Goal: Task Accomplishment & Management: Use online tool/utility

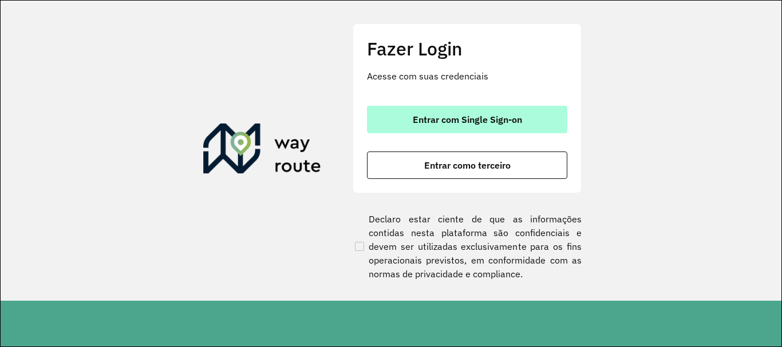
click at [453, 115] on span "Entrar com Single Sign-on" at bounding box center [467, 119] width 109 height 9
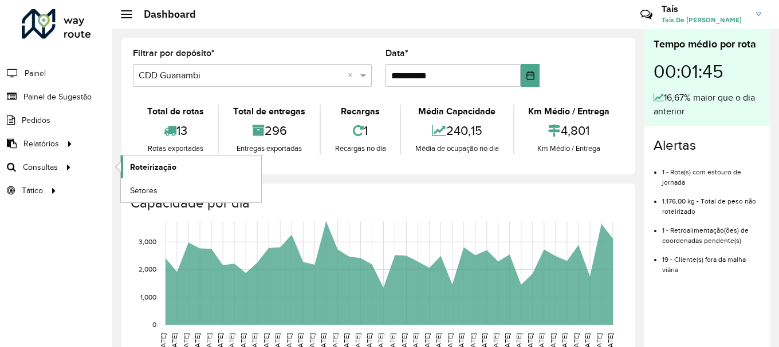
click at [163, 164] on span "Roteirização" at bounding box center [153, 167] width 46 height 12
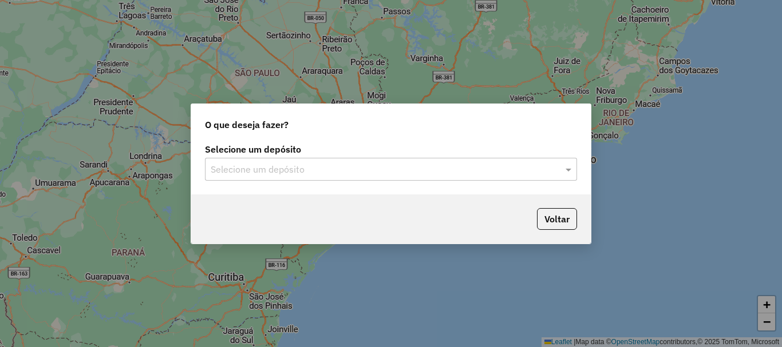
click at [386, 161] on div "Selecione um depósito" at bounding box center [391, 169] width 372 height 23
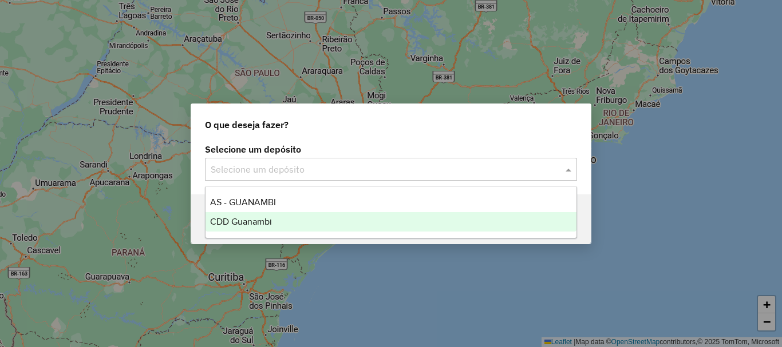
click at [265, 219] on span "CDD Guanambi" at bounding box center [241, 222] width 62 height 10
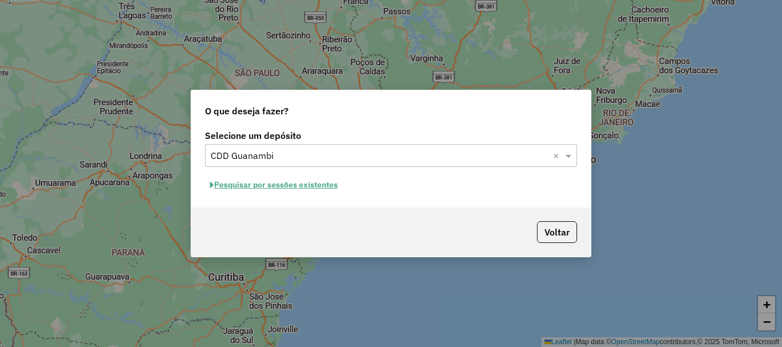
click at [322, 183] on button "Pesquisar por sessões existentes" at bounding box center [274, 185] width 138 height 18
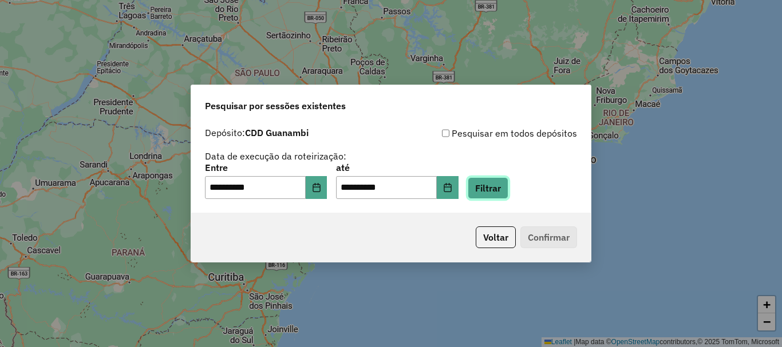
click at [493, 193] on button "Filtrar" at bounding box center [488, 188] width 41 height 22
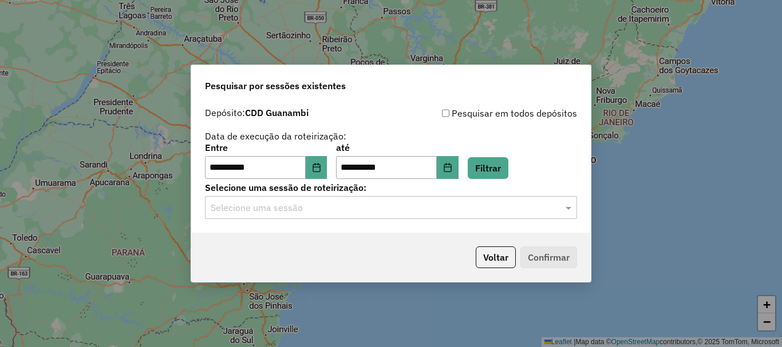
click at [495, 216] on div "Selecione uma sessão" at bounding box center [391, 207] width 372 height 23
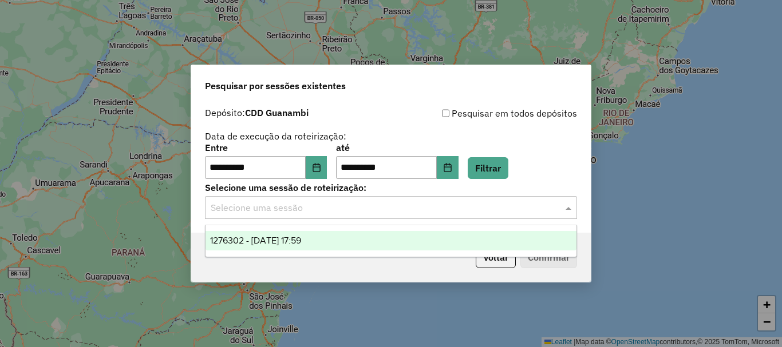
drag, startPoint x: 370, startPoint y: 238, endPoint x: 424, endPoint y: 244, distance: 53.6
click at [376, 239] on div "1276302 - 16/09/2025 17:59" at bounding box center [391, 240] width 371 height 19
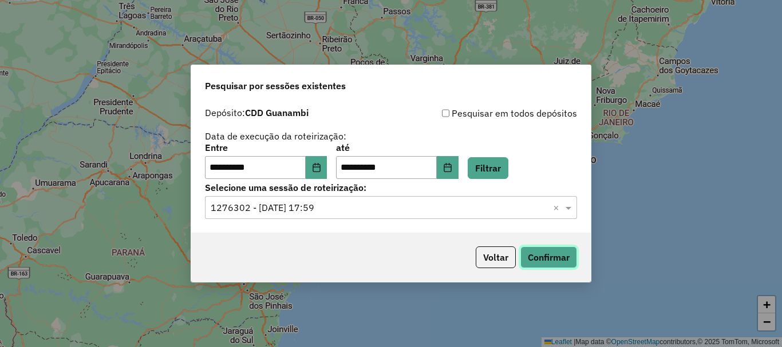
click at [539, 262] on button "Confirmar" at bounding box center [548, 258] width 57 height 22
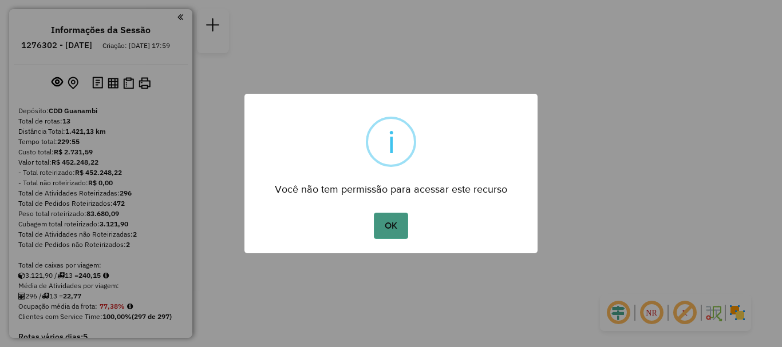
click at [376, 215] on button "OK" at bounding box center [391, 226] width 34 height 26
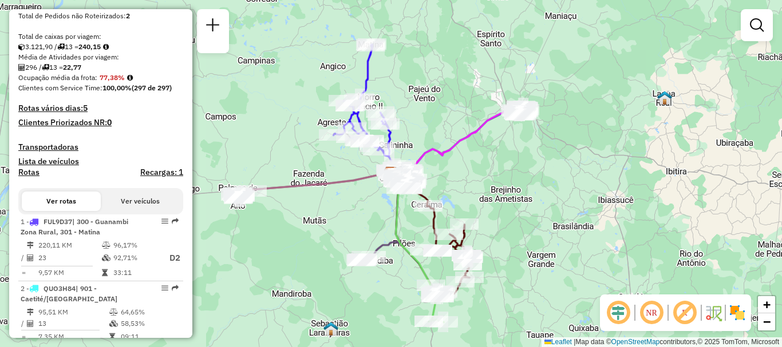
scroll to position [57, 0]
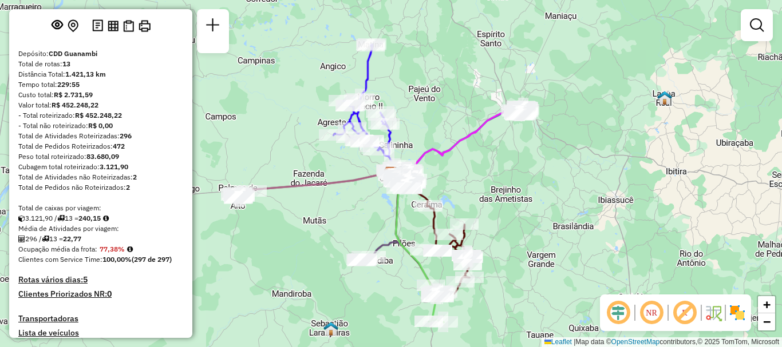
click at [78, 183] on div "Total de Atividades não Roteirizadas: 2" at bounding box center [100, 177] width 165 height 10
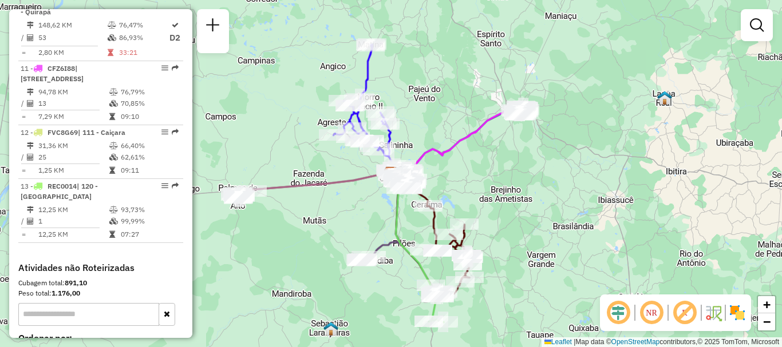
scroll to position [720, 0]
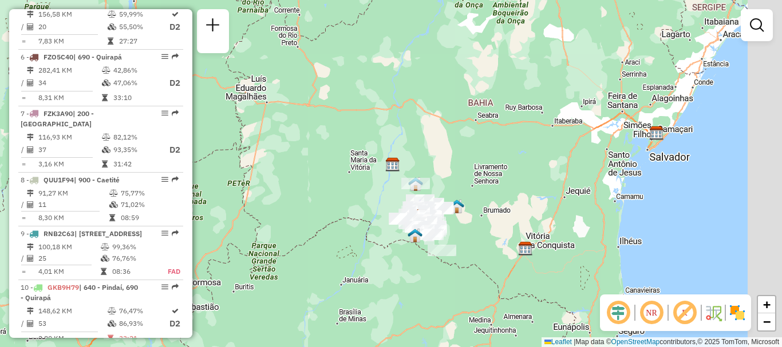
drag, startPoint x: 612, startPoint y: 212, endPoint x: 457, endPoint y: 194, distance: 156.2
click at [457, 194] on div "Janela de atendimento Grade de atendimento Capacidade Transportadoras Veículos …" at bounding box center [391, 173] width 782 height 347
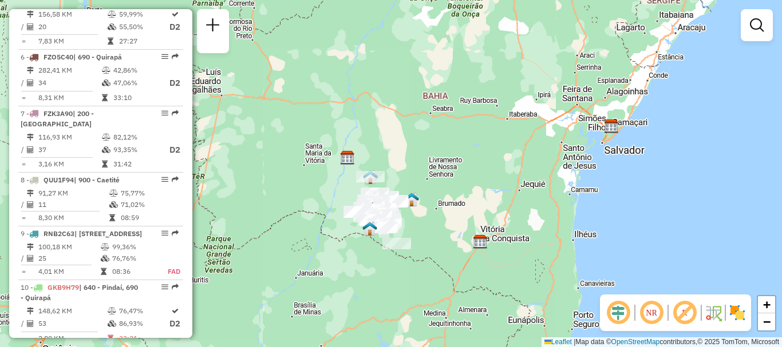
drag, startPoint x: 488, startPoint y: 206, endPoint x: 443, endPoint y: 207, distance: 45.2
click at [447, 199] on div "Janela de atendimento Grade de atendimento Capacidade Transportadoras Veículos …" at bounding box center [391, 173] width 782 height 347
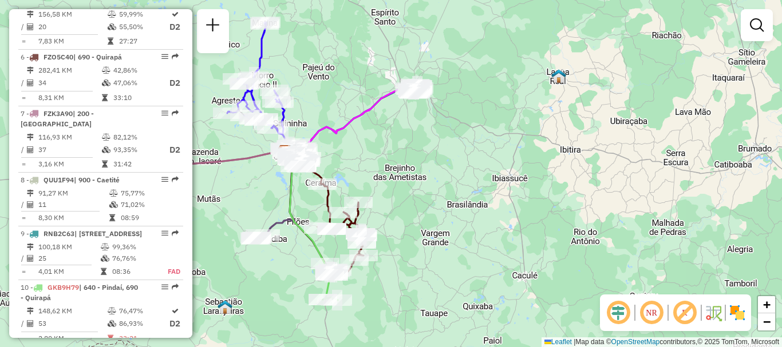
drag, startPoint x: 302, startPoint y: 211, endPoint x: 498, endPoint y: 230, distance: 196.7
click at [498, 230] on div "Janela de atendimento Grade de atendimento Capacidade Transportadoras Veículos …" at bounding box center [391, 173] width 782 height 347
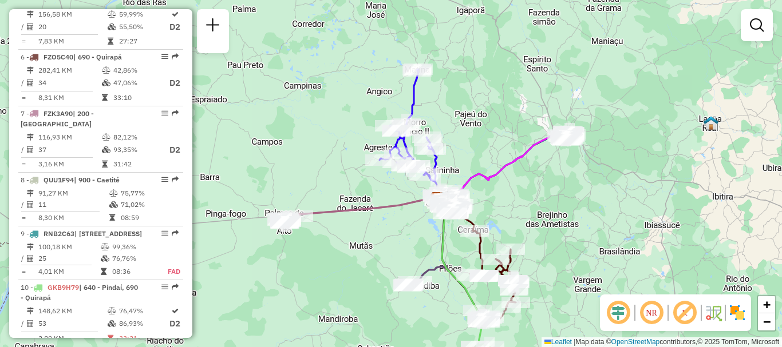
drag, startPoint x: 377, startPoint y: 176, endPoint x: 518, endPoint y: 222, distance: 148.6
click at [518, 222] on div "Janela de atendimento Grade de atendimento Capacidade Transportadoras Veículos …" at bounding box center [391, 173] width 782 height 347
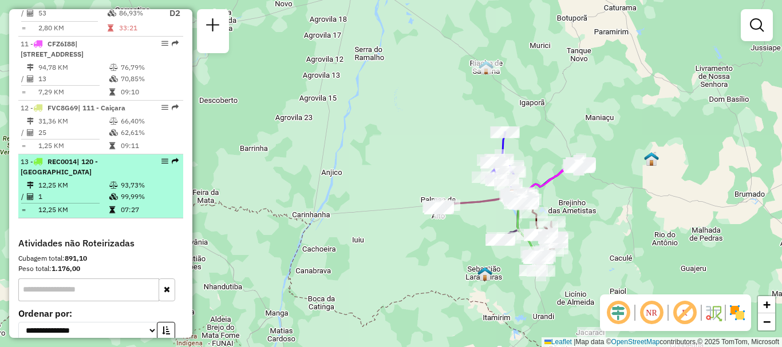
scroll to position [1120, 0]
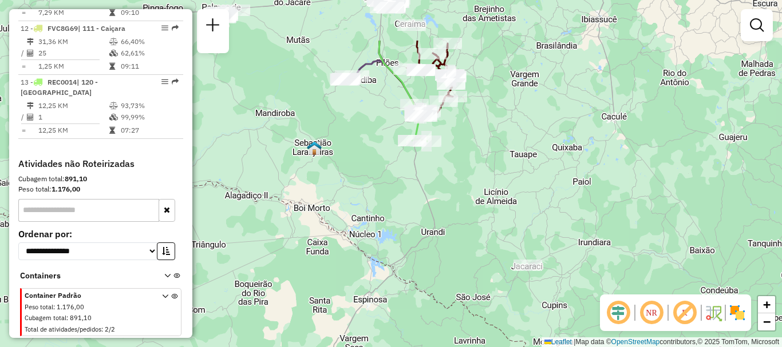
drag, startPoint x: 481, startPoint y: 151, endPoint x: 491, endPoint y: 227, distance: 76.2
click at [491, 227] on div "Janela de atendimento Grade de atendimento Capacidade Transportadoras Veículos …" at bounding box center [391, 173] width 782 height 347
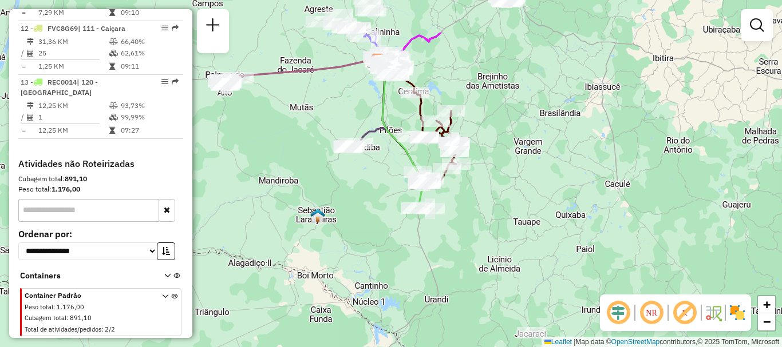
drag, startPoint x: 501, startPoint y: 178, endPoint x: 504, endPoint y: 218, distance: 39.6
click at [504, 218] on div "Janela de atendimento Grade de atendimento Capacidade Transportadoras Veículos …" at bounding box center [391, 173] width 782 height 347
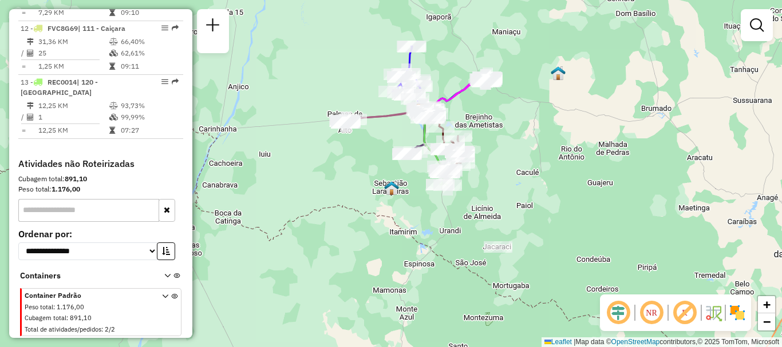
click at [652, 305] on em at bounding box center [651, 312] width 27 height 27
click at [651, 315] on em at bounding box center [651, 312] width 27 height 27
click at [651, 313] on em at bounding box center [651, 312] width 27 height 27
click at [650, 313] on em at bounding box center [651, 312] width 27 height 27
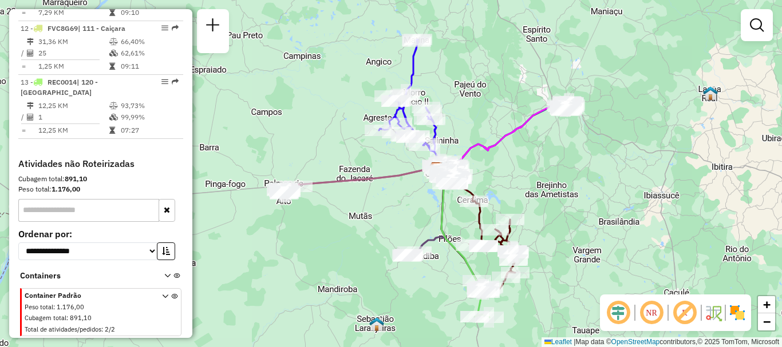
drag, startPoint x: 430, startPoint y: 224, endPoint x: 551, endPoint y: 252, distance: 124.0
click at [559, 262] on div "Janela de atendimento Grade de atendimento Capacidade Transportadoras Veículos …" at bounding box center [391, 173] width 782 height 347
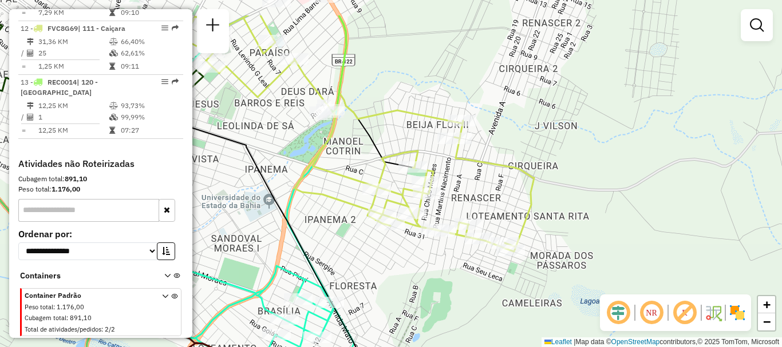
drag, startPoint x: 513, startPoint y: 94, endPoint x: 576, endPoint y: 145, distance: 80.6
click at [576, 145] on div "Janela de atendimento Grade de atendimento Capacidade Transportadoras Veículos …" at bounding box center [391, 173] width 782 height 347
select select "**********"
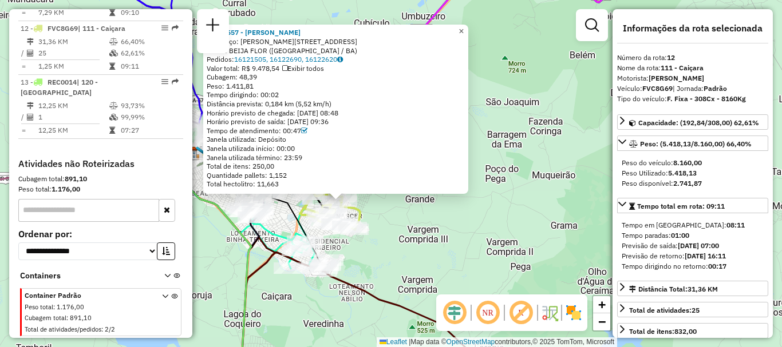
click at [464, 30] on span "×" at bounding box center [461, 31] width 5 height 10
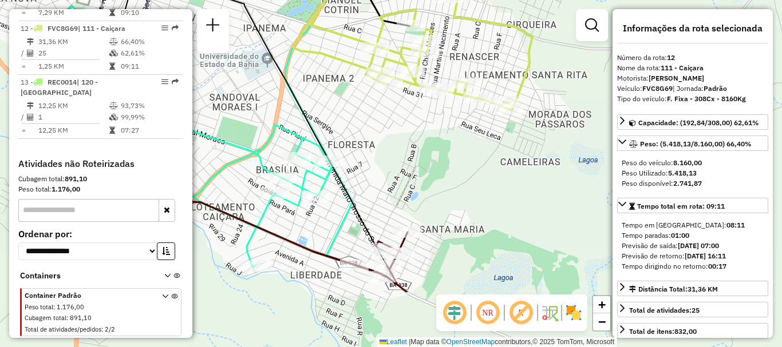
drag, startPoint x: 298, startPoint y: 322, endPoint x: 424, endPoint y: 233, distance: 154.4
click at [424, 233] on div "Janela de atendimento Grade de atendimento Capacidade Transportadoras Veículos …" at bounding box center [391, 173] width 782 height 347
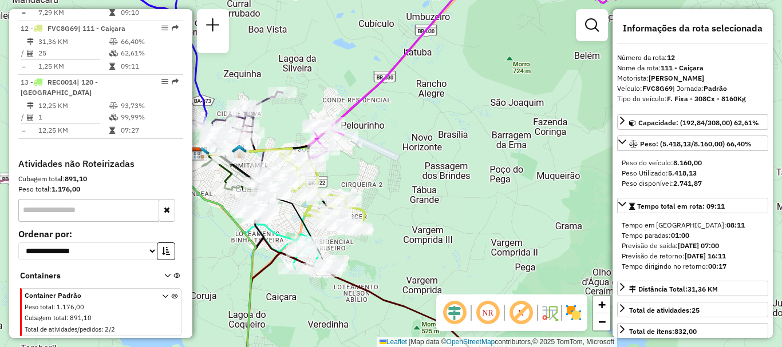
drag, startPoint x: 404, startPoint y: 207, endPoint x: 390, endPoint y: 228, distance: 25.6
click at [390, 228] on div "Janela de atendimento Grade de atendimento Capacidade Transportadoras Veículos …" at bounding box center [391, 173] width 782 height 347
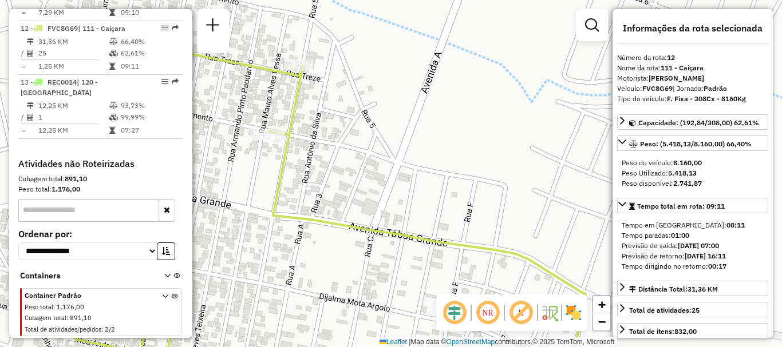
drag, startPoint x: 287, startPoint y: 180, endPoint x: 441, endPoint y: 265, distance: 176.3
click at [441, 265] on div "Janela de atendimento Grade de atendimento Capacidade Transportadoras Veículos …" at bounding box center [391, 173] width 782 height 347
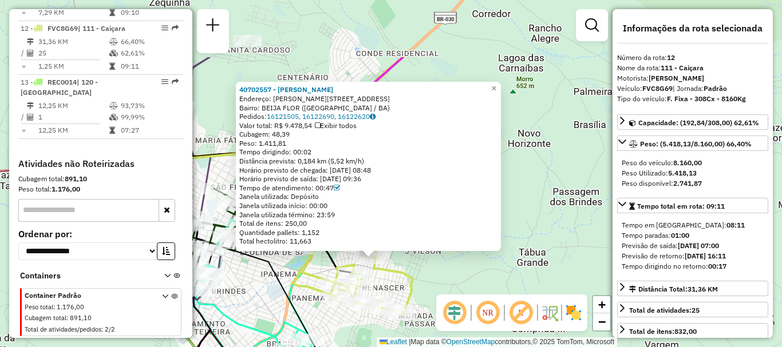
drag, startPoint x: 248, startPoint y: 189, endPoint x: 326, endPoint y: 252, distance: 100.5
click at [309, 279] on icon at bounding box center [325, 238] width 175 height 153
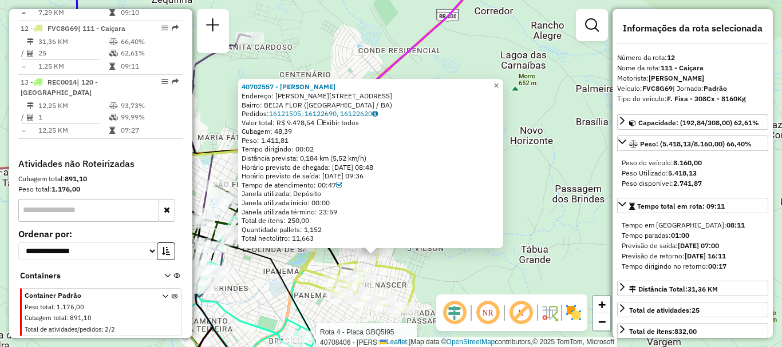
click at [499, 84] on span "×" at bounding box center [495, 86] width 5 height 10
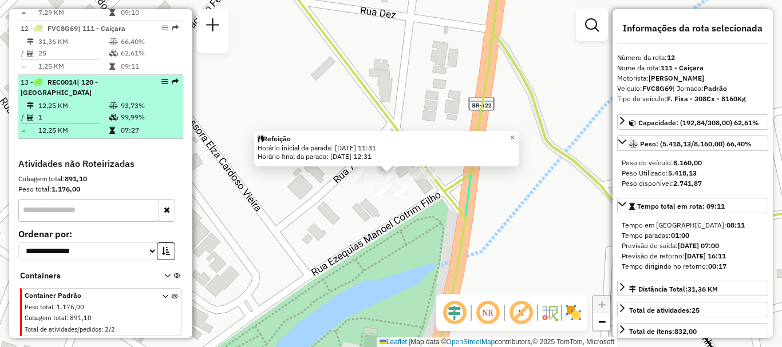
click at [155, 122] on td "99,99%" at bounding box center [149, 117] width 58 height 11
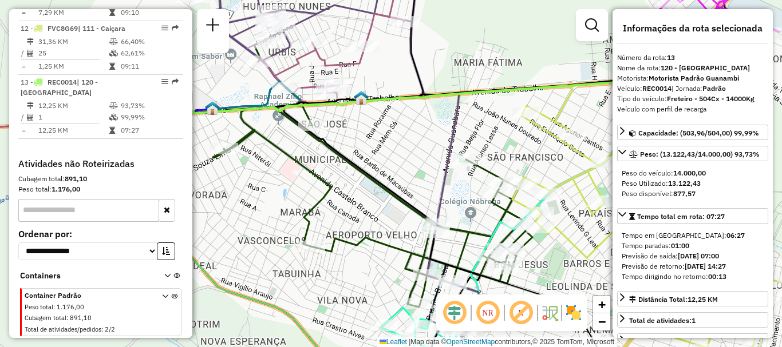
drag, startPoint x: 161, startPoint y: 86, endPoint x: 125, endPoint y: 192, distance: 112.4
click at [125, 192] on div "Peso total: 1.176,00" at bounding box center [100, 189] width 165 height 10
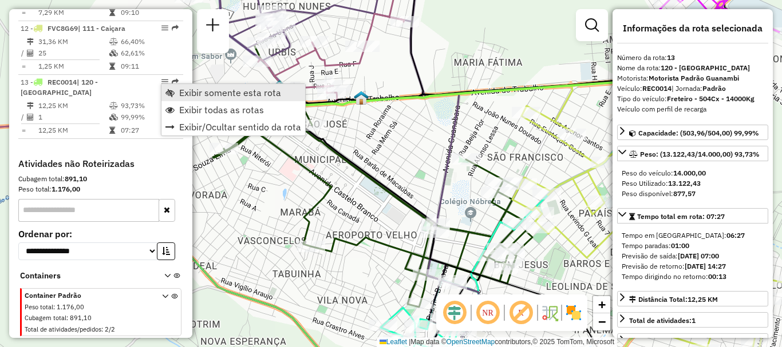
click at [208, 94] on span "Exibir somente esta rota" at bounding box center [230, 92] width 102 height 9
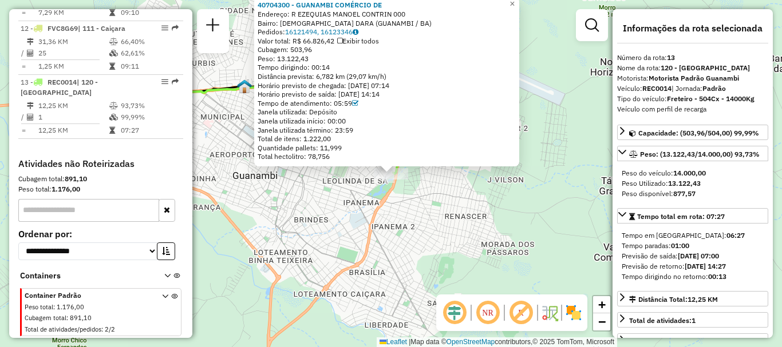
drag, startPoint x: 244, startPoint y: 295, endPoint x: 267, endPoint y: 294, distance: 22.9
click at [244, 295] on div "40704300 - GUANAMBI COMÉRCIO DE Endereço: R EZEQUIAS MANOEL CONTRIN 000 Bairro:…" at bounding box center [391, 173] width 782 height 347
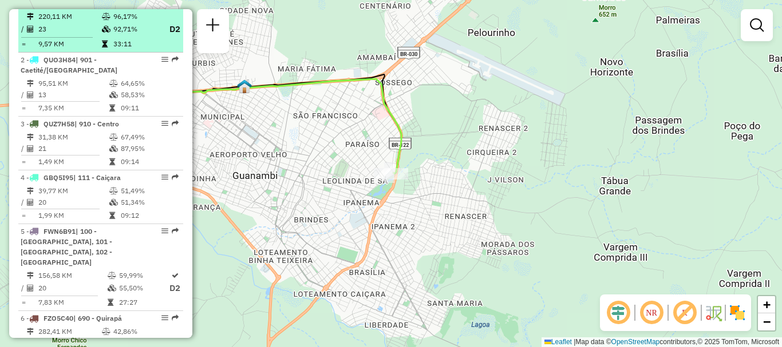
scroll to position [515, 0]
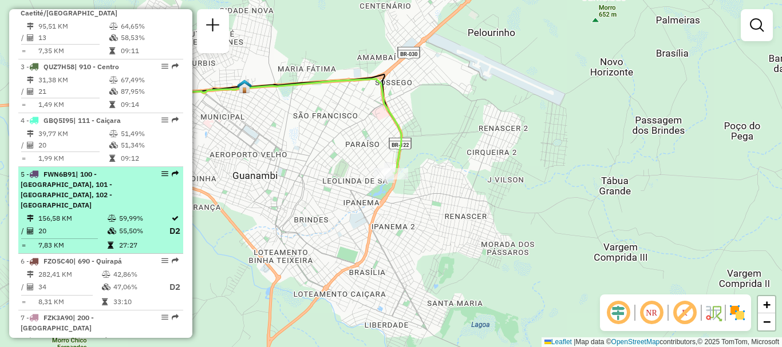
click at [82, 213] on td "156,58 KM" at bounding box center [72, 218] width 69 height 11
select select "**********"
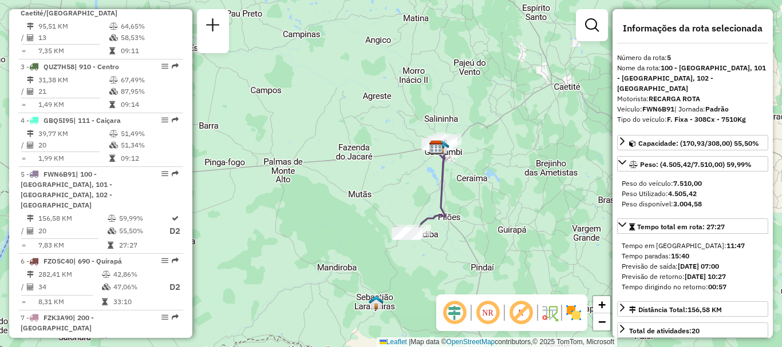
click at [519, 313] on em at bounding box center [520, 312] width 27 height 27
click at [524, 318] on em at bounding box center [520, 312] width 27 height 27
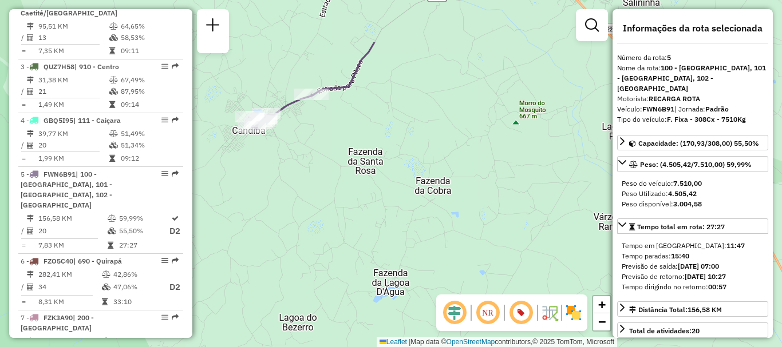
drag, startPoint x: 354, startPoint y: 201, endPoint x: 520, endPoint y: 233, distance: 169.1
click at [520, 234] on div "Janela de atendimento Grade de atendimento Capacidade Transportadoras Veículos …" at bounding box center [391, 173] width 782 height 347
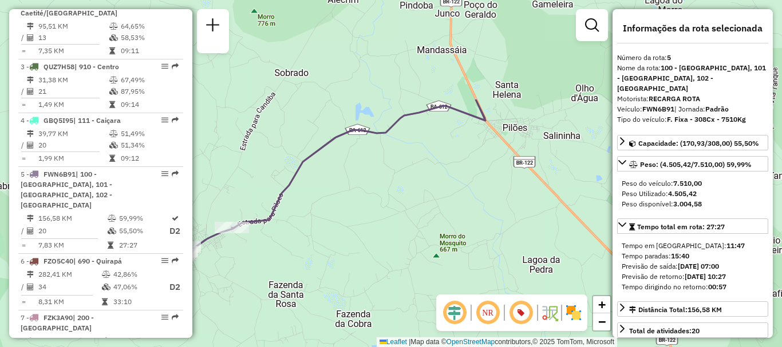
drag, startPoint x: 499, startPoint y: 127, endPoint x: 425, endPoint y: 225, distance: 122.7
click at [418, 259] on div "Janela de atendimento Grade de atendimento Capacidade Transportadoras Veículos …" at bounding box center [391, 173] width 782 height 347
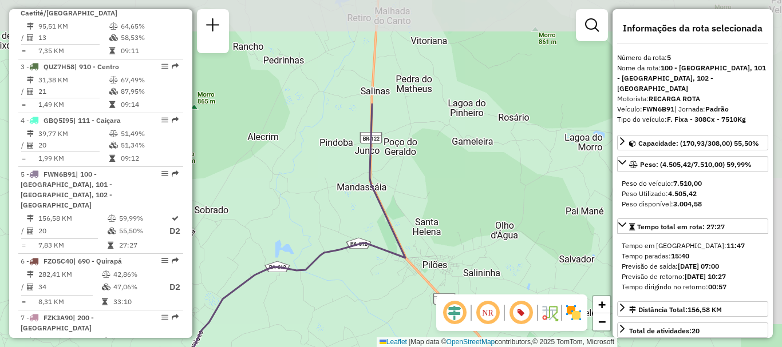
drag, startPoint x: 512, startPoint y: 119, endPoint x: 428, endPoint y: 252, distance: 156.9
click at [428, 263] on div "Janela de atendimento Grade de atendimento Capacidade Transportadoras Veículos …" at bounding box center [391, 173] width 782 height 347
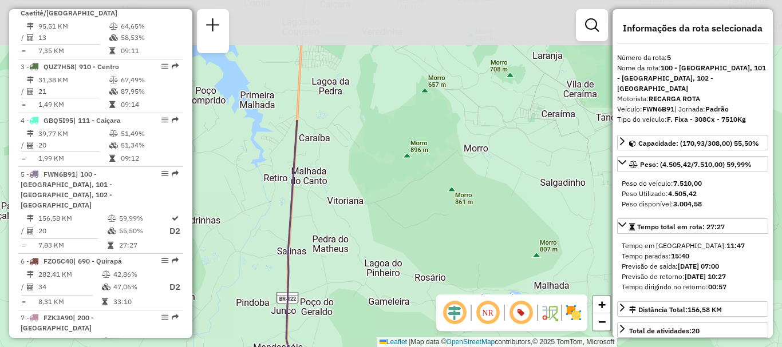
drag, startPoint x: 511, startPoint y: 104, endPoint x: 437, endPoint y: 221, distance: 139.0
click at [429, 264] on div "Janela de atendimento Grade de atendimento Capacidade Transportadoras Veículos …" at bounding box center [391, 173] width 782 height 347
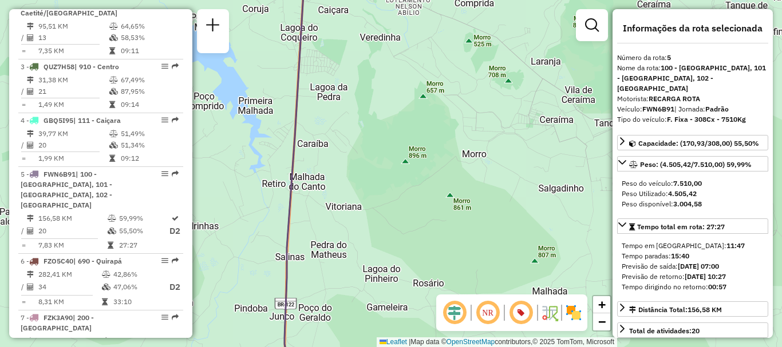
drag, startPoint x: 502, startPoint y: 131, endPoint x: 426, endPoint y: 241, distance: 133.4
click at [427, 241] on div "Janela de atendimento Grade de atendimento Capacidade Transportadoras Veículos …" at bounding box center [391, 173] width 782 height 347
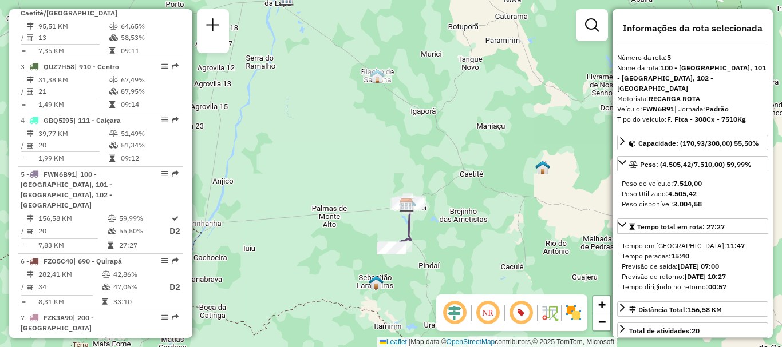
click at [519, 314] on em at bounding box center [520, 312] width 27 height 27
click at [481, 315] on em at bounding box center [487, 312] width 27 height 27
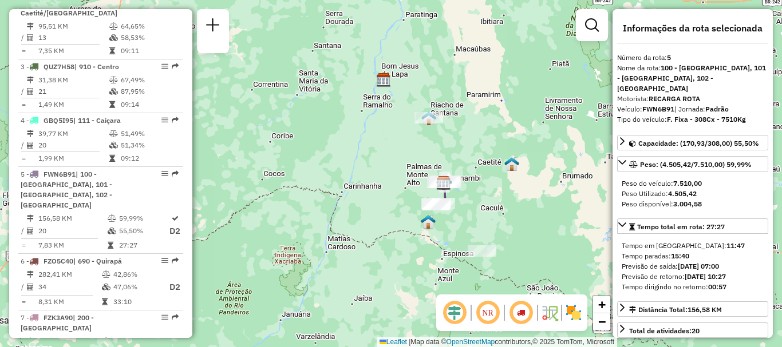
drag, startPoint x: 505, startPoint y: 250, endPoint x: 472, endPoint y: 167, distance: 88.9
click at [510, 208] on div "Janela de atendimento Grade de atendimento Capacidade Transportadoras Veículos …" at bounding box center [391, 173] width 782 height 347
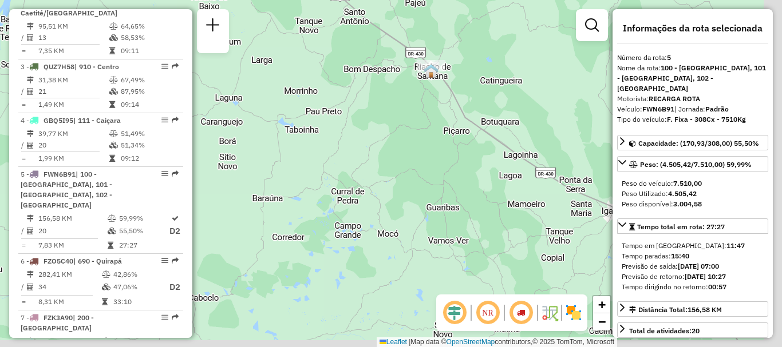
drag, startPoint x: 525, startPoint y: 197, endPoint x: 447, endPoint y: 146, distance: 93.0
click at [447, 146] on div "Janela de atendimento Grade de atendimento Capacidade Transportadoras Veículos …" at bounding box center [391, 173] width 782 height 347
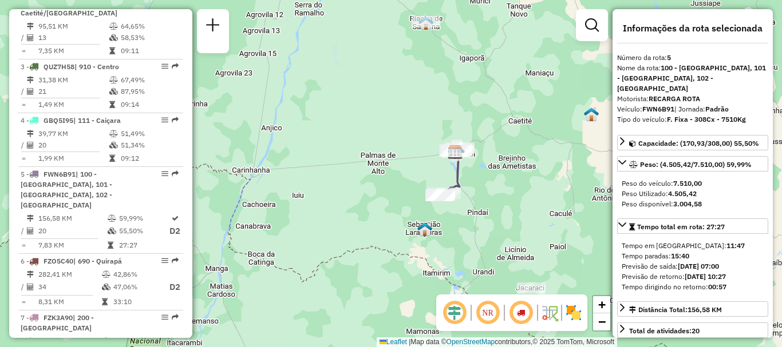
drag, startPoint x: 495, startPoint y: 226, endPoint x: 472, endPoint y: 105, distance: 123.4
click at [472, 105] on div "Janela de atendimento Grade de atendimento Capacidade Transportadoras Veículos …" at bounding box center [391, 173] width 782 height 347
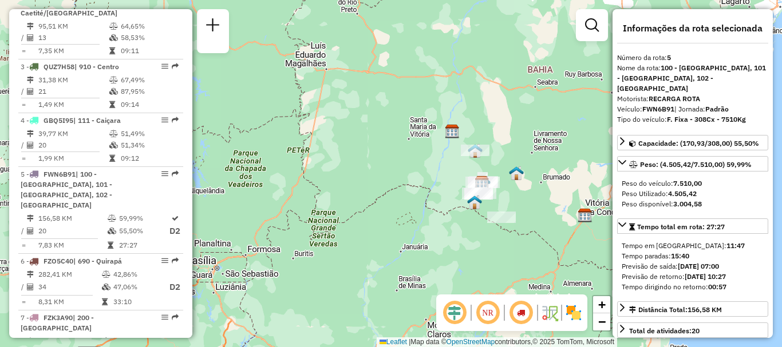
drag, startPoint x: 157, startPoint y: 182, endPoint x: 218, endPoint y: 211, distance: 67.9
click at [218, 211] on div "Janela de atendimento Grade de atendimento Capacidade Transportadoras Veículos …" at bounding box center [391, 173] width 782 height 347
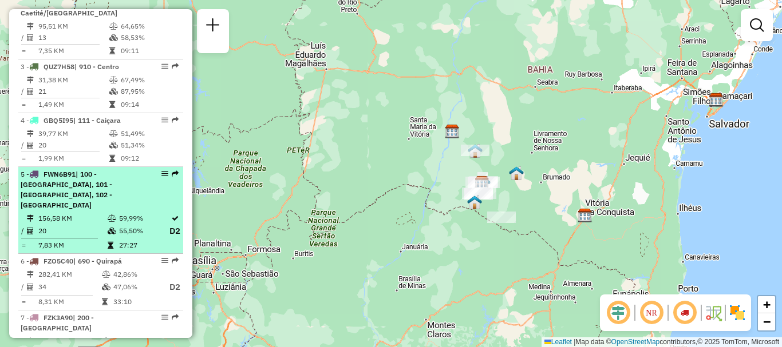
click at [164, 177] on em at bounding box center [164, 174] width 7 height 7
select select "**********"
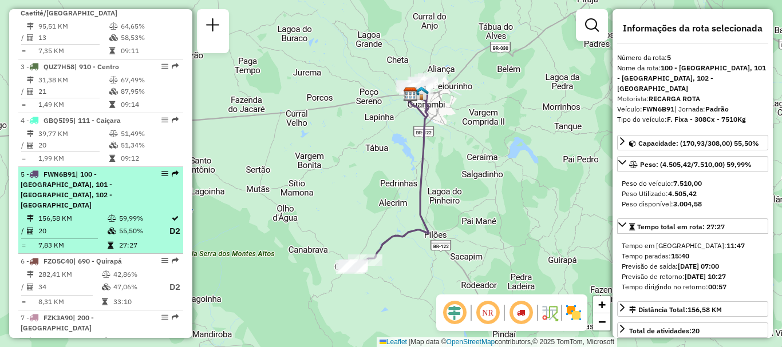
click at [163, 179] on div "5 - FWN6B91 | 100 - Novo Horizonte, 101 - Por do Sol, 102 - Vomitamel" at bounding box center [101, 189] width 160 height 41
click at [163, 177] on em at bounding box center [164, 174] width 7 height 7
click at [156, 177] on div at bounding box center [161, 174] width 34 height 7
click at [164, 177] on em at bounding box center [164, 174] width 7 height 7
click at [161, 177] on em at bounding box center [164, 174] width 7 height 7
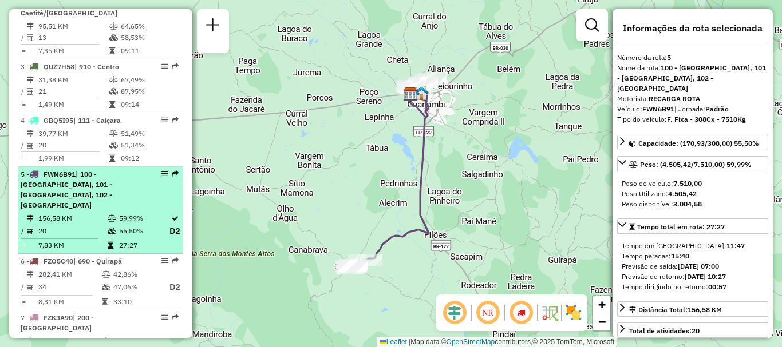
click at [159, 188] on div "5 - FWN6B91 | 100 - Novo Horizonte, 101 - Por do Sol, 102 - Vomitamel" at bounding box center [101, 189] width 160 height 41
click at [161, 177] on em at bounding box center [164, 174] width 7 height 7
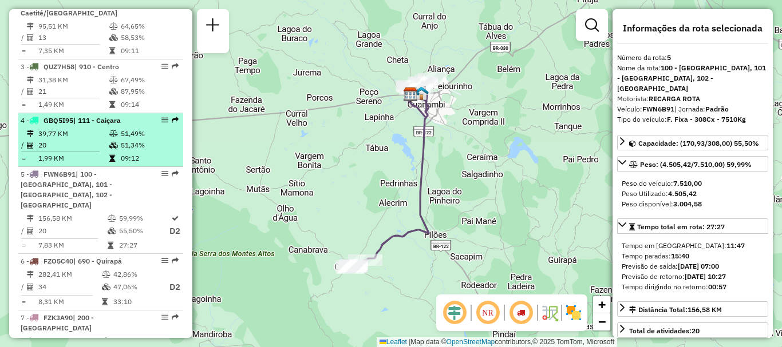
scroll to position [458, 0]
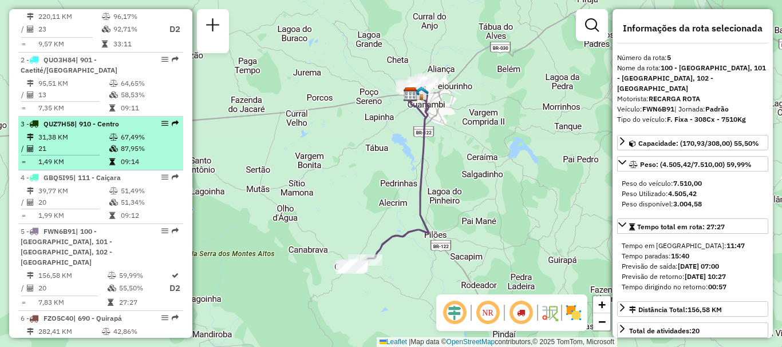
click at [162, 129] on div "3 - QUZ7H58 | 910 - Centro" at bounding box center [101, 124] width 160 height 10
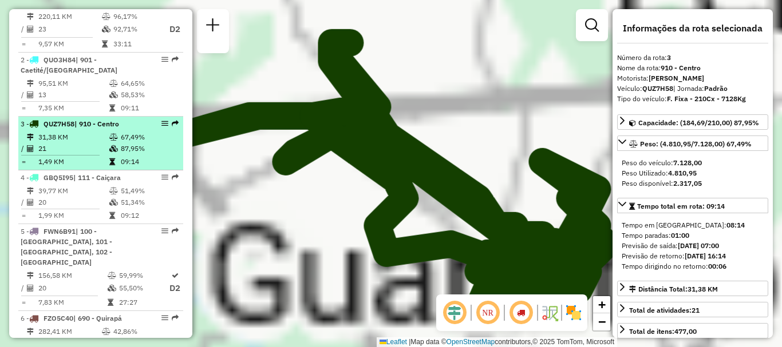
click at [162, 127] on em at bounding box center [164, 123] width 7 height 7
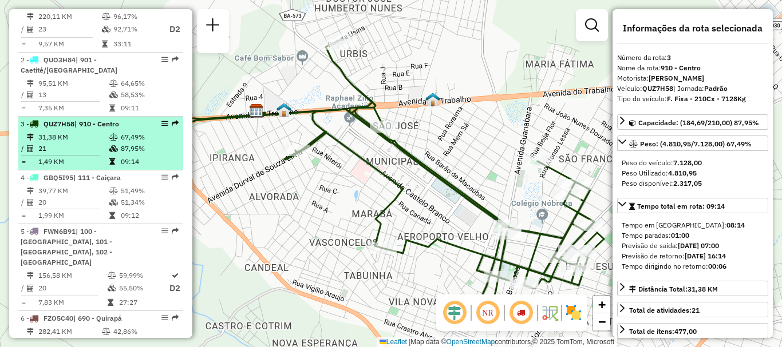
click at [160, 129] on div "3 - QUZ7H58 | 910 - Centro" at bounding box center [101, 124] width 160 height 10
click at [161, 127] on em at bounding box center [164, 123] width 7 height 7
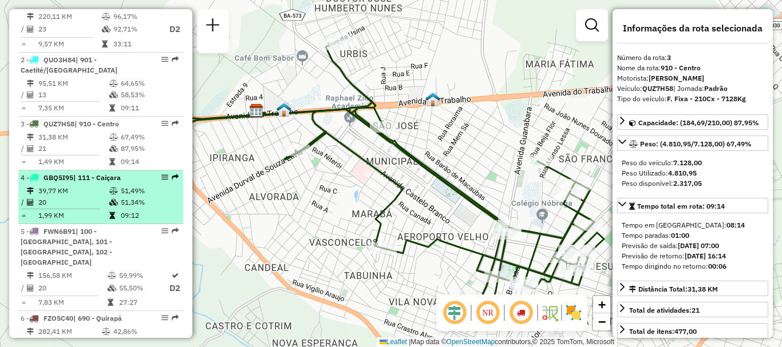
click at [162, 181] on em at bounding box center [164, 177] width 7 height 7
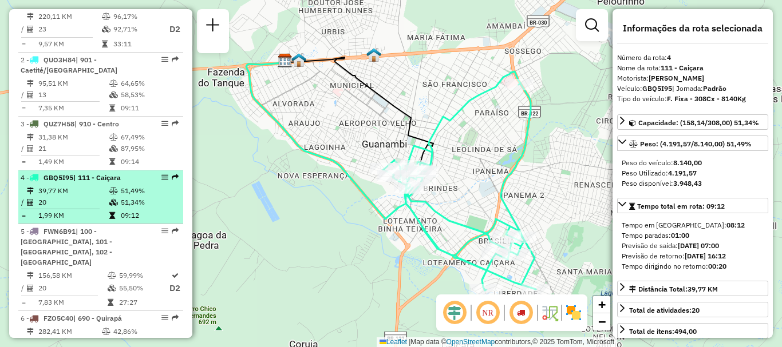
click at [162, 181] on em at bounding box center [164, 177] width 7 height 7
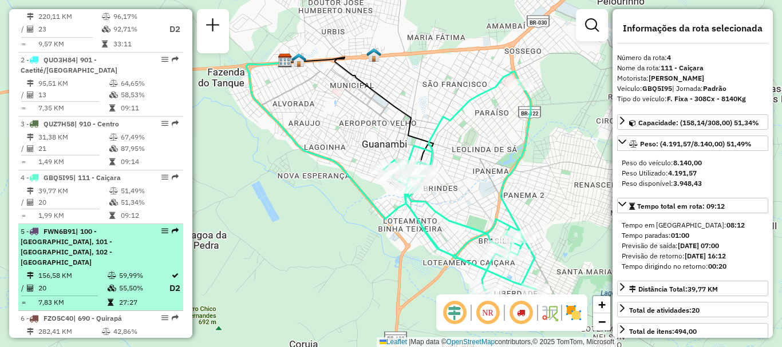
click at [161, 235] on em at bounding box center [164, 231] width 7 height 7
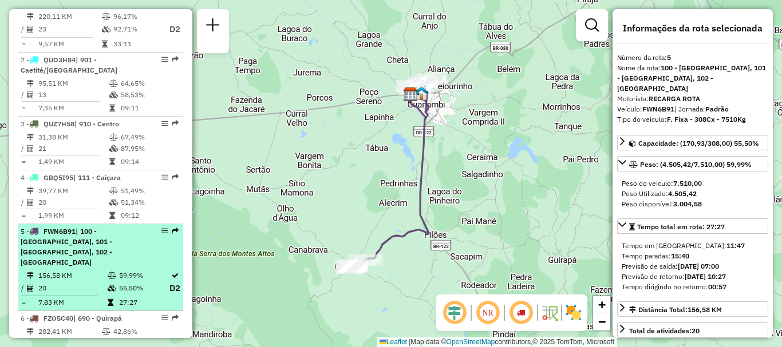
click at [162, 235] on em at bounding box center [164, 231] width 7 height 7
click at [161, 235] on em at bounding box center [164, 231] width 7 height 7
click at [152, 250] on div "5 - FWN6B91 | 100 - Novo Horizonte, 101 - Por do Sol, 102 - Vomitamel" at bounding box center [101, 247] width 160 height 41
click at [157, 235] on div at bounding box center [161, 231] width 34 height 7
click at [161, 235] on em at bounding box center [164, 231] width 7 height 7
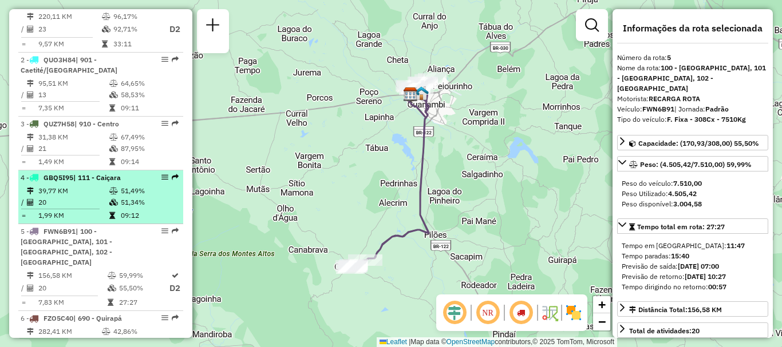
click at [172, 181] on em at bounding box center [175, 177] width 7 height 7
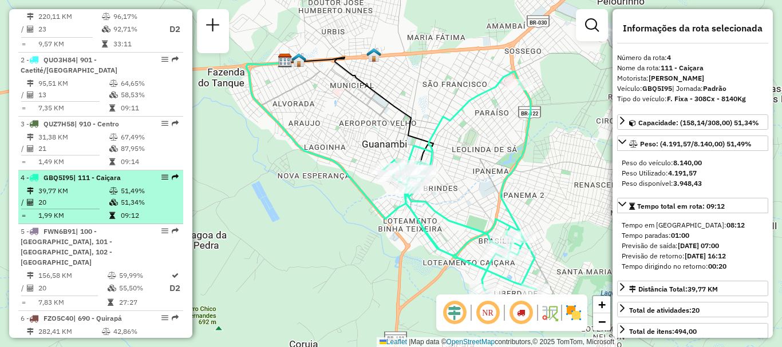
click at [167, 181] on div at bounding box center [161, 177] width 34 height 7
click at [162, 181] on em at bounding box center [164, 177] width 7 height 7
click at [161, 181] on em at bounding box center [164, 177] width 7 height 7
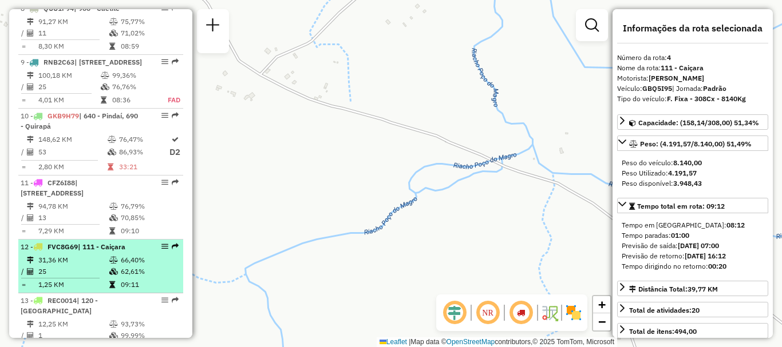
scroll to position [1006, 0]
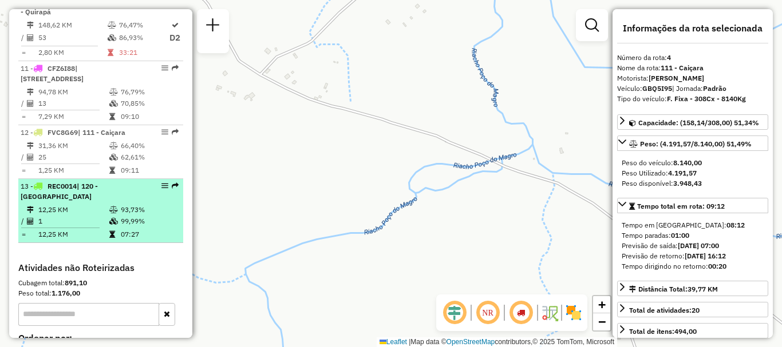
click at [162, 189] on em at bounding box center [164, 186] width 7 height 7
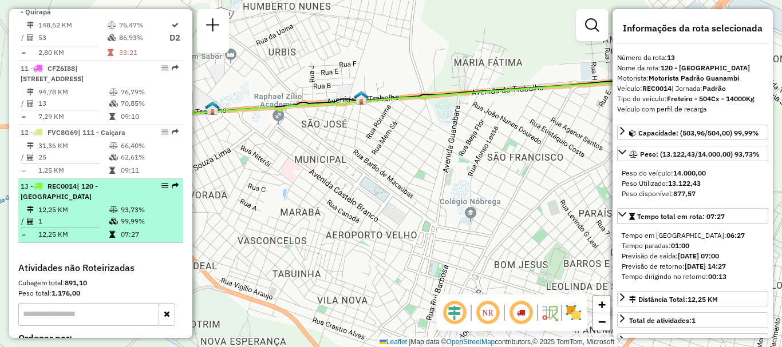
click at [162, 189] on em at bounding box center [164, 186] width 7 height 7
click at [161, 189] on em at bounding box center [164, 186] width 7 height 7
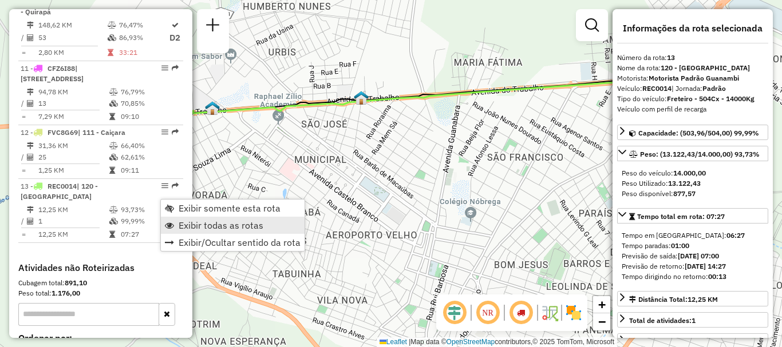
click at [206, 222] on span "Exibir todas as rotas" at bounding box center [221, 225] width 85 height 9
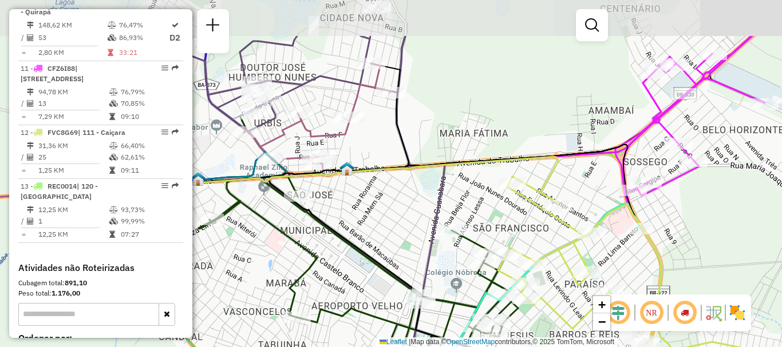
drag, startPoint x: 415, startPoint y: 162, endPoint x: 401, endPoint y: 233, distance: 72.4
click at [401, 233] on div "Janela de atendimento Grade de atendimento Capacidade Transportadoras Veículos …" at bounding box center [391, 173] width 782 height 347
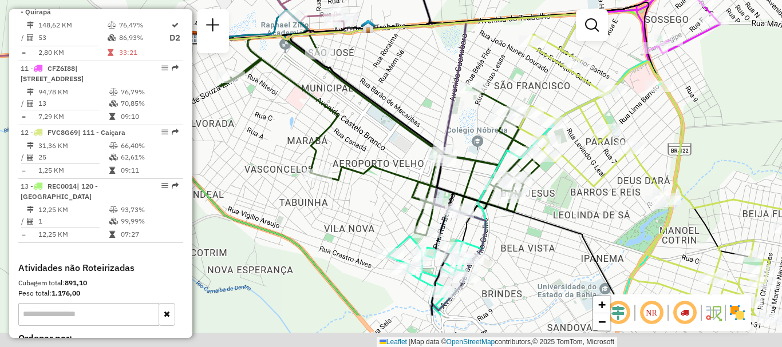
drag, startPoint x: 384, startPoint y: 219, endPoint x: 408, endPoint y: 145, distance: 77.3
click at [408, 145] on div "Janela de atendimento Grade de atendimento Capacidade Transportadoras Veículos …" at bounding box center [391, 173] width 782 height 347
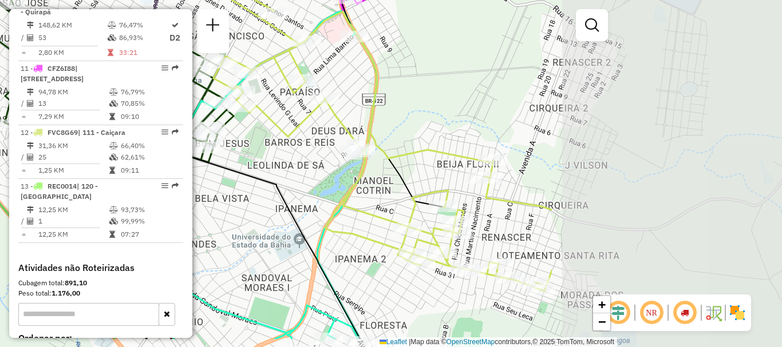
drag, startPoint x: 600, startPoint y: 247, endPoint x: 292, endPoint y: 204, distance: 310.9
click at [292, 204] on icon at bounding box center [123, 160] width 474 height 358
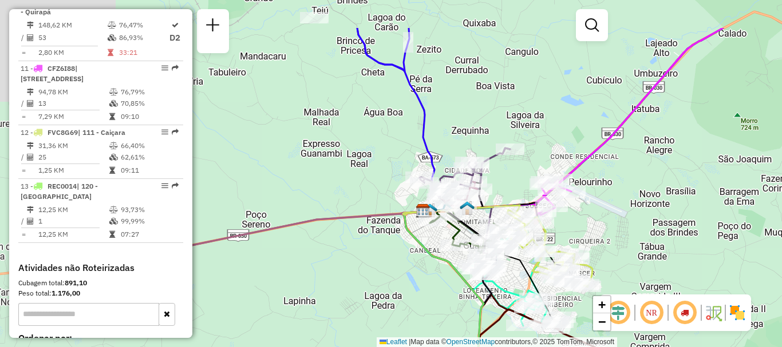
drag, startPoint x: 499, startPoint y: 171, endPoint x: 642, endPoint y: 231, distance: 155.0
click at [646, 235] on div "Janela de atendimento Grade de atendimento Capacidade Transportadoras Veículos …" at bounding box center [391, 173] width 782 height 347
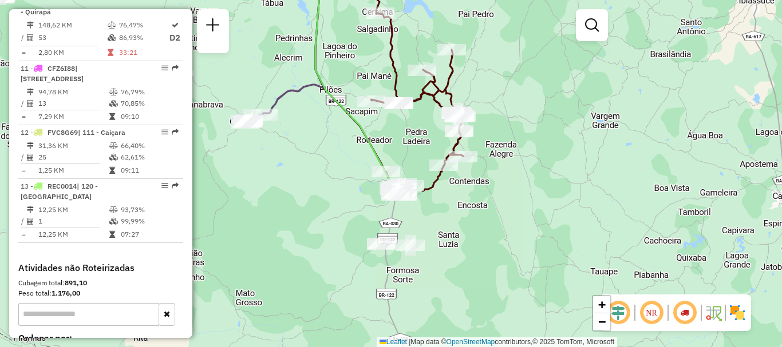
drag, startPoint x: 618, startPoint y: 235, endPoint x: 535, endPoint y: 71, distance: 183.8
click at [539, 47] on div "Janela de atendimento Grade de atendimento Capacidade Transportadoras Veículos …" at bounding box center [391, 173] width 782 height 347
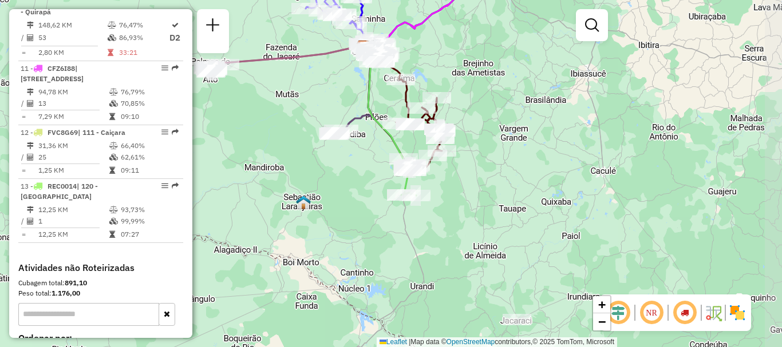
drag, startPoint x: 554, startPoint y: 129, endPoint x: 481, endPoint y: 145, distance: 74.9
click at [481, 145] on div "Janela de atendimento Grade de atendimento Capacidade Transportadoras Veículos …" at bounding box center [391, 173] width 782 height 347
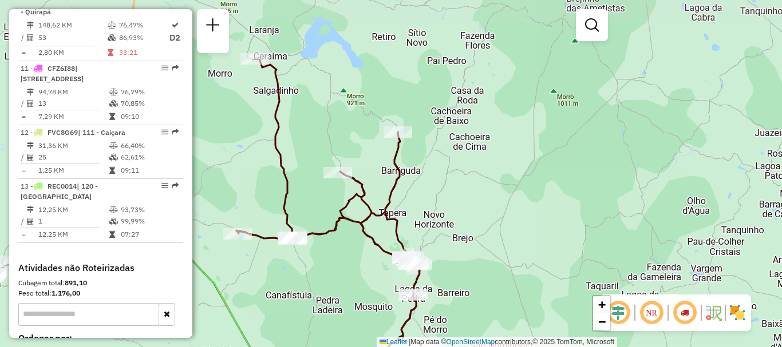
drag, startPoint x: 389, startPoint y: 102, endPoint x: 416, endPoint y: 196, distance: 98.4
click at [416, 196] on div "Janela de atendimento Grade de atendimento Capacidade Transportadoras Veículos …" at bounding box center [391, 173] width 782 height 347
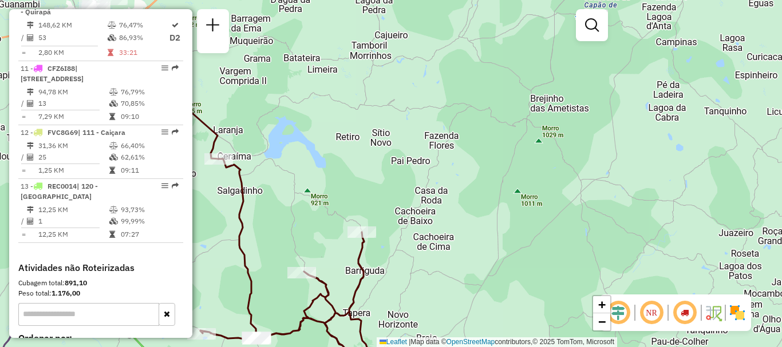
drag, startPoint x: 414, startPoint y: 138, endPoint x: 377, endPoint y: 238, distance: 106.1
click at [377, 238] on div "Janela de atendimento Grade de atendimento Capacidade Transportadoras Veículos …" at bounding box center [391, 173] width 782 height 347
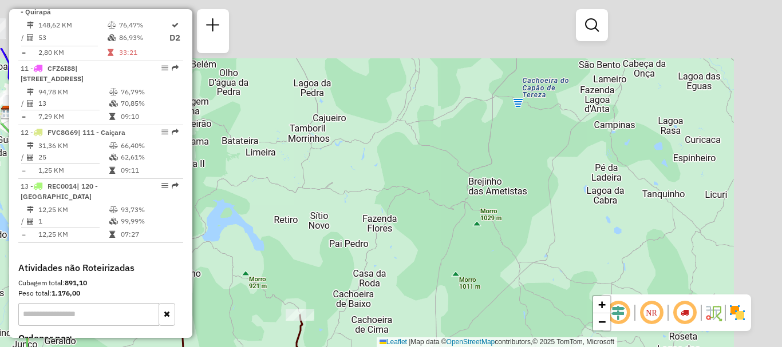
drag, startPoint x: 515, startPoint y: 112, endPoint x: 444, endPoint y: 204, distance: 116.2
click at [444, 204] on div "Janela de atendimento Grade de atendimento Capacidade Transportadoras Veículos …" at bounding box center [391, 173] width 782 height 347
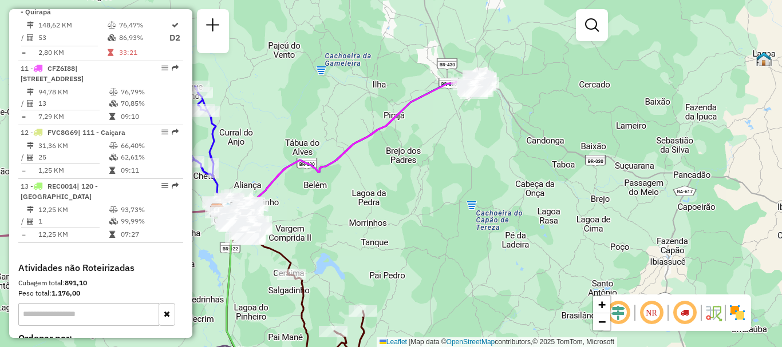
drag, startPoint x: 485, startPoint y: 138, endPoint x: 480, endPoint y: 162, distance: 24.7
click at [480, 162] on div "Janela de atendimento Grade de atendimento Capacidade Transportadoras Veículos …" at bounding box center [391, 173] width 782 height 347
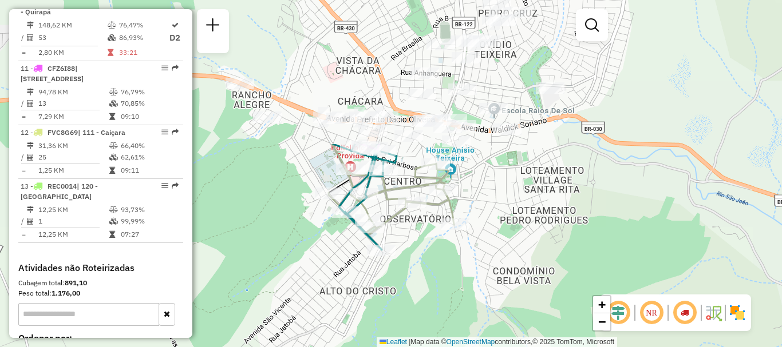
drag, startPoint x: 472, startPoint y: 111, endPoint x: 432, endPoint y: 272, distance: 166.3
click at [432, 272] on div "Janela de atendimento Grade de atendimento Capacidade Transportadoras Veículos …" at bounding box center [391, 173] width 782 height 347
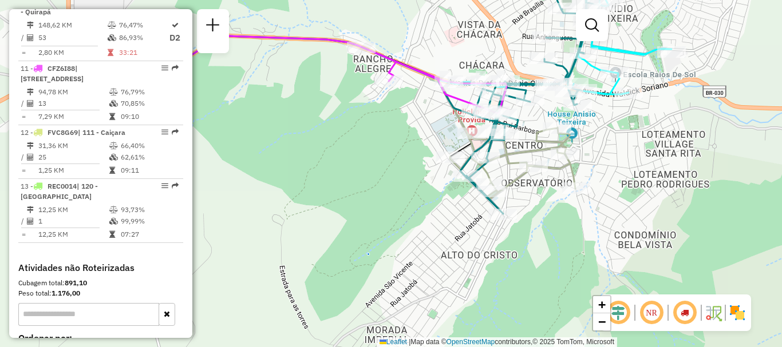
drag, startPoint x: 493, startPoint y: 175, endPoint x: 612, endPoint y: 139, distance: 123.7
click at [614, 139] on div "Janela de atendimento Grade de atendimento Capacidade Transportadoras Veículos …" at bounding box center [391, 173] width 782 height 347
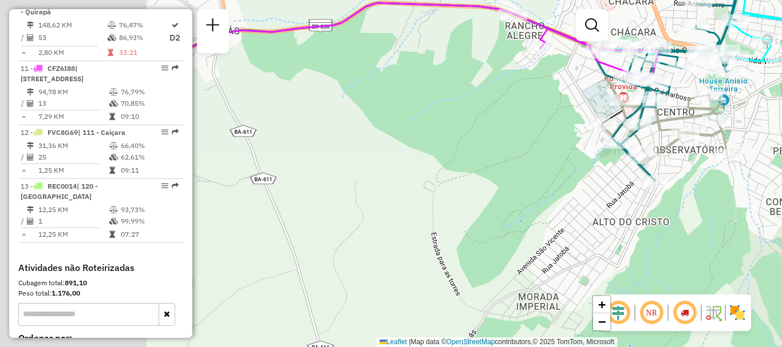
drag, startPoint x: 378, startPoint y: 173, endPoint x: 531, endPoint y: 140, distance: 156.0
click at [531, 140] on div "Janela de atendimento Grade de atendimento Capacidade Transportadoras Veículos …" at bounding box center [391, 173] width 782 height 347
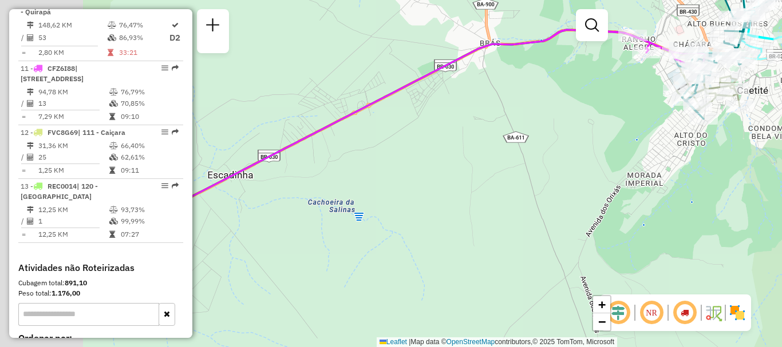
drag, startPoint x: 385, startPoint y: 189, endPoint x: 499, endPoint y: 151, distance: 120.7
click at [587, 134] on div "Janela de atendimento Grade de atendimento Capacidade Transportadoras Veículos …" at bounding box center [391, 173] width 782 height 347
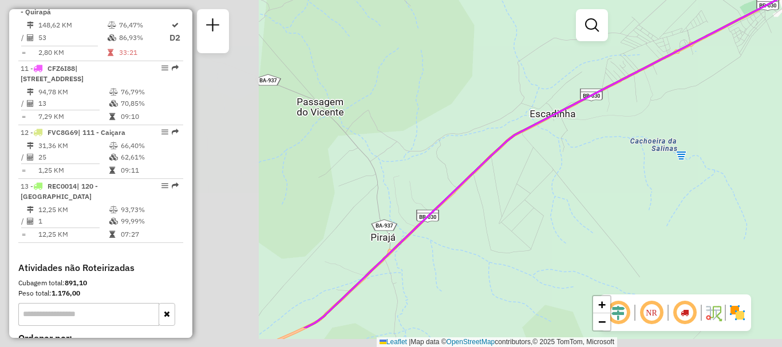
drag, startPoint x: 424, startPoint y: 183, endPoint x: 543, endPoint y: 167, distance: 120.7
click at [670, 137] on div "Janela de atendimento Grade de atendimento Capacidade Transportadoras Veículos …" at bounding box center [391, 173] width 782 height 347
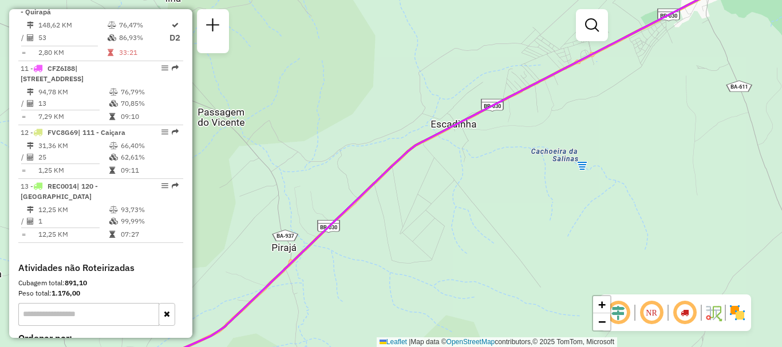
drag, startPoint x: 593, startPoint y: 191, endPoint x: 493, endPoint y: 202, distance: 100.2
click at [493, 202] on div "Janela de atendimento Grade de atendimento Capacidade Transportadoras Veículos …" at bounding box center [391, 173] width 782 height 347
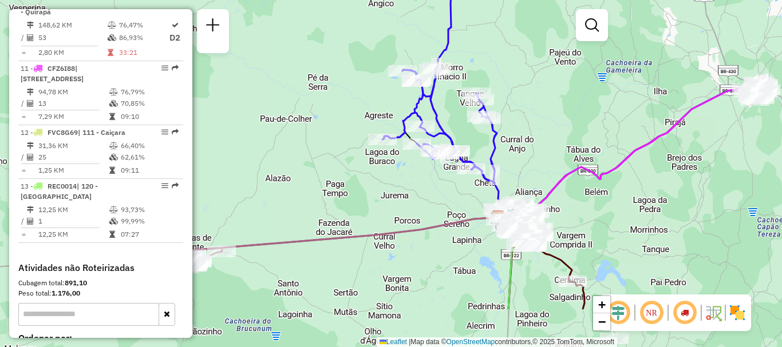
drag, startPoint x: 428, startPoint y: 220, endPoint x: 576, endPoint y: 139, distance: 168.6
click at [575, 140] on div "Janela de atendimento Grade de atendimento Capacidade Transportadoras Veículos …" at bounding box center [391, 173] width 782 height 347
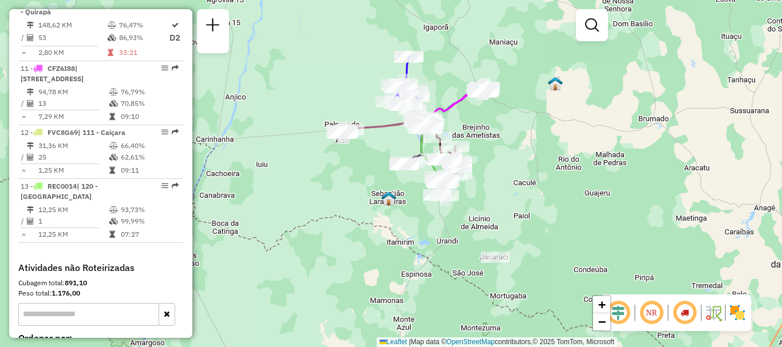
drag, startPoint x: 468, startPoint y: 265, endPoint x: 476, endPoint y: 142, distance: 123.3
click at [476, 142] on div "Janela de atendimento Grade de atendimento Capacidade Transportadoras Veículos …" at bounding box center [391, 173] width 782 height 347
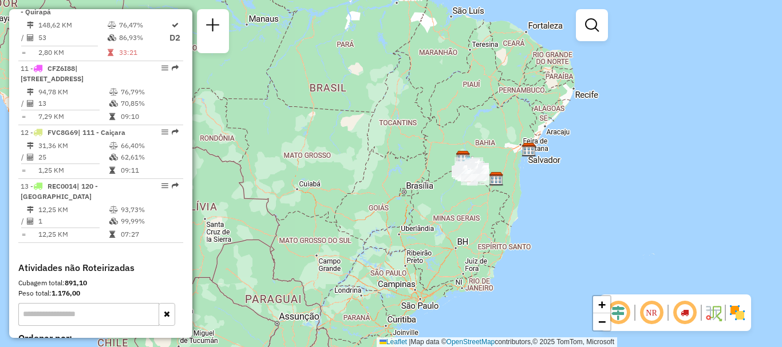
drag, startPoint x: 457, startPoint y: 244, endPoint x: 386, endPoint y: 233, distance: 71.3
click at [386, 233] on div "Janela de atendimento Grade de atendimento Capacidade Transportadoras Veículos …" at bounding box center [391, 173] width 782 height 347
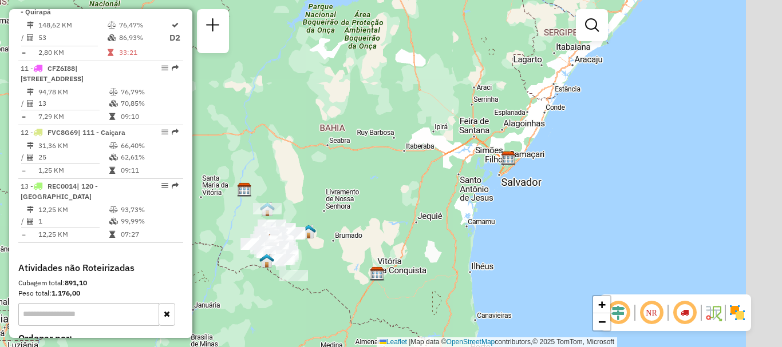
drag, startPoint x: 590, startPoint y: 151, endPoint x: 370, endPoint y: 286, distance: 258.0
click at [370, 290] on div "Janela de atendimento Grade de atendimento Capacidade Transportadoras Veículos …" at bounding box center [391, 173] width 782 height 347
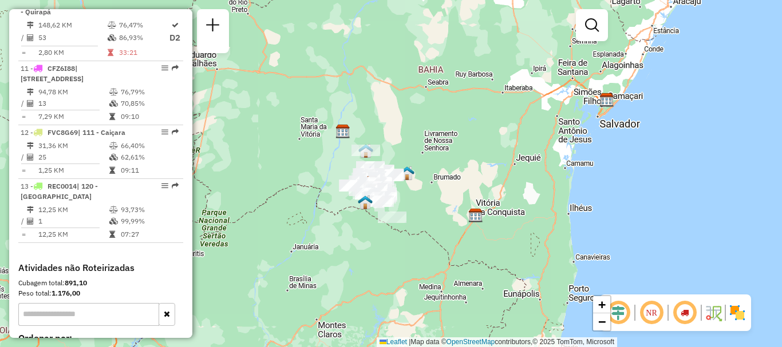
drag, startPoint x: 443, startPoint y: 159, endPoint x: 538, endPoint y: 108, distance: 107.6
click at [543, 100] on div "Janela de atendimento Grade de atendimento Capacidade Transportadoras Veículos …" at bounding box center [391, 173] width 782 height 347
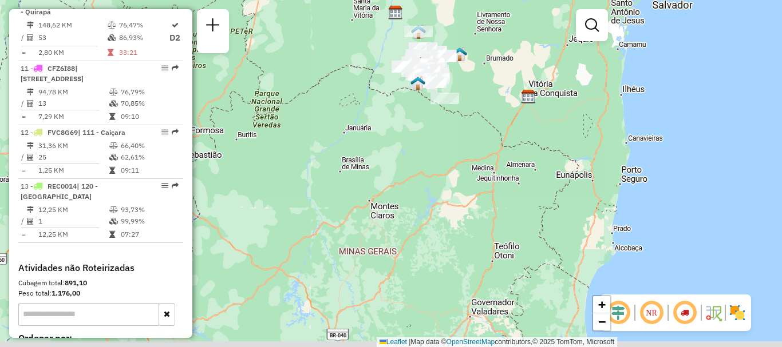
drag, startPoint x: 496, startPoint y: 195, endPoint x: 528, endPoint y: 148, distance: 57.2
click at [528, 148] on div "Janela de atendimento Grade de atendimento Capacidade Transportadoras Veículos …" at bounding box center [391, 173] width 782 height 347
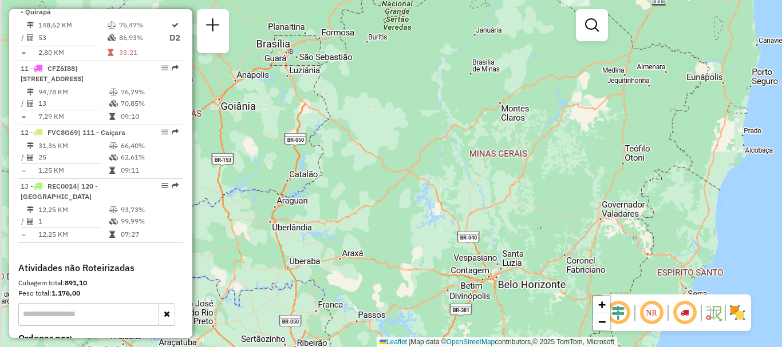
drag, startPoint x: 512, startPoint y: 204, endPoint x: 556, endPoint y: 161, distance: 62.3
click at [556, 161] on div "Janela de atendimento Grade de atendimento Capacidade Transportadoras Veículos …" at bounding box center [391, 173] width 782 height 347
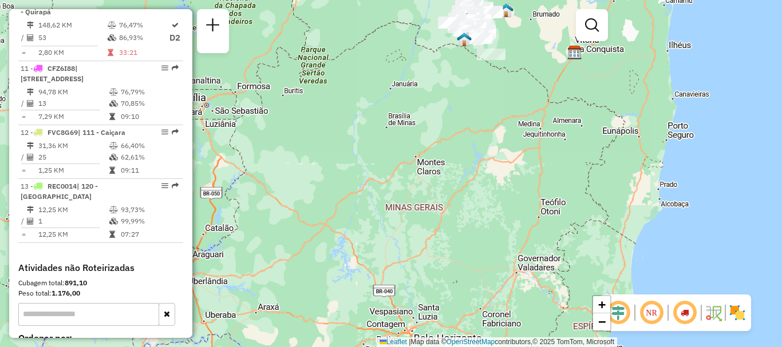
drag, startPoint x: 372, startPoint y: 306, endPoint x: 282, endPoint y: 369, distance: 109.6
click at [282, 347] on html "Aguarde... Pop-up bloqueado! Seu navegador bloqueou automáticamente a abertura …" at bounding box center [391, 173] width 782 height 347
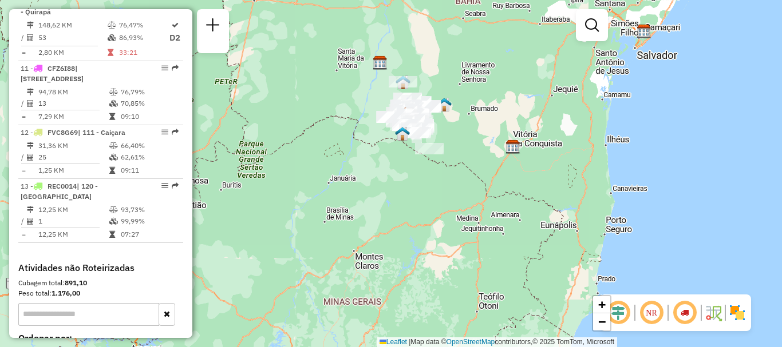
drag, startPoint x: 481, startPoint y: 211, endPoint x: 409, endPoint y: 320, distance: 131.3
click at [415, 325] on div "Janela de atendimento Grade de atendimento Capacidade Transportadoras Veículos …" at bounding box center [391, 173] width 782 height 347
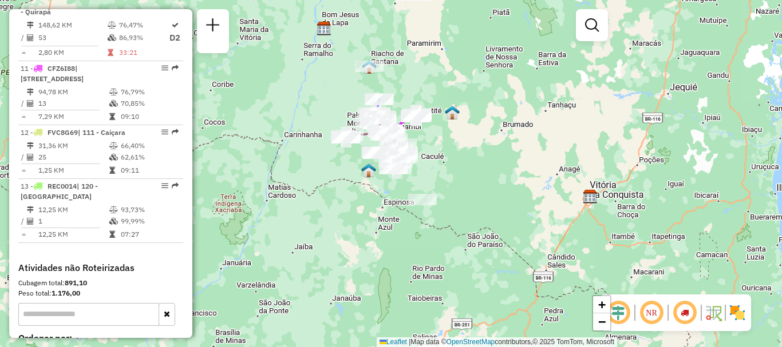
drag, startPoint x: 420, startPoint y: 124, endPoint x: 458, endPoint y: 252, distance: 133.8
click at [458, 252] on div "Janela de atendimento Grade de atendimento Capacidade Transportadoras Veículos …" at bounding box center [391, 173] width 782 height 347
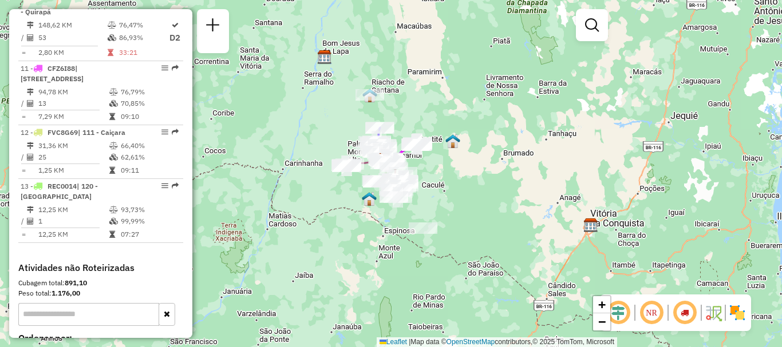
drag, startPoint x: 445, startPoint y: 159, endPoint x: 418, endPoint y: 202, distance: 50.7
click at [446, 188] on div "Janela de atendimento Grade de atendimento Capacidade Transportadoras Veículos …" at bounding box center [391, 173] width 782 height 347
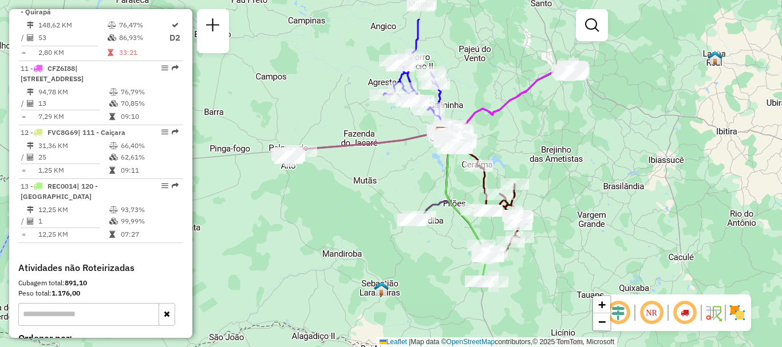
drag, startPoint x: 558, startPoint y: 80, endPoint x: 552, endPoint y: 134, distance: 54.2
click at [552, 134] on div "Janela de atendimento Grade de atendimento Capacidade Transportadoras Veículos …" at bounding box center [391, 173] width 782 height 347
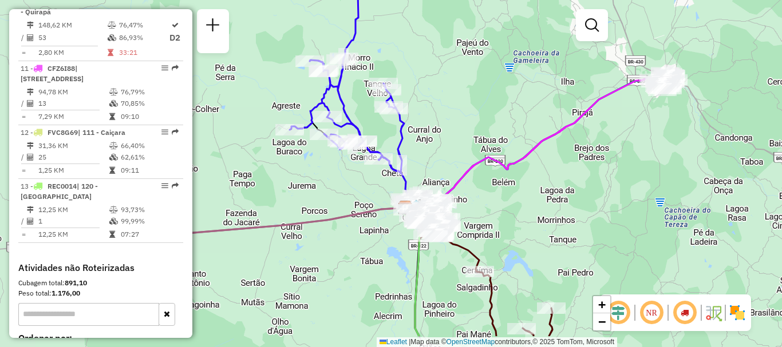
drag, startPoint x: 423, startPoint y: 251, endPoint x: 523, endPoint y: 206, distance: 109.2
click at [523, 206] on div "Janela de atendimento Grade de atendimento Capacidade Transportadoras Veículos …" at bounding box center [391, 173] width 782 height 347
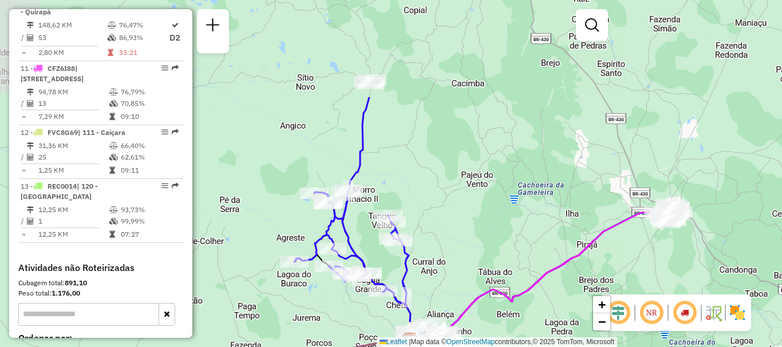
drag, startPoint x: 437, startPoint y: 71, endPoint x: 441, endPoint y: 228, distance: 156.9
click at [438, 230] on div "Janela de atendimento Grade de atendimento Capacidade Transportadoras Veículos …" at bounding box center [391, 173] width 782 height 347
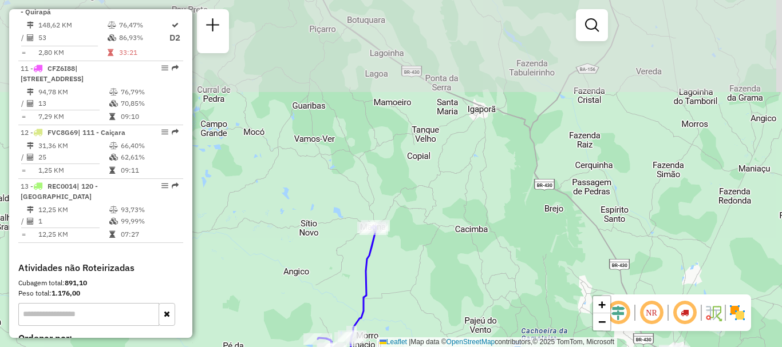
drag, startPoint x: 394, startPoint y: 131, endPoint x: 394, endPoint y: 212, distance: 81.9
click at [397, 251] on div "Janela de atendimento Grade de atendimento Capacidade Transportadoras Veículos …" at bounding box center [391, 173] width 782 height 347
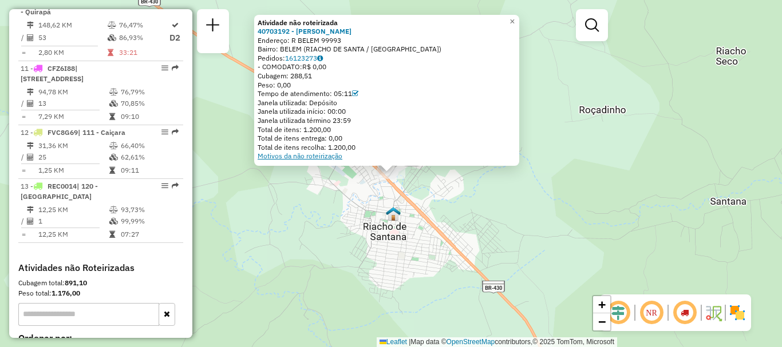
click at [323, 155] on link "Motivos da não roteirização" at bounding box center [300, 156] width 85 height 9
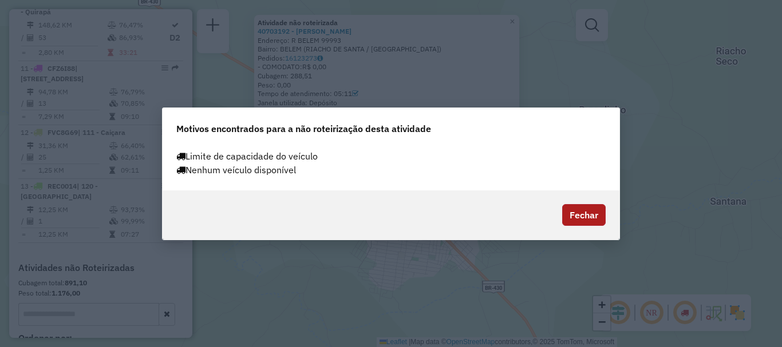
click at [584, 214] on button "Fechar" at bounding box center [584, 215] width 44 height 22
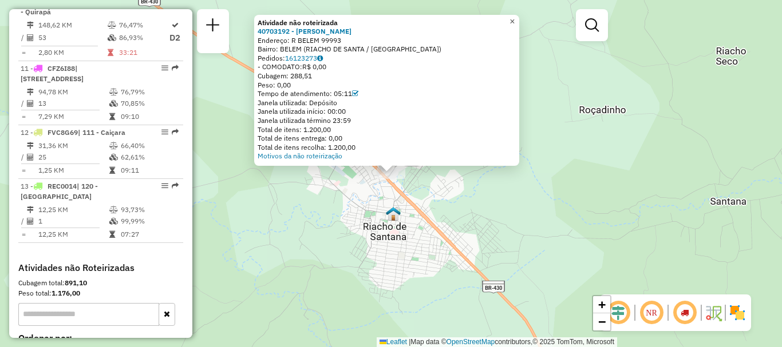
click at [519, 15] on link "×" at bounding box center [512, 22] width 14 height 14
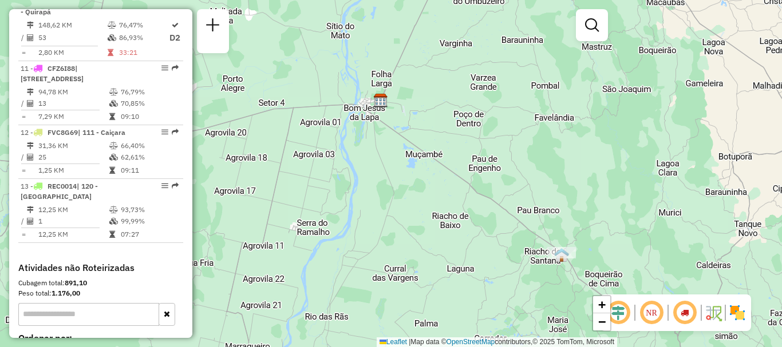
drag, startPoint x: 452, startPoint y: 93, endPoint x: 559, endPoint y: 176, distance: 135.5
click at [559, 176] on div "Janela de atendimento Grade de atendimento Capacidade Transportadoras Veículos …" at bounding box center [391, 173] width 782 height 347
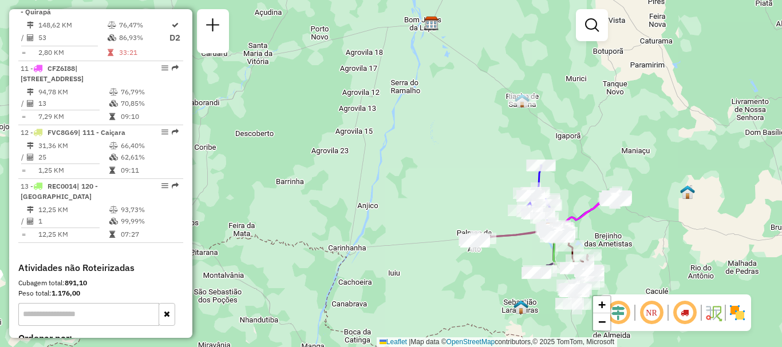
drag, startPoint x: 572, startPoint y: 207, endPoint x: 539, endPoint y: 103, distance: 109.0
click at [540, 90] on div "Janela de atendimento Grade de atendimento Capacidade Transportadoras Veículos …" at bounding box center [391, 173] width 782 height 347
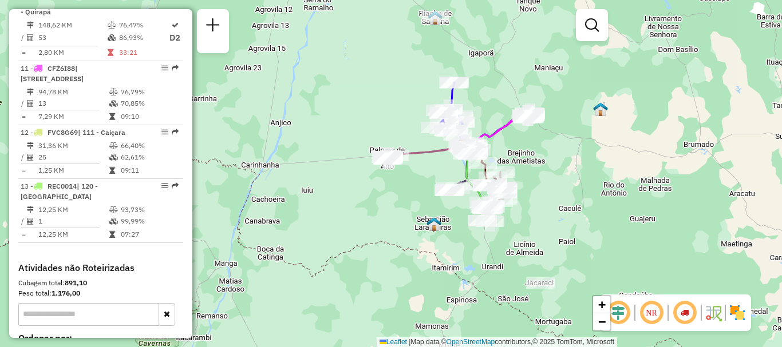
drag, startPoint x: 450, startPoint y: 286, endPoint x: 364, endPoint y: 203, distance: 119.4
click at [364, 203] on div "Janela de atendimento Grade de atendimento Capacidade Transportadoras Veículos …" at bounding box center [391, 173] width 782 height 347
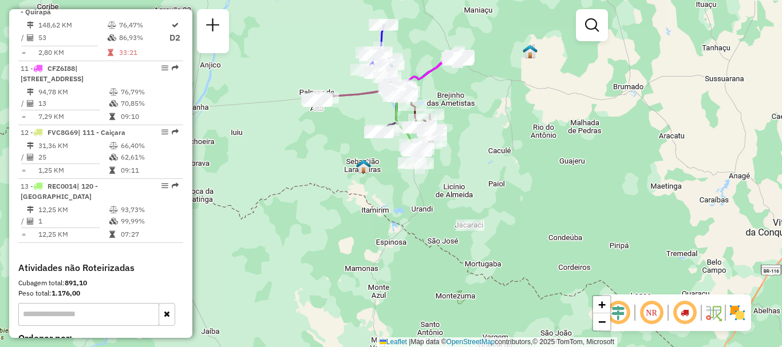
drag, startPoint x: 585, startPoint y: 250, endPoint x: 515, endPoint y: 192, distance: 91.1
click at [515, 192] on div "Janela de atendimento Grade de atendimento Capacidade Transportadoras Veículos …" at bounding box center [391, 173] width 782 height 347
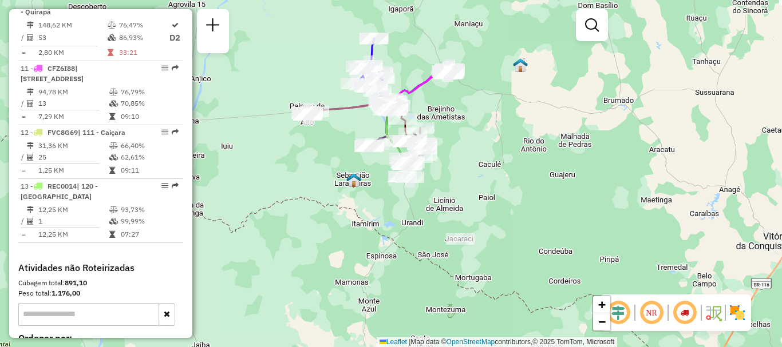
drag, startPoint x: 337, startPoint y: 168, endPoint x: 327, endPoint y: 181, distance: 16.8
click at [327, 181] on div "Janela de atendimento Grade de atendimento Capacidade Transportadoras Veículos …" at bounding box center [391, 173] width 782 height 347
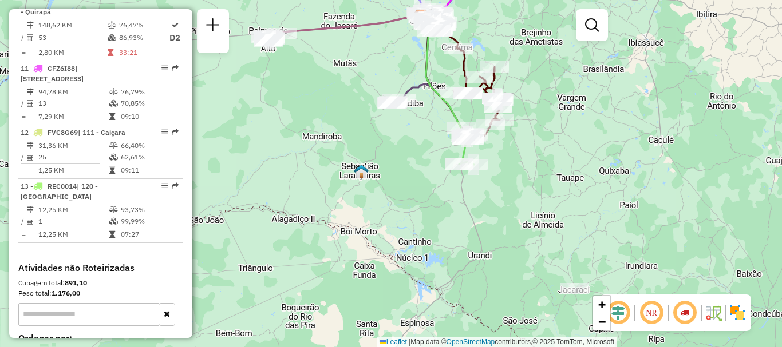
click at [361, 173] on img at bounding box center [361, 171] width 15 height 15
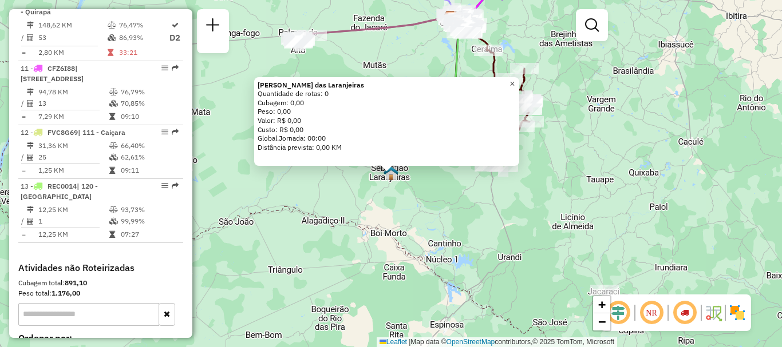
click at [515, 79] on span "×" at bounding box center [511, 84] width 5 height 10
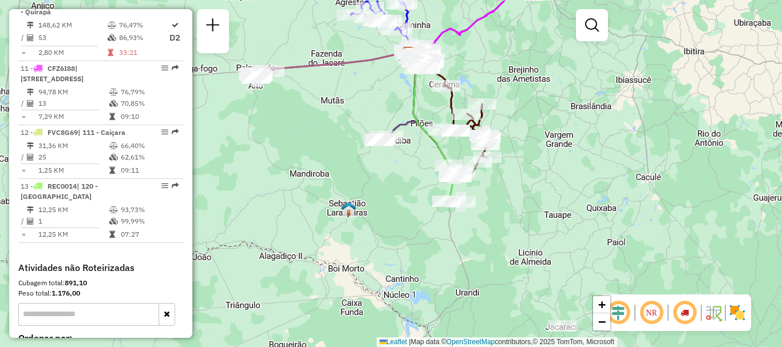
drag, startPoint x: 566, startPoint y: 167, endPoint x: 539, endPoint y: 191, distance: 36.5
click at [539, 191] on div "Janela de atendimento Grade de atendimento Capacidade Transportadoras Veículos …" at bounding box center [391, 173] width 782 height 347
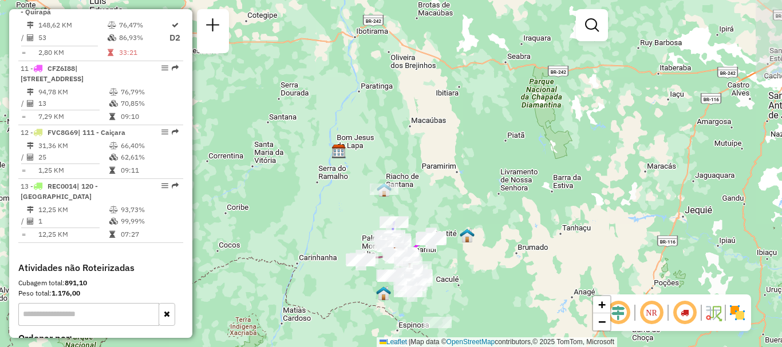
drag, startPoint x: 601, startPoint y: 216, endPoint x: 507, endPoint y: 252, distance: 100.2
click at [511, 326] on div "Janela de atendimento Grade de atendimento Capacidade Transportadoras Veículos …" at bounding box center [391, 173] width 782 height 347
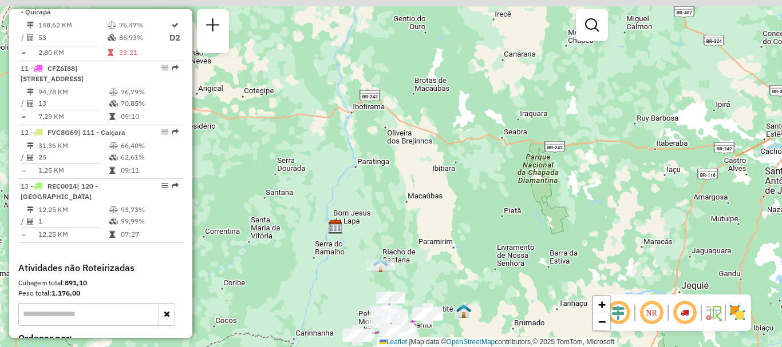
drag, startPoint x: 499, startPoint y: 207, endPoint x: 496, endPoint y: 283, distance: 76.2
click at [496, 283] on div "Janela de atendimento Grade de atendimento Capacidade Transportadoras Veículos …" at bounding box center [391, 173] width 782 height 347
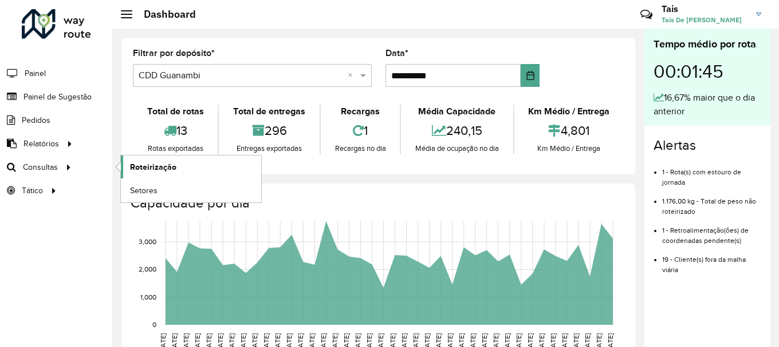
click at [169, 165] on span "Roteirização" at bounding box center [153, 167] width 46 height 12
click at [149, 169] on span "Roteirização" at bounding box center [153, 167] width 46 height 12
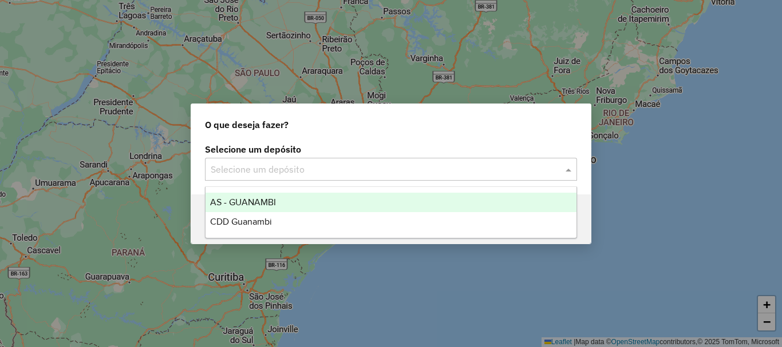
click at [275, 173] on input "text" at bounding box center [380, 170] width 338 height 14
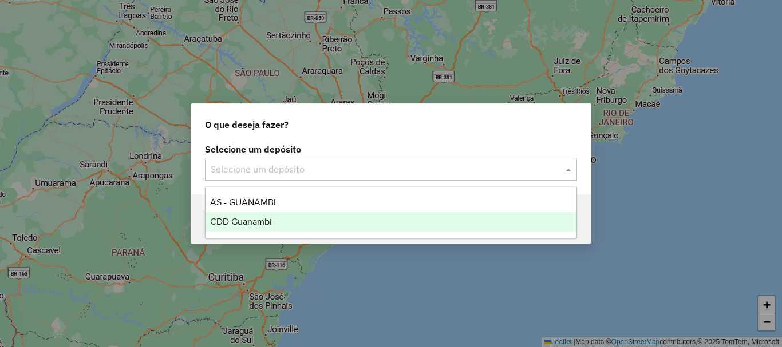
click at [292, 224] on div "CDD Guanambi" at bounding box center [391, 221] width 371 height 19
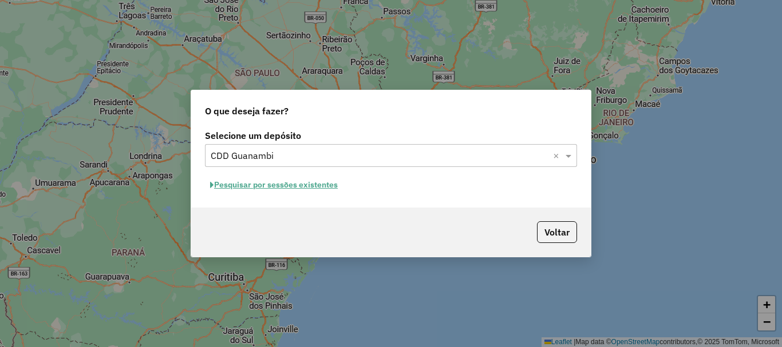
click at [283, 189] on button "Pesquisar por sessões existentes" at bounding box center [274, 185] width 138 height 18
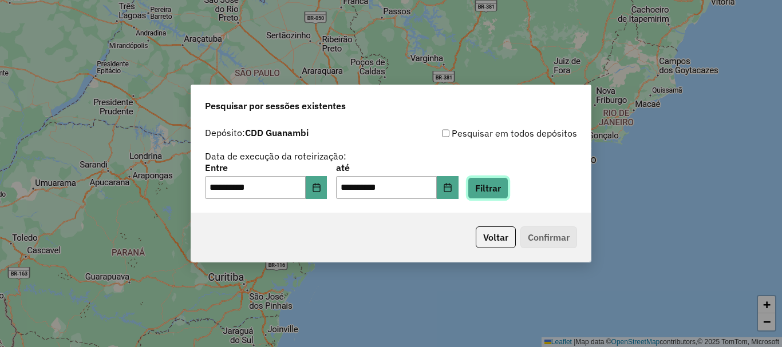
click at [505, 186] on button "Filtrar" at bounding box center [488, 188] width 41 height 22
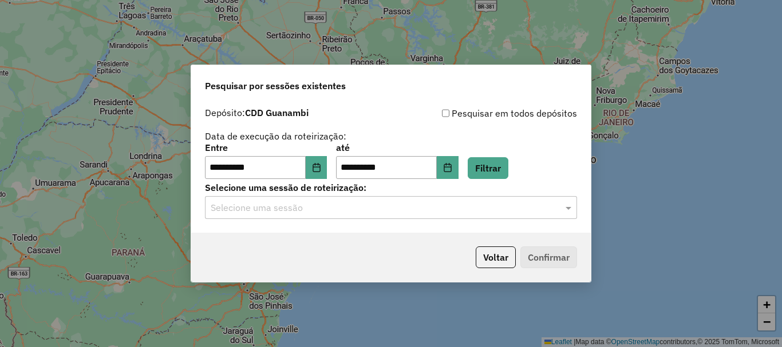
click at [400, 202] on input "text" at bounding box center [380, 209] width 338 height 14
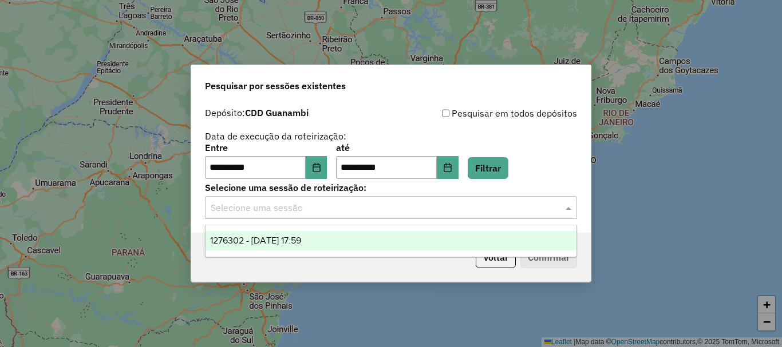
click at [324, 243] on div "1276302 - [DATE] 17:59" at bounding box center [391, 240] width 371 height 19
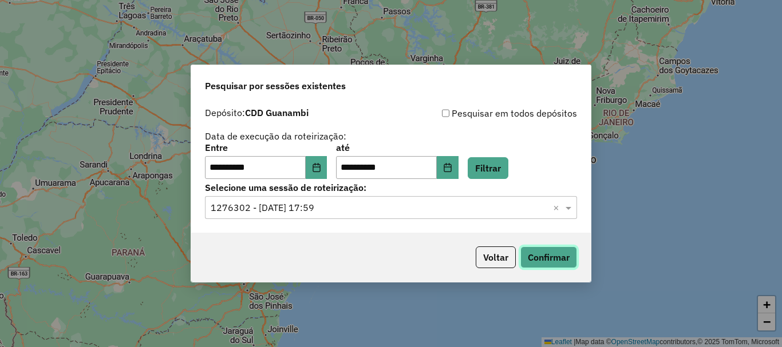
click at [562, 254] on button "Confirmar" at bounding box center [548, 258] width 57 height 22
click at [508, 176] on button "Filtrar" at bounding box center [488, 168] width 41 height 22
click at [563, 251] on button "Confirmar" at bounding box center [548, 258] width 57 height 22
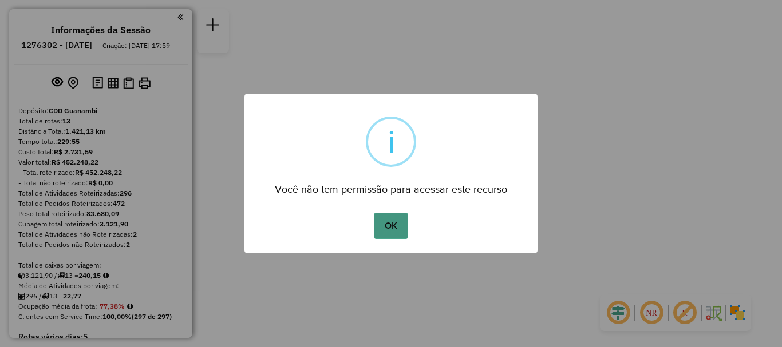
click at [405, 226] on button "OK" at bounding box center [391, 226] width 34 height 26
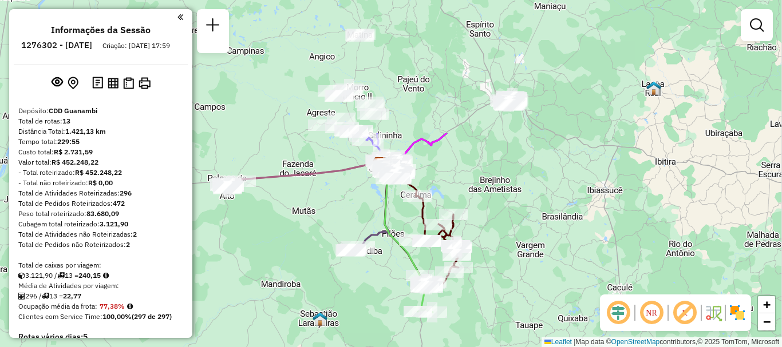
drag, startPoint x: 481, startPoint y: 164, endPoint x: 362, endPoint y: 333, distance: 206.2
click at [362, 333] on div "Janela de atendimento Grade de atendimento Capacidade Transportadoras Veículos …" at bounding box center [391, 173] width 782 height 347
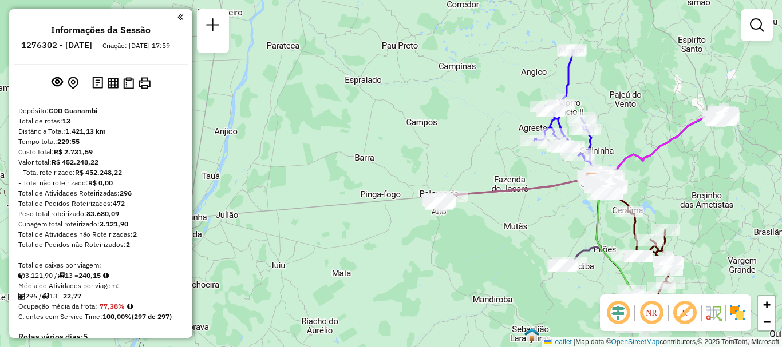
drag, startPoint x: 451, startPoint y: 59, endPoint x: 665, endPoint y: 73, distance: 215.1
click at [663, 73] on div "Janela de atendimento Grade de atendimento Capacidade Transportadoras Veículos …" at bounding box center [391, 173] width 782 height 347
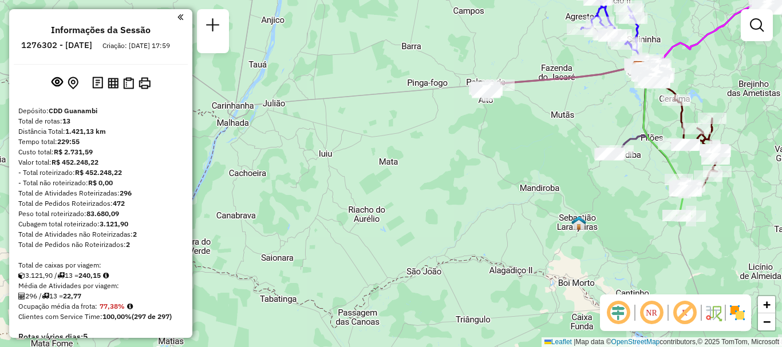
drag, startPoint x: 328, startPoint y: 312, endPoint x: 372, endPoint y: 203, distance: 117.1
click at [372, 203] on div "Janela de atendimento Grade de atendimento Capacidade Transportadoras Veículos …" at bounding box center [391, 173] width 782 height 347
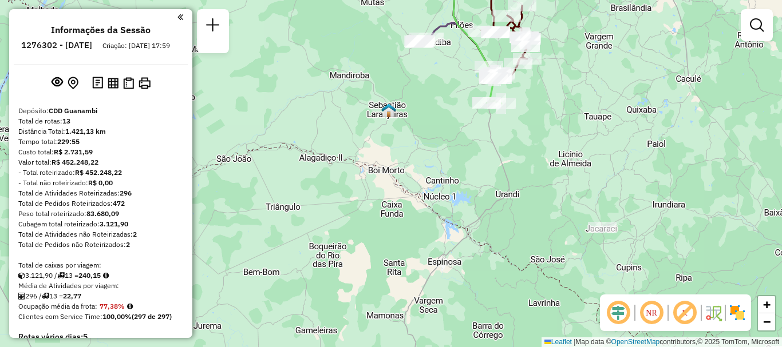
drag, startPoint x: 539, startPoint y: 248, endPoint x: 351, endPoint y: 135, distance: 219.0
click at [349, 135] on div "Janela de atendimento Grade de atendimento Capacidade Transportadoras Veículos …" at bounding box center [391, 173] width 782 height 347
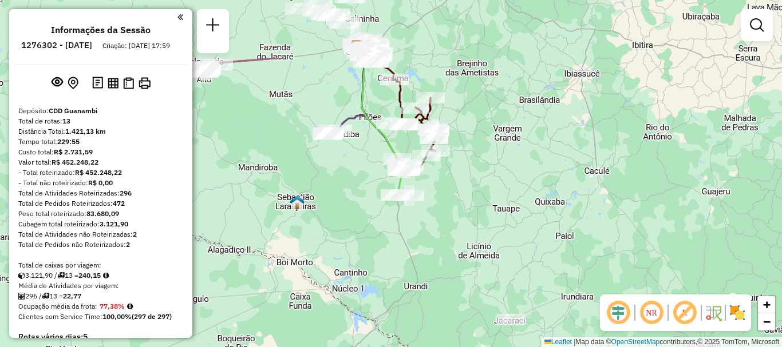
drag, startPoint x: 543, startPoint y: 114, endPoint x: 452, endPoint y: 207, distance: 130.3
click at [452, 207] on div "Janela de atendimento Grade de atendimento Capacidade Transportadoras Veículos …" at bounding box center [391, 173] width 782 height 347
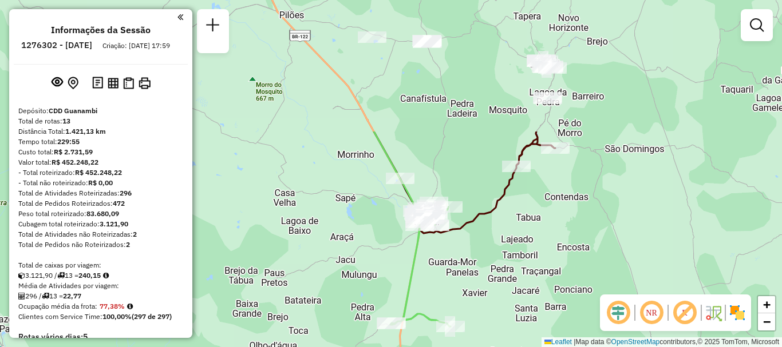
drag, startPoint x: 544, startPoint y: 91, endPoint x: 503, endPoint y: 219, distance: 134.7
click at [498, 243] on div "Janela de atendimento Grade de atendimento Capacidade Transportadoras Veículos …" at bounding box center [391, 173] width 782 height 347
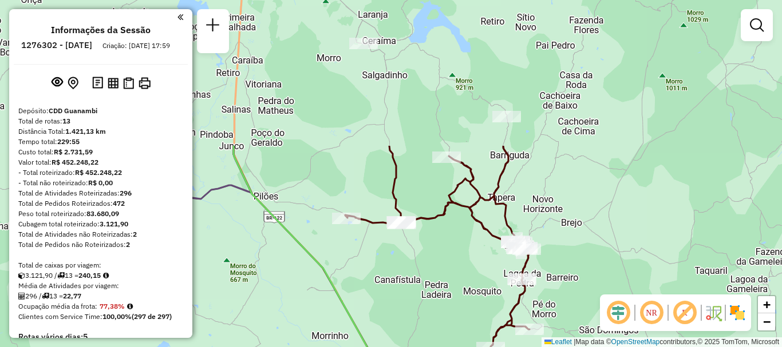
drag, startPoint x: 483, startPoint y: 73, endPoint x: 457, endPoint y: 254, distance: 182.7
click at [457, 254] on div "Janela de atendimento Grade de atendimento Capacidade Transportadoras Veículos …" at bounding box center [391, 173] width 782 height 347
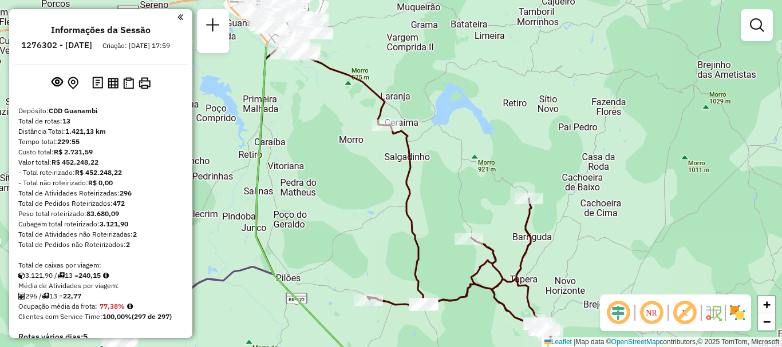
drag, startPoint x: 364, startPoint y: 150, endPoint x: 386, endPoint y: 232, distance: 84.9
click at [386, 232] on div "Janela de atendimento Grade de atendimento Capacidade Transportadoras Veículos …" at bounding box center [391, 173] width 782 height 347
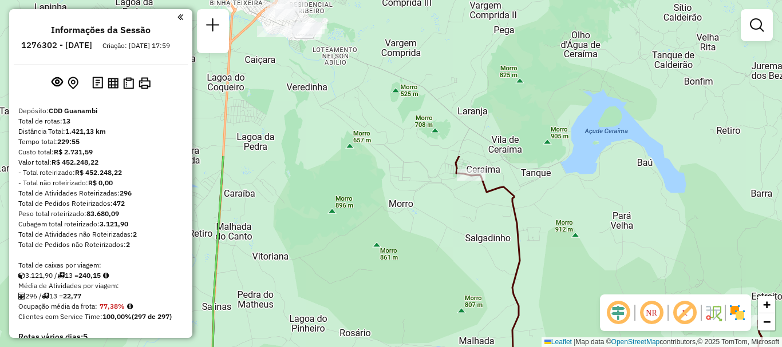
drag, startPoint x: 387, startPoint y: 100, endPoint x: 422, endPoint y: 291, distance: 194.5
click at [422, 291] on div "Janela de atendimento Grade de atendimento Capacidade Transportadoras Veículos …" at bounding box center [391, 173] width 782 height 347
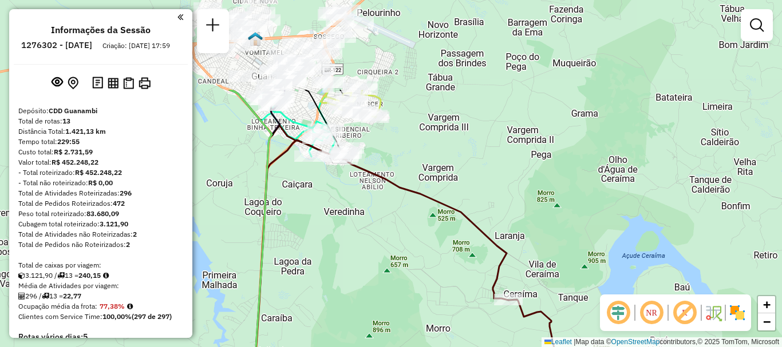
drag, startPoint x: 365, startPoint y: 159, endPoint x: 399, endPoint y: 283, distance: 128.2
click at [399, 283] on div "Janela de atendimento Grade de atendimento Capacidade Transportadoras Veículos …" at bounding box center [391, 173] width 782 height 347
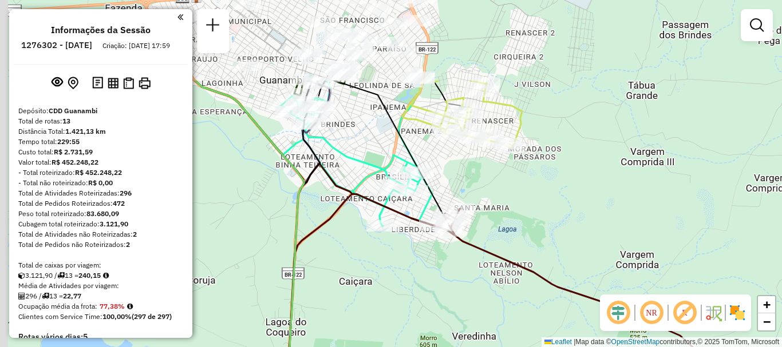
drag, startPoint x: 326, startPoint y: 139, endPoint x: 437, endPoint y: 254, distance: 159.9
click at [437, 254] on div "Janela de atendimento Grade de atendimento Capacidade Transportadoras Veículos …" at bounding box center [391, 173] width 782 height 347
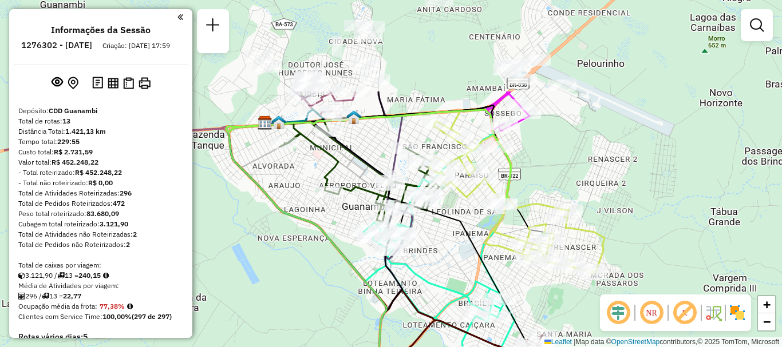
drag, startPoint x: 370, startPoint y: 145, endPoint x: 422, endPoint y: 222, distance: 92.4
click at [453, 277] on div "Janela de atendimento Grade de atendimento Capacidade Transportadoras Veículos …" at bounding box center [391, 173] width 782 height 347
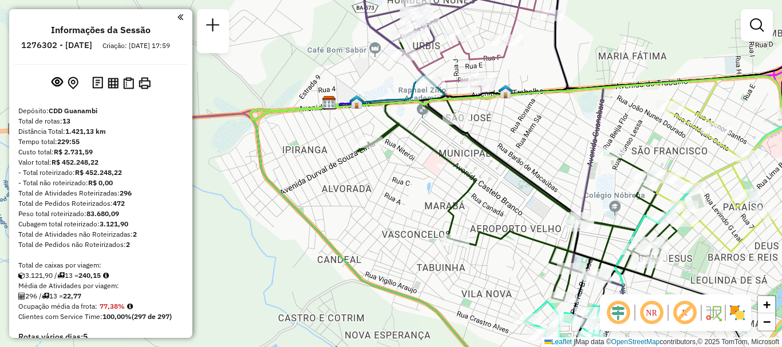
drag, startPoint x: 428, startPoint y: 104, endPoint x: 566, endPoint y: 114, distance: 138.9
click at [566, 114] on div "Rota 4 - Placa GBQ5I95 40704628 - ANDERSON GOMES CORRE Janela de atendimento Gr…" at bounding box center [391, 173] width 782 height 347
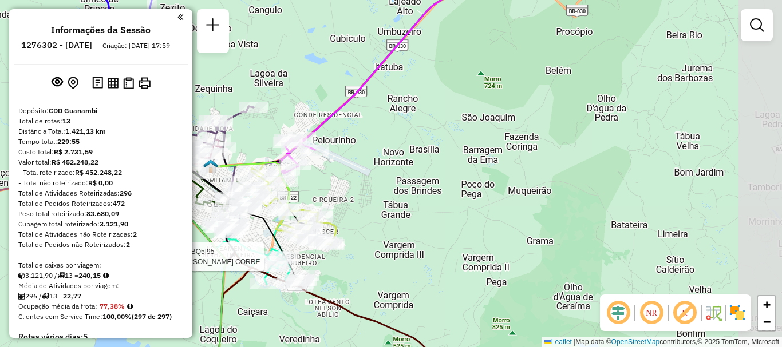
drag, startPoint x: 717, startPoint y: 140, endPoint x: 341, endPoint y: 175, distance: 377.8
click at [341, 175] on div "Rota 4 - Placa GBQ5I95 40704628 - ANDERSON GOMES CORRE Janela de atendimento Gr…" at bounding box center [391, 173] width 782 height 347
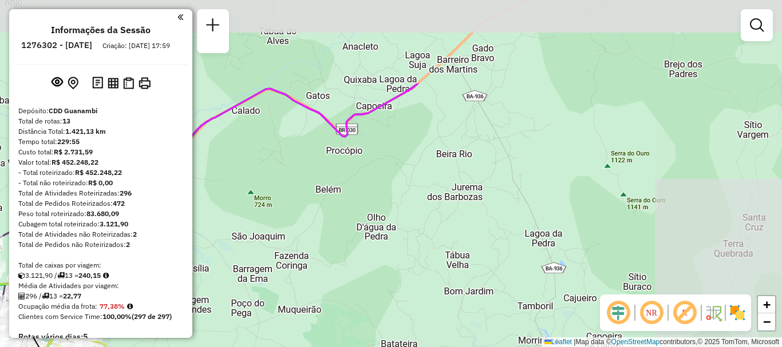
drag, startPoint x: 631, startPoint y: 142, endPoint x: 449, endPoint y: 235, distance: 204.8
click at [381, 270] on div "Rota 4 - Placa GBQ5I95 40704628 - ANDERSON GOMES CORRE Rota 4 - Placa GBQ5I95 4…" at bounding box center [391, 173] width 782 height 347
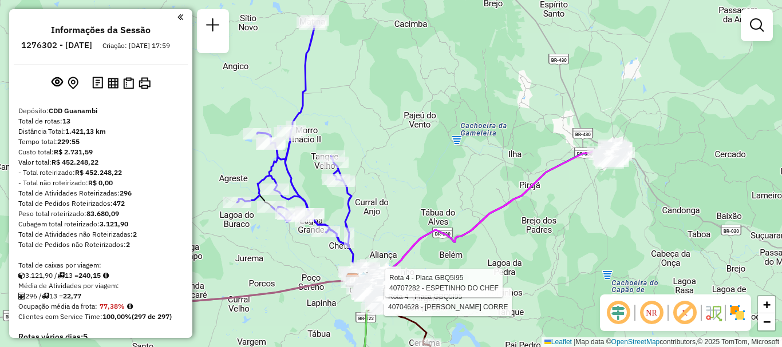
drag, startPoint x: 451, startPoint y: 128, endPoint x: 453, endPoint y: 177, distance: 48.7
click at [452, 180] on div "Rota 4 - Placa GBQ5I95 40704628 - ANDERSON GOMES CORRE Rota 4 - Placa GBQ5I95 4…" at bounding box center [391, 173] width 782 height 347
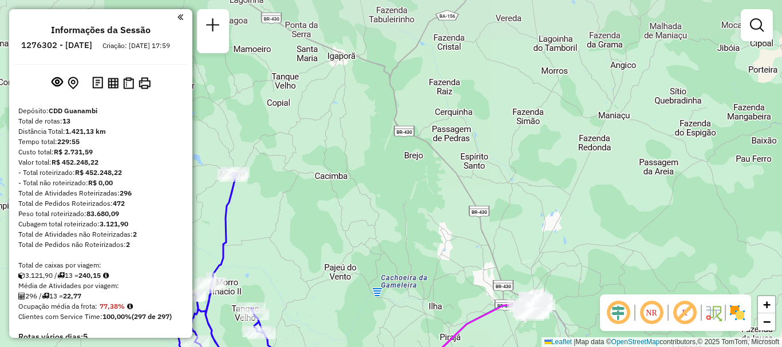
drag, startPoint x: 551, startPoint y: 110, endPoint x: 469, endPoint y: 244, distance: 157.3
click at [476, 246] on div "Rota 4 - Placa GBQ5I95 40704628 - ANDERSON GOMES CORRE Rota 4 - Placa GBQ5I95 4…" at bounding box center [391, 173] width 782 height 347
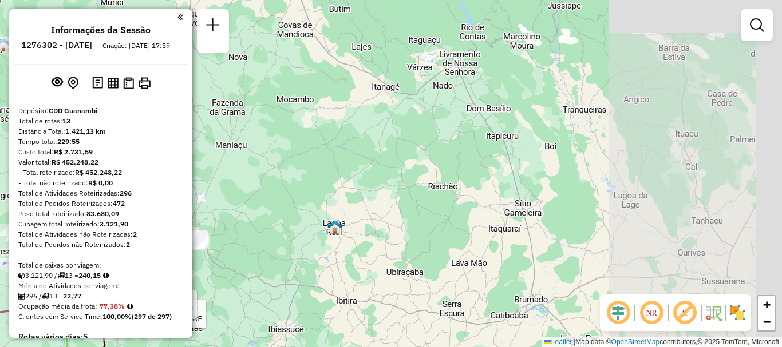
drag, startPoint x: 665, startPoint y: 144, endPoint x: 427, endPoint y: 143, distance: 237.6
click at [394, 143] on div "Rota 4 - Placa GBQ5I95 40704628 - ANDERSON GOMES CORRE Rota 4 - Placa GBQ5I95 4…" at bounding box center [391, 173] width 782 height 347
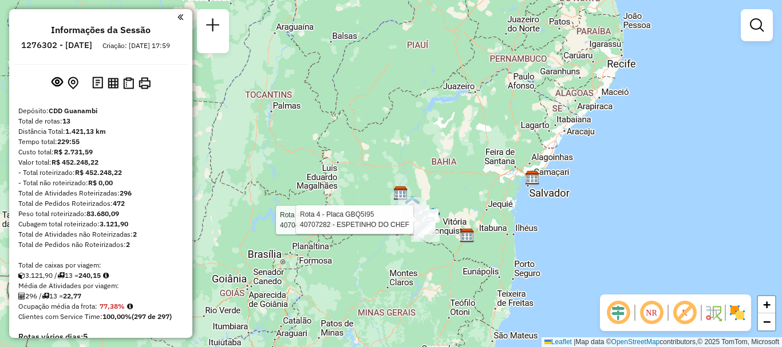
drag, startPoint x: 653, startPoint y: 131, endPoint x: 468, endPoint y: 172, distance: 189.9
click at [468, 172] on div "Rota 4 - Placa GBQ5I95 40704628 - ANDERSON GOMES CORRE Rota 4 - Placa GBQ5I95 4…" at bounding box center [391, 173] width 782 height 347
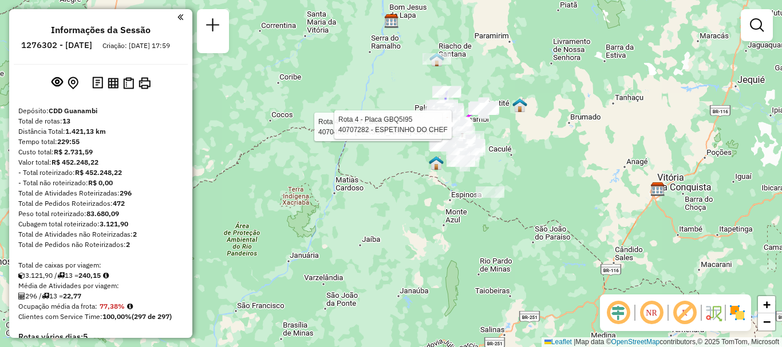
drag, startPoint x: 493, startPoint y: 130, endPoint x: 487, endPoint y: 210, distance: 79.8
click at [487, 198] on div at bounding box center [490, 192] width 29 height 11
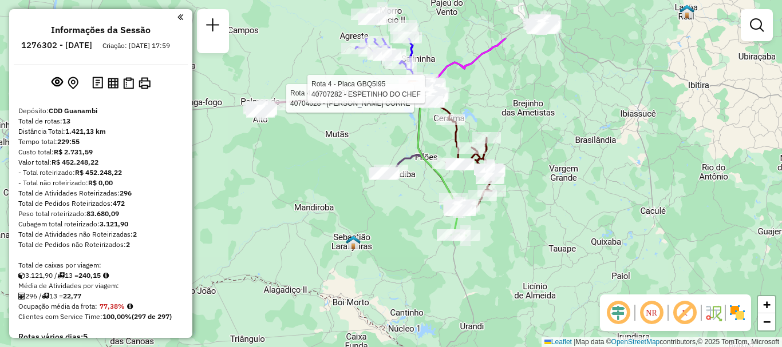
drag, startPoint x: 537, startPoint y: 167, endPoint x: 537, endPoint y: 206, distance: 38.4
click at [537, 206] on div "Rota 4 - Placa GBQ5I95 40704628 - ANDERSON GOMES CORRE Rota 4 - Placa GBQ5I95 4…" at bounding box center [391, 173] width 782 height 347
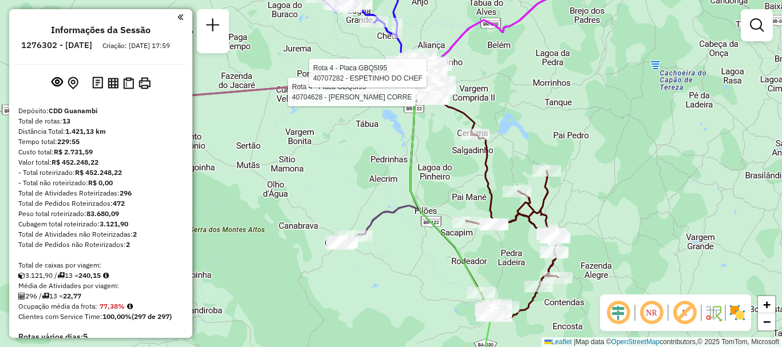
click at [309, 175] on div "Rota 4 - Placa GBQ5I95 40704628 - ANDERSON GOMES CORRE Rota 4 - Placa GBQ5I95 4…" at bounding box center [391, 173] width 782 height 347
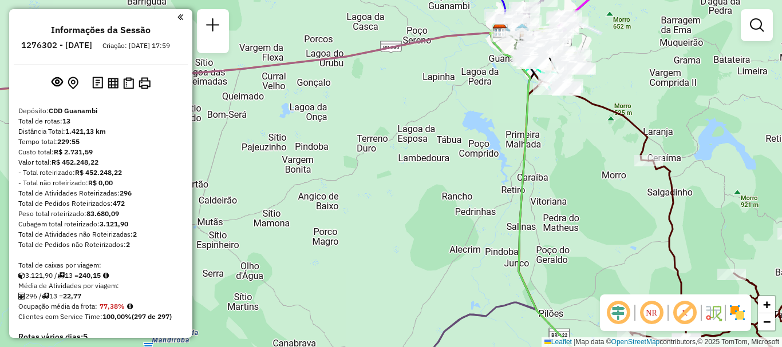
click at [178, 23] on div at bounding box center [98, 16] width 169 height 15
click at [177, 18] on em at bounding box center [180, 17] width 6 height 10
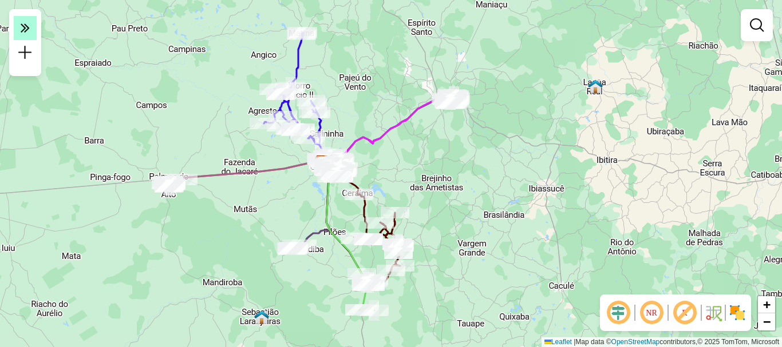
click at [25, 30] on icon at bounding box center [25, 27] width 9 height 16
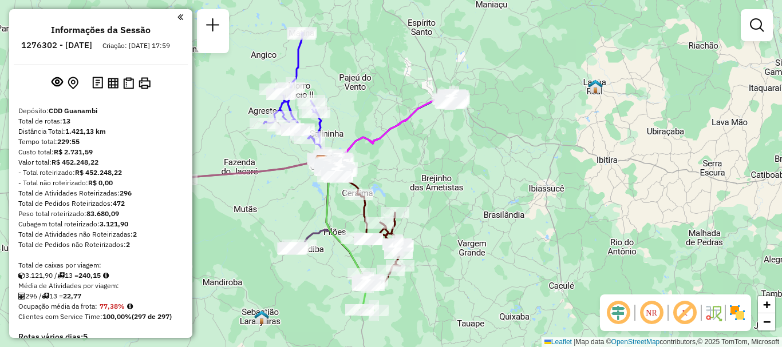
click at [183, 20] on div "Informações da Sessão 1276302 - 16/09/2025 Criação: 15/09/2025 17:59 Depósito: …" at bounding box center [100, 173] width 183 height 329
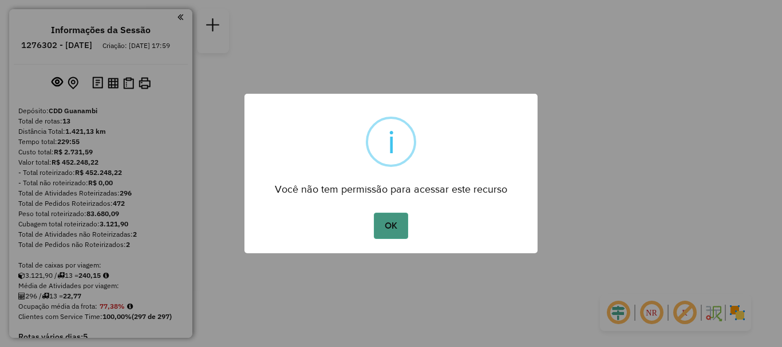
click at [396, 219] on button "OK" at bounding box center [391, 226] width 34 height 26
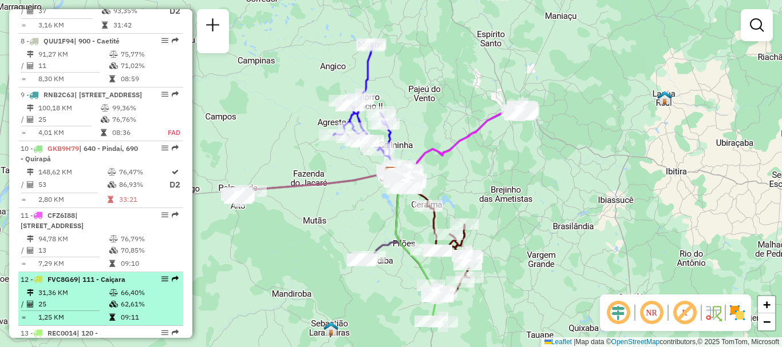
scroll to position [1120, 0]
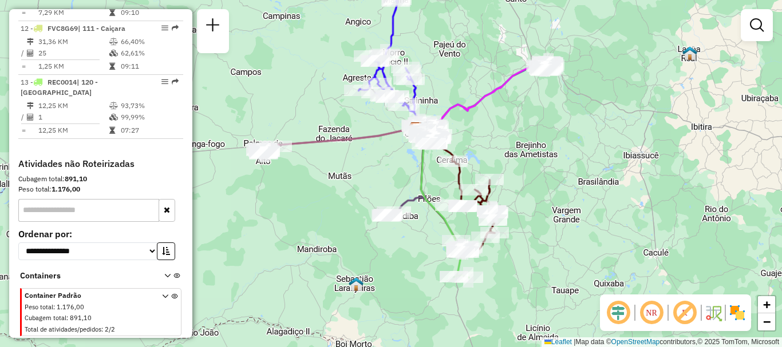
drag, startPoint x: 484, startPoint y: 189, endPoint x: 503, endPoint y: 147, distance: 46.2
click at [503, 147] on div "Janela de atendimento Grade de atendimento Capacidade Transportadoras Veículos …" at bounding box center [391, 173] width 782 height 347
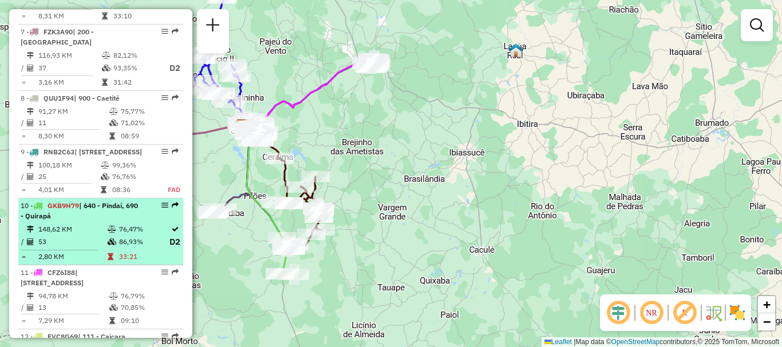
scroll to position [687, 0]
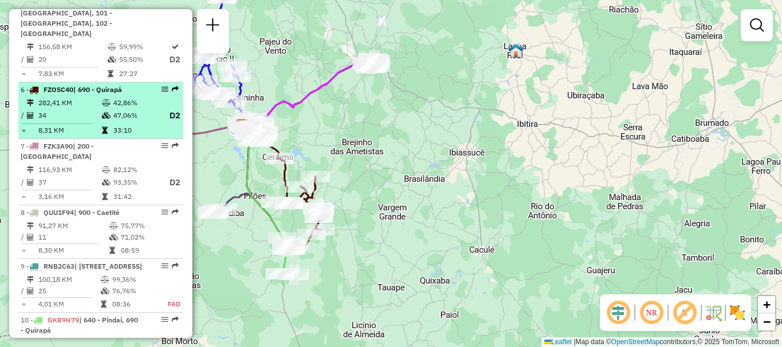
click at [81, 105] on td "282,41 KM" at bounding box center [70, 102] width 64 height 11
select select "**********"
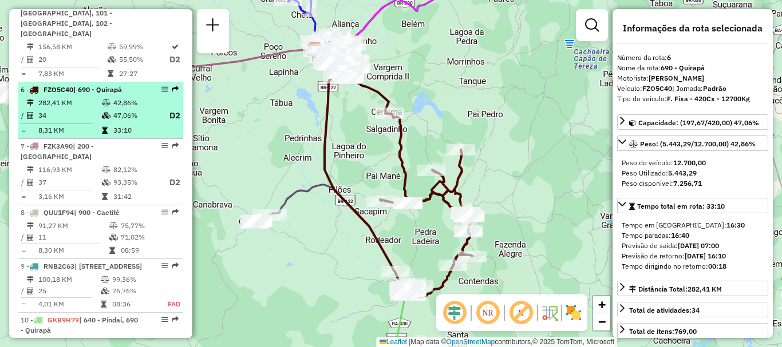
drag, startPoint x: 166, startPoint y: 88, endPoint x: 159, endPoint y: 91, distance: 7.7
click at [165, 91] on div at bounding box center [161, 89] width 34 height 7
click at [161, 88] on em at bounding box center [164, 89] width 7 height 7
click at [162, 88] on em at bounding box center [164, 89] width 7 height 7
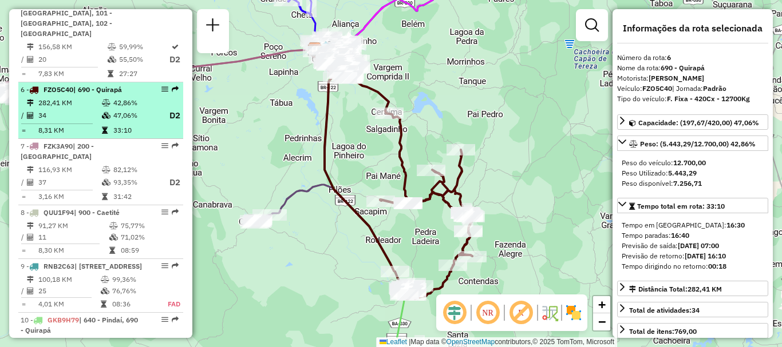
click at [141, 123] on table "282,41 KM 42,86% / 34 47,06% D2 = 8,31 KM 33:10" at bounding box center [101, 116] width 160 height 39
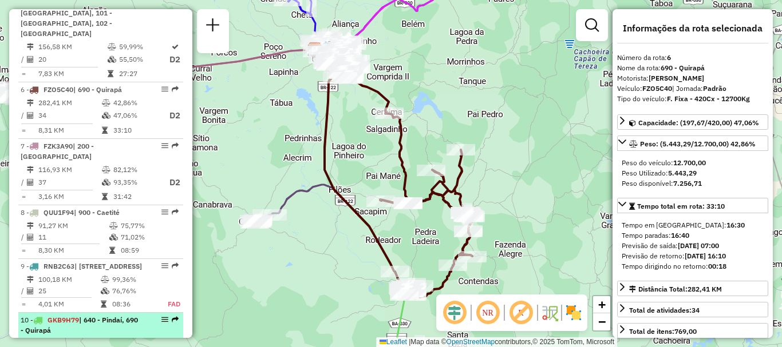
scroll to position [859, 0]
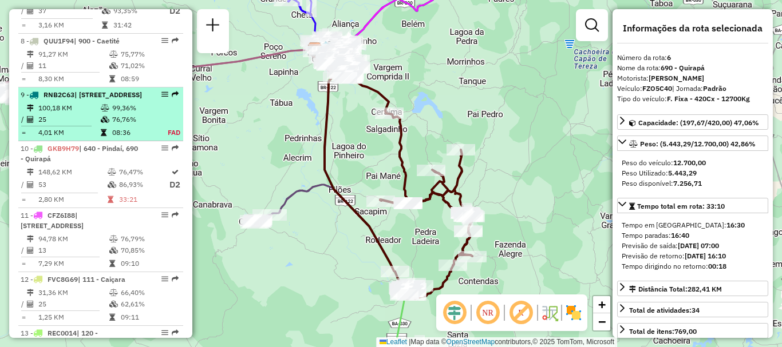
click at [148, 125] on td "76,76%" at bounding box center [134, 119] width 45 height 11
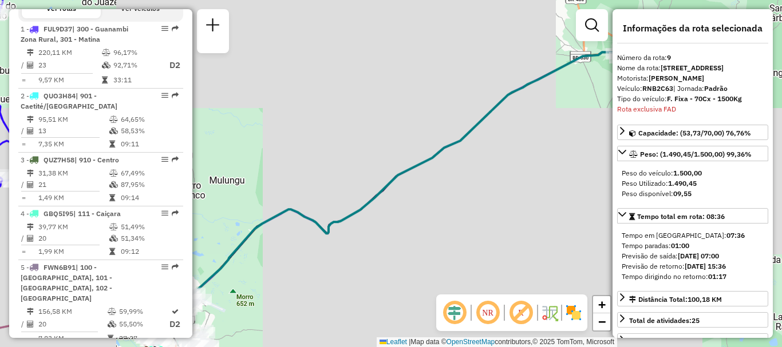
scroll to position [536, 0]
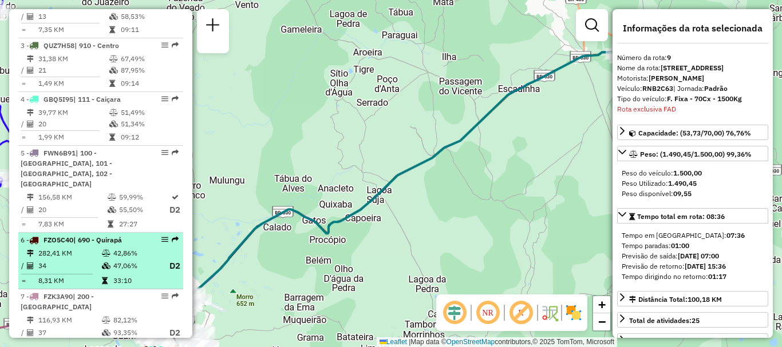
click at [161, 238] on em at bounding box center [164, 239] width 7 height 7
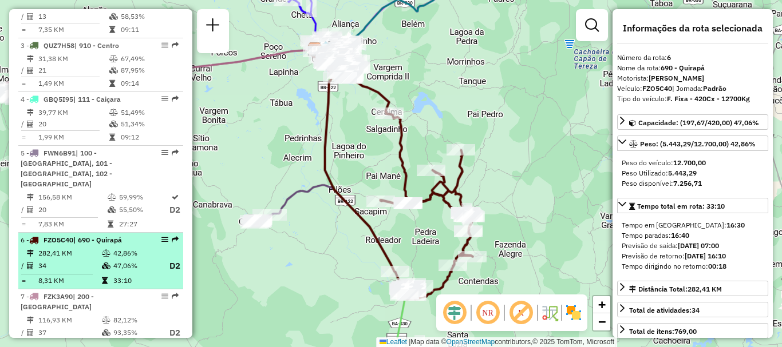
click at [161, 238] on em at bounding box center [164, 239] width 7 height 7
click at [161, 239] on em at bounding box center [164, 239] width 7 height 7
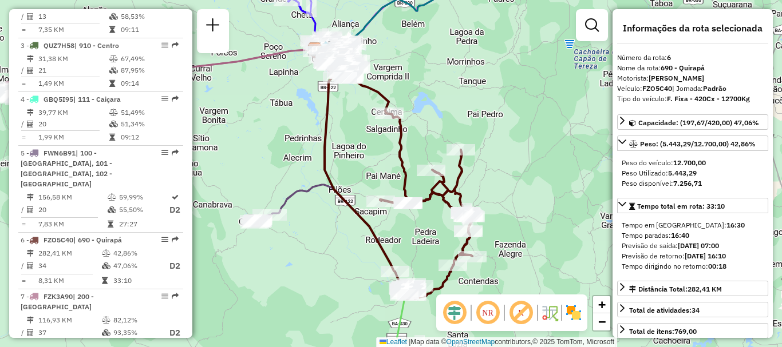
drag, startPoint x: 160, startPoint y: 258, endPoint x: 254, endPoint y: 274, distance: 95.7
click at [254, 274] on div "Janela de atendimento Grade de atendimento Capacidade Transportadoras Veículos …" at bounding box center [391, 173] width 782 height 347
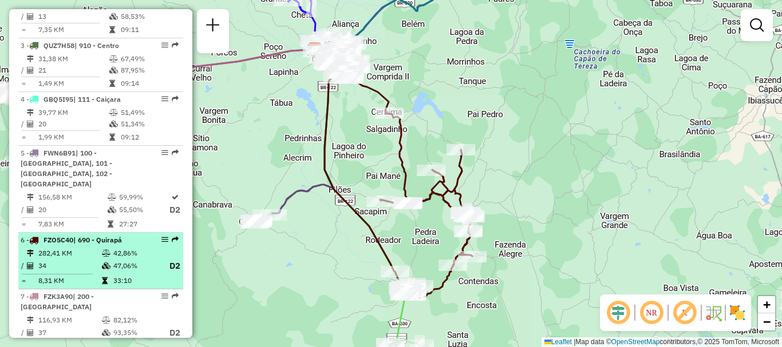
click at [156, 238] on div at bounding box center [161, 239] width 34 height 7
select select "**********"
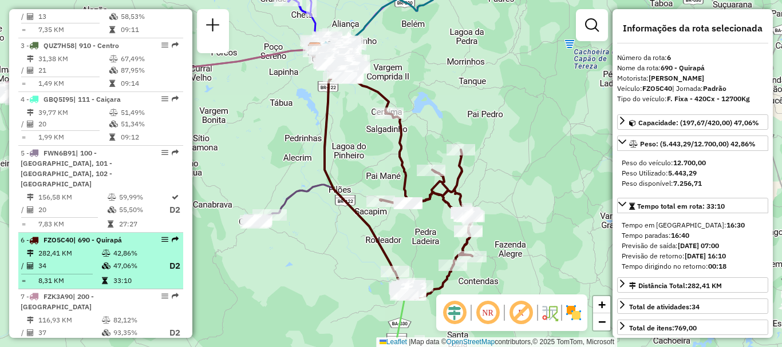
click at [157, 238] on div at bounding box center [161, 239] width 34 height 7
click at [161, 238] on em at bounding box center [164, 239] width 7 height 7
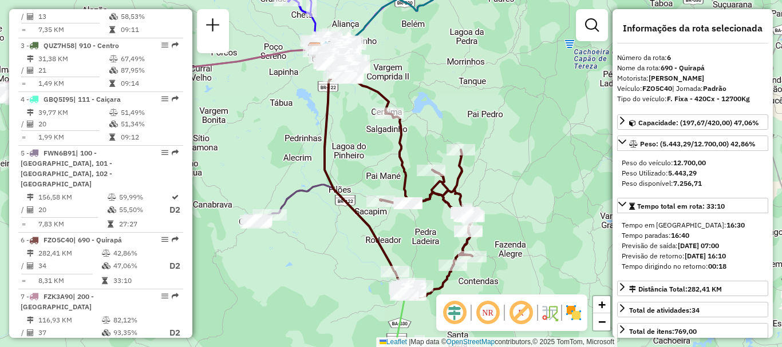
scroll to position [114, 0]
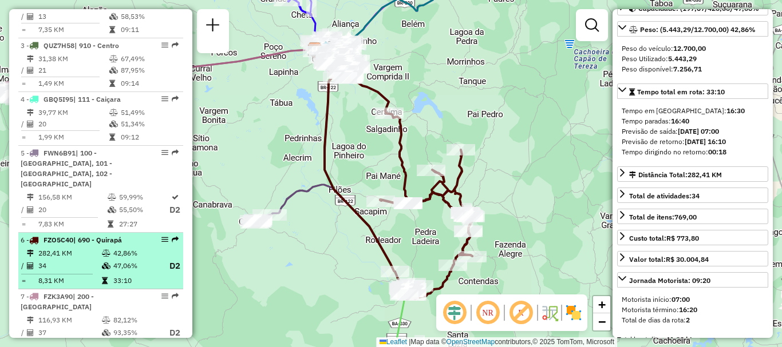
click at [163, 238] on em at bounding box center [164, 239] width 7 height 7
click at [164, 238] on em at bounding box center [164, 239] width 7 height 7
click at [163, 243] on em at bounding box center [164, 239] width 7 height 7
click at [163, 236] on em at bounding box center [164, 239] width 7 height 7
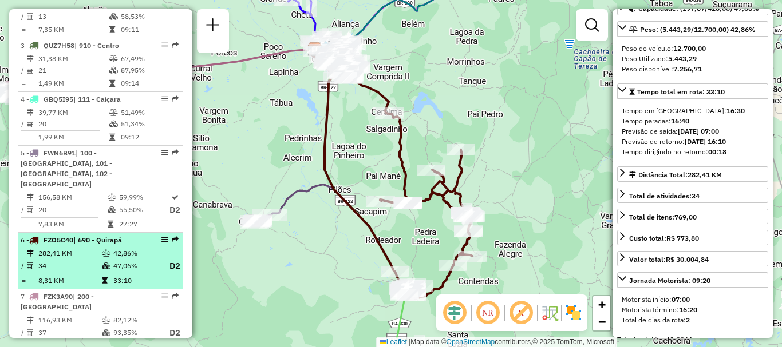
click at [163, 236] on em at bounding box center [164, 239] width 7 height 7
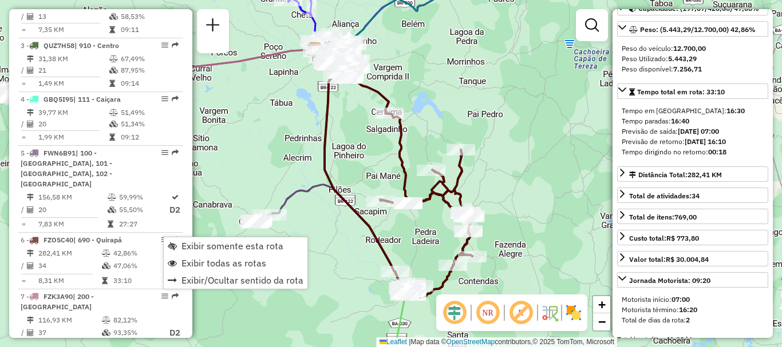
drag, startPoint x: 173, startPoint y: 243, endPoint x: 354, endPoint y: 282, distance: 185.6
click at [354, 282] on div "Janela de atendimento Grade de atendimento Capacidade Transportadoras Veículos …" at bounding box center [391, 173] width 782 height 347
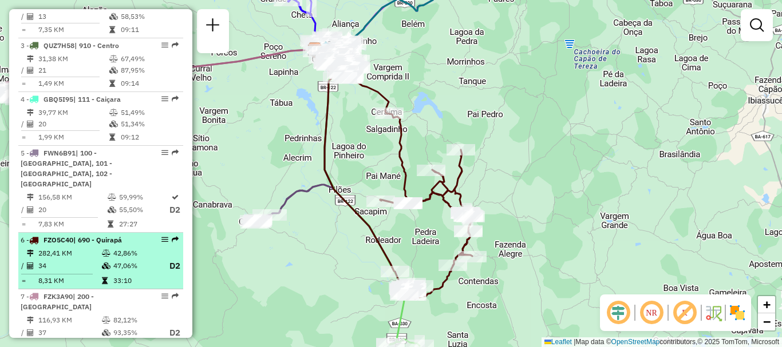
drag, startPoint x: 165, startPoint y: 238, endPoint x: 157, endPoint y: 243, distance: 9.8
click at [157, 243] on div at bounding box center [161, 239] width 34 height 7
select select "**********"
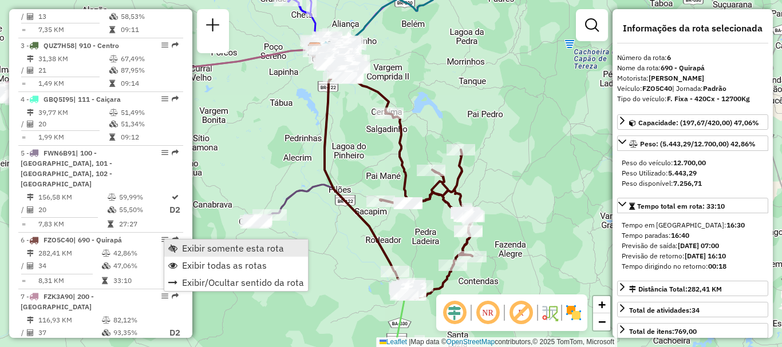
click at [172, 246] on span "Exibir somente esta rota" at bounding box center [172, 248] width 9 height 9
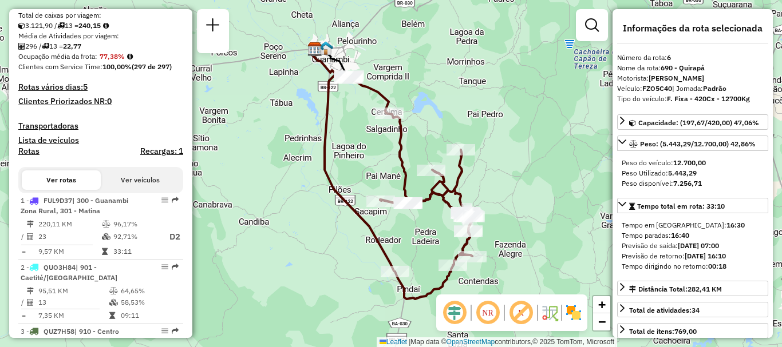
scroll to position [0, 0]
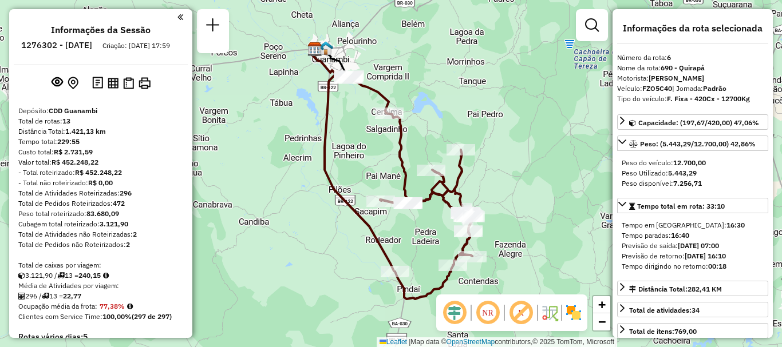
click at [179, 22] on em at bounding box center [180, 17] width 6 height 10
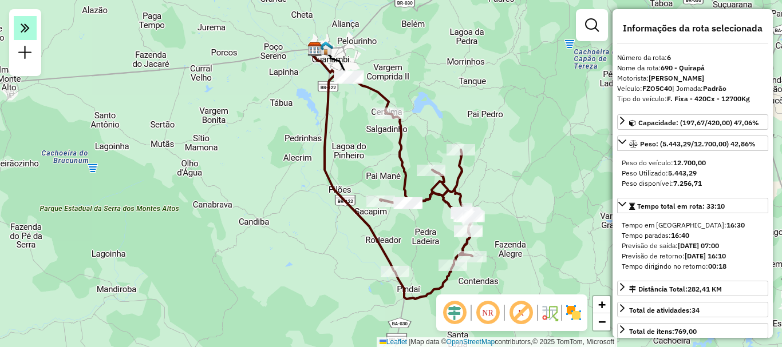
click at [18, 31] on em at bounding box center [25, 28] width 23 height 24
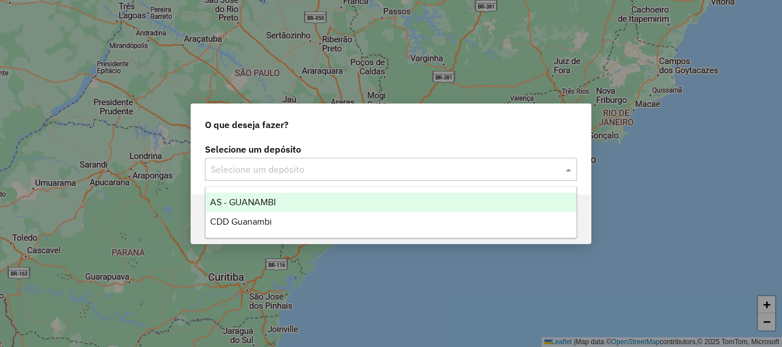
click at [292, 167] on input "text" at bounding box center [380, 170] width 338 height 14
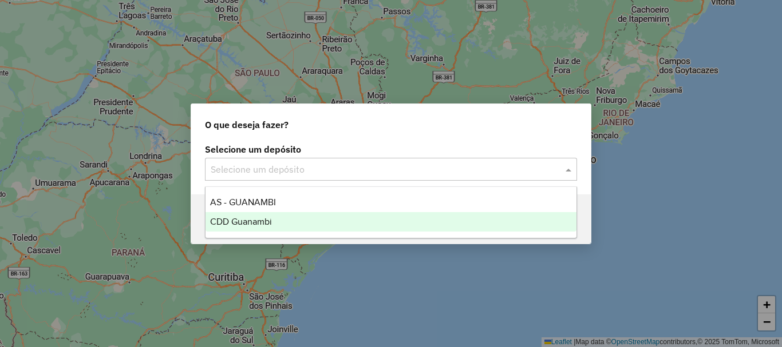
click at [256, 218] on span "CDD Guanambi" at bounding box center [241, 222] width 62 height 10
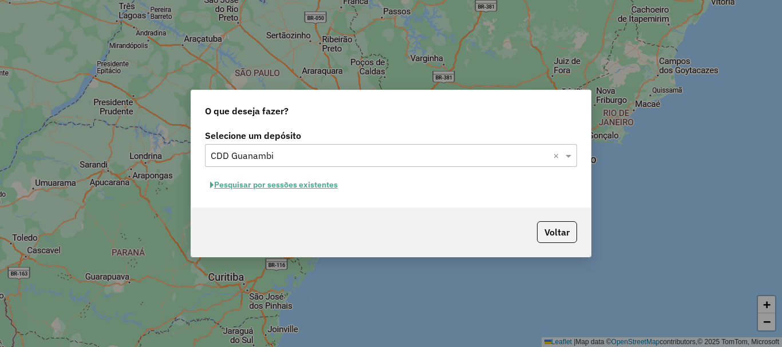
click at [318, 181] on button "Pesquisar por sessões existentes" at bounding box center [274, 185] width 138 height 18
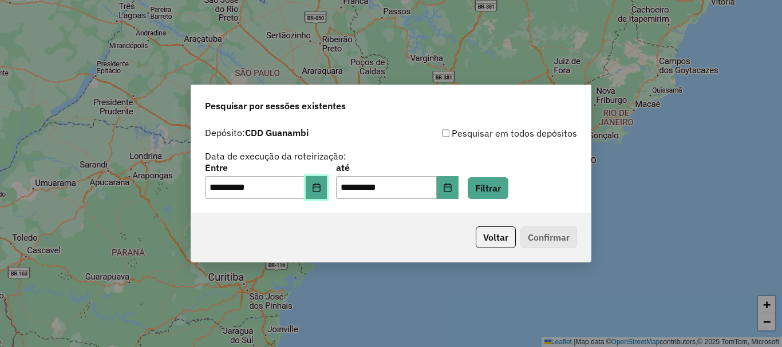
click at [327, 190] on button "Choose Date" at bounding box center [317, 187] width 22 height 23
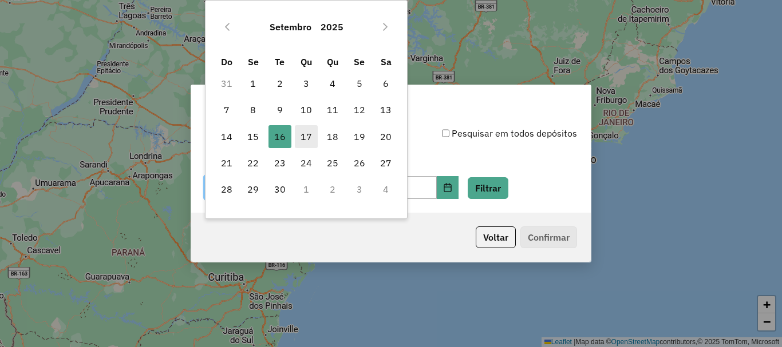
click at [309, 141] on span "17" at bounding box center [306, 136] width 23 height 23
type input "**********"
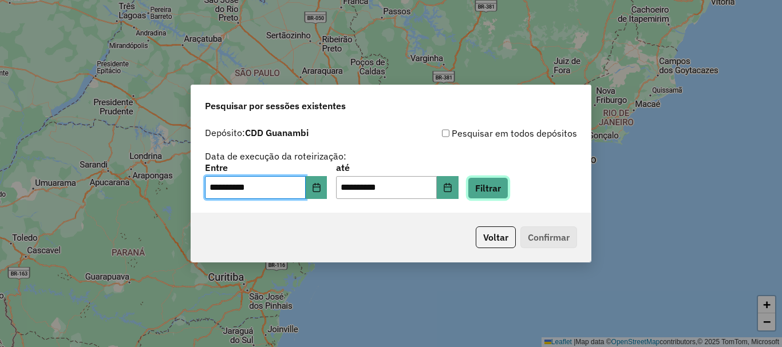
click at [505, 190] on button "Filtrar" at bounding box center [488, 188] width 41 height 22
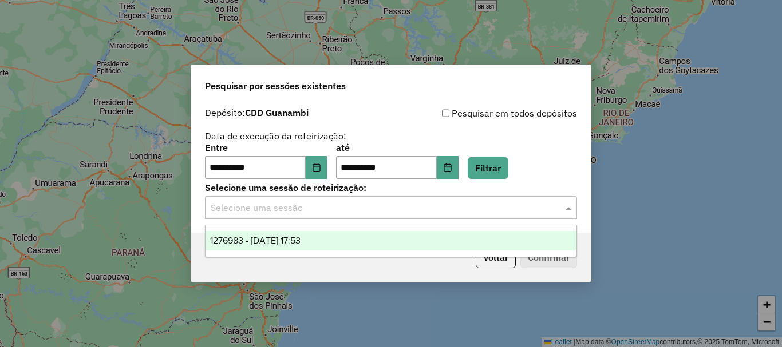
click at [360, 207] on input "text" at bounding box center [380, 209] width 338 height 14
click at [345, 210] on input "text" at bounding box center [380, 209] width 338 height 14
click at [301, 241] on span "1276983 - 17/09/2025 17:53" at bounding box center [255, 241] width 90 height 10
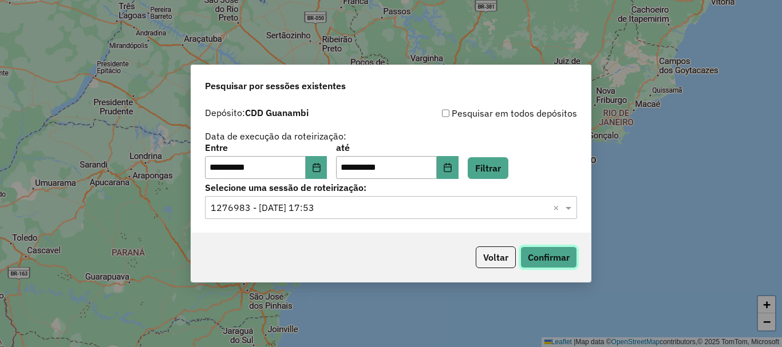
click at [540, 256] on button "Confirmar" at bounding box center [548, 258] width 57 height 22
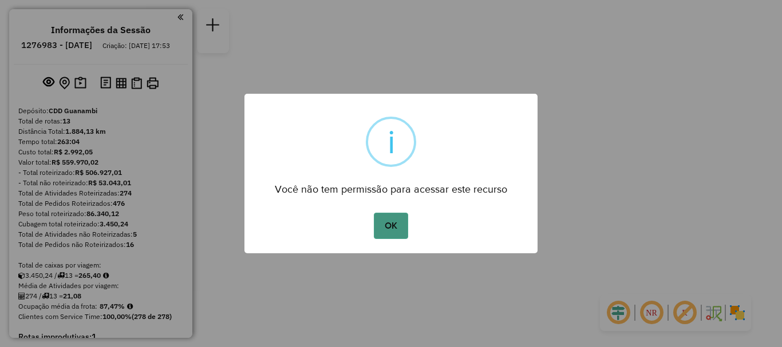
click at [398, 218] on button "OK" at bounding box center [391, 226] width 34 height 26
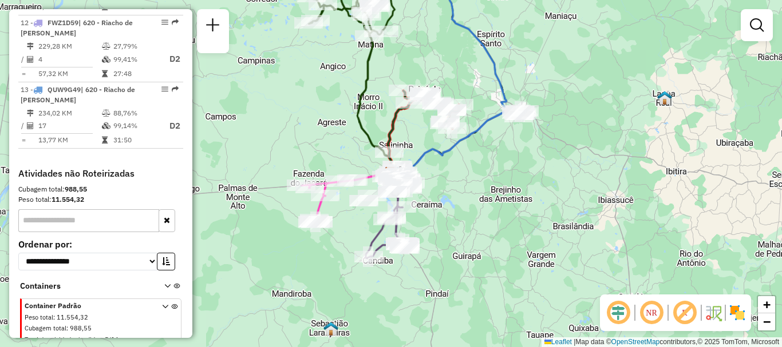
scroll to position [1077, 0]
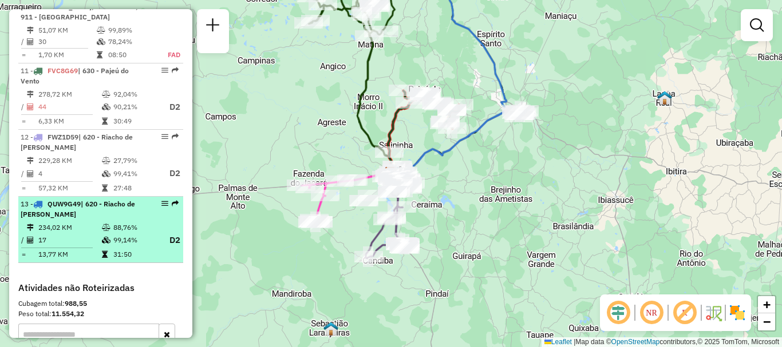
select select "**********"
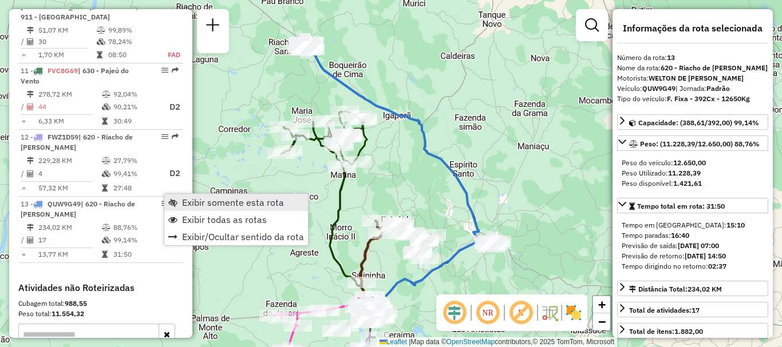
click at [196, 200] on span "Exibir somente esta rota" at bounding box center [233, 202] width 102 height 9
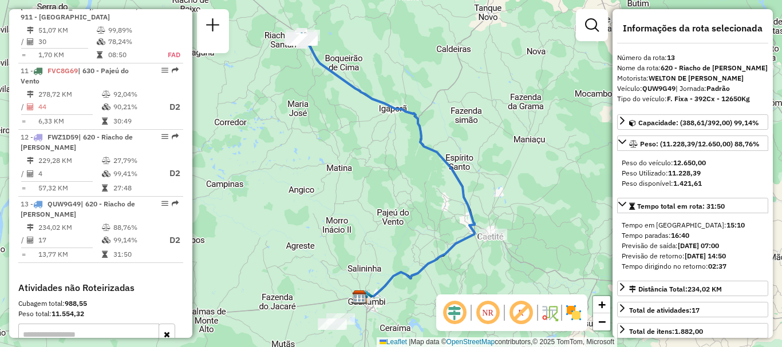
drag, startPoint x: 369, startPoint y: 275, endPoint x: 364, endPoint y: 264, distance: 12.0
click at [365, 269] on div "Janela de atendimento Grade de atendimento Capacidade Transportadoras Veículos …" at bounding box center [391, 173] width 782 height 347
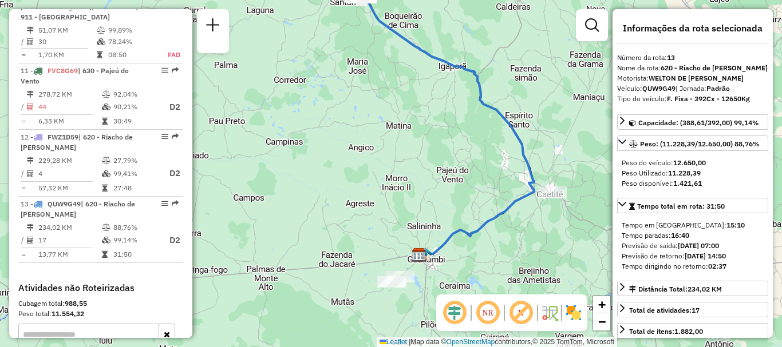
drag, startPoint x: 329, startPoint y: 136, endPoint x: 370, endPoint y: 331, distance: 199.6
click at [388, 92] on div "Janela de atendimento Grade de atendimento Capacidade Transportadoras Veículos …" at bounding box center [391, 173] width 782 height 347
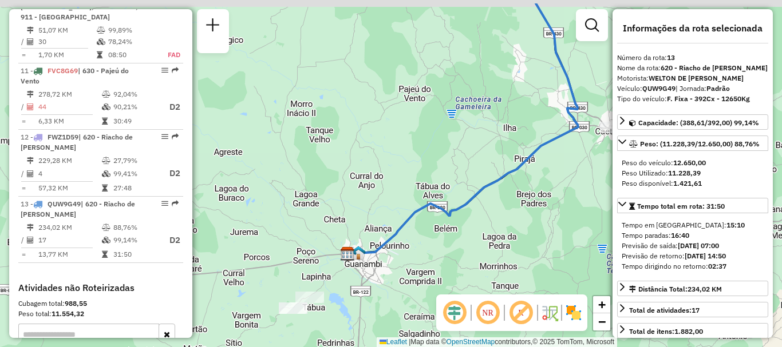
drag, startPoint x: 458, startPoint y: 290, endPoint x: 375, endPoint y: 328, distance: 91.4
click at [375, 328] on div "Janela de atendimento Grade de atendimento Capacidade Transportadoras Veículos …" at bounding box center [391, 173] width 782 height 347
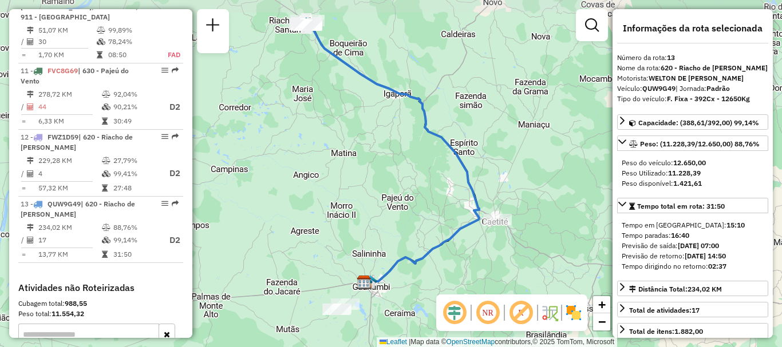
drag, startPoint x: 360, startPoint y: 125, endPoint x: 341, endPoint y: 155, distance: 35.4
click at [351, 238] on div "Janela de atendimento Grade de atendimento Capacidade Transportadoras Veículos …" at bounding box center [391, 173] width 782 height 347
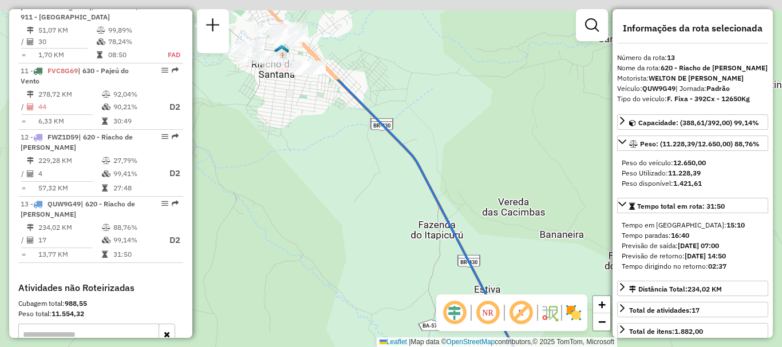
drag, startPoint x: 292, startPoint y: 80, endPoint x: 322, endPoint y: 194, distance: 118.4
click at [322, 194] on div "Janela de atendimento Grade de atendimento Capacidade Transportadoras Veículos …" at bounding box center [391, 173] width 782 height 347
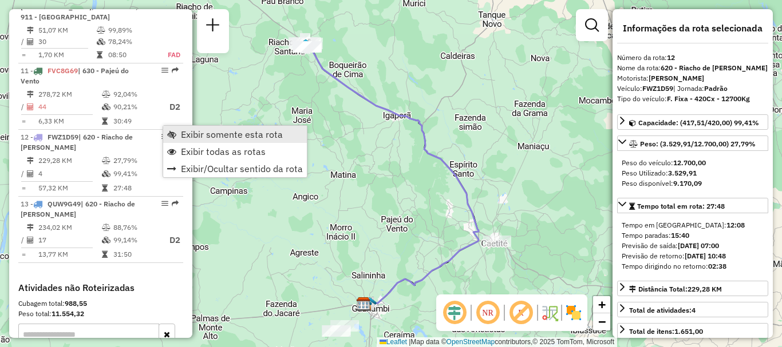
click at [247, 134] on span "Exibir somente esta rota" at bounding box center [232, 134] width 102 height 9
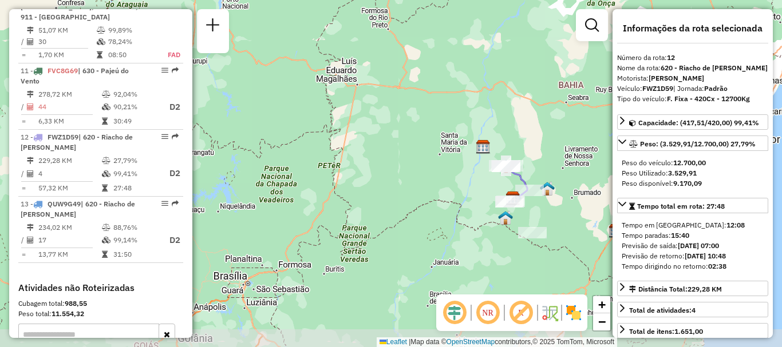
drag, startPoint x: 468, startPoint y: 213, endPoint x: 334, endPoint y: 79, distance: 189.4
click at [334, 79] on div "Janela de atendimento Grade de atendimento Capacidade Transportadoras Veículos …" at bounding box center [391, 173] width 782 height 347
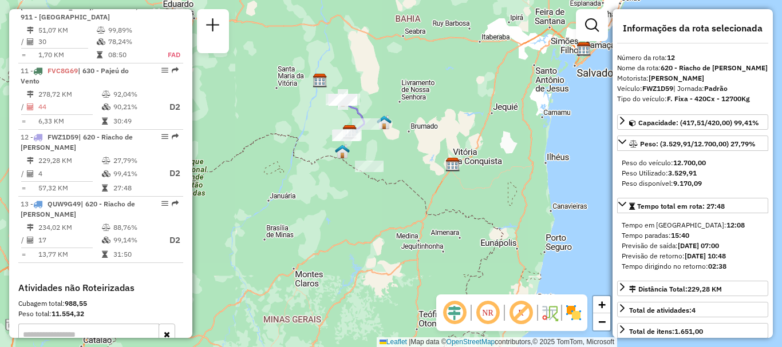
drag, startPoint x: 472, startPoint y: 194, endPoint x: 325, endPoint y: 129, distance: 160.7
click at [325, 129] on div "Janela de atendimento Grade de atendimento Capacidade Transportadoras Veículos …" at bounding box center [391, 173] width 782 height 347
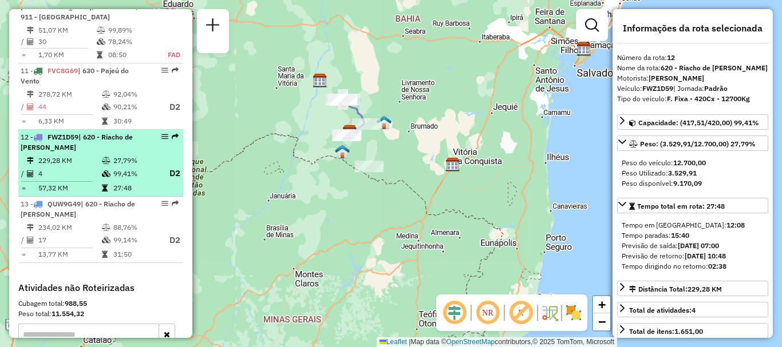
scroll to position [1020, 0]
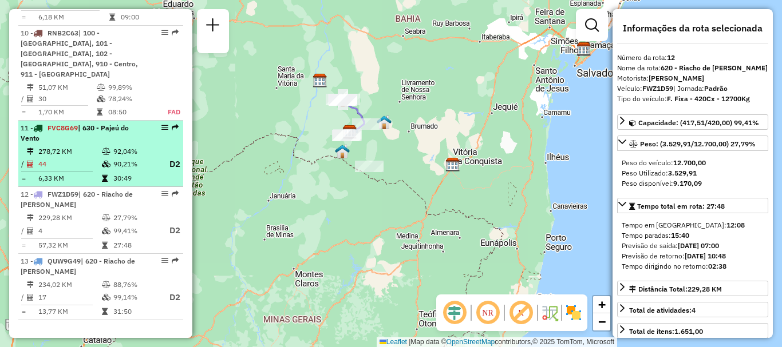
click at [106, 161] on icon at bounding box center [106, 164] width 9 height 7
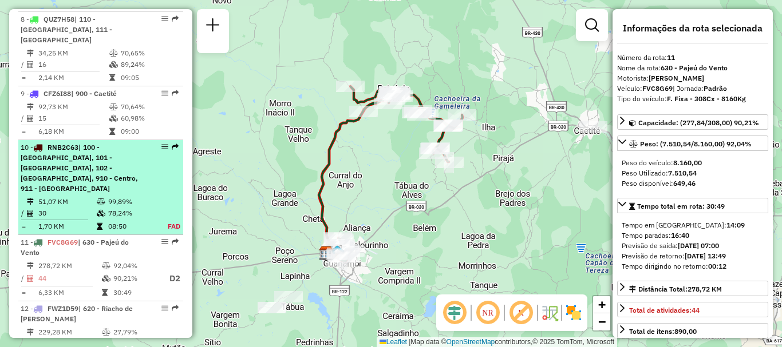
scroll to position [848, 0]
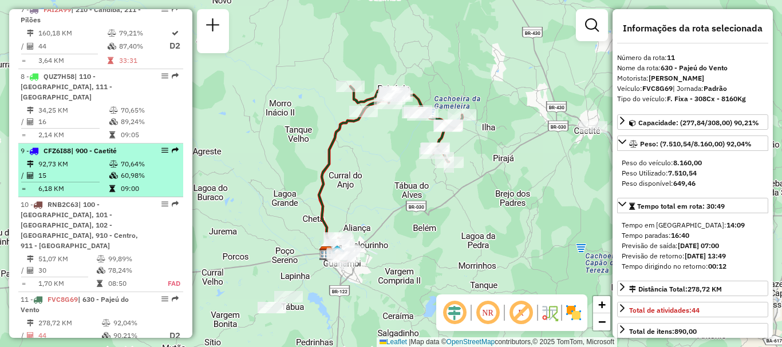
click at [105, 175] on td "15" at bounding box center [73, 175] width 71 height 11
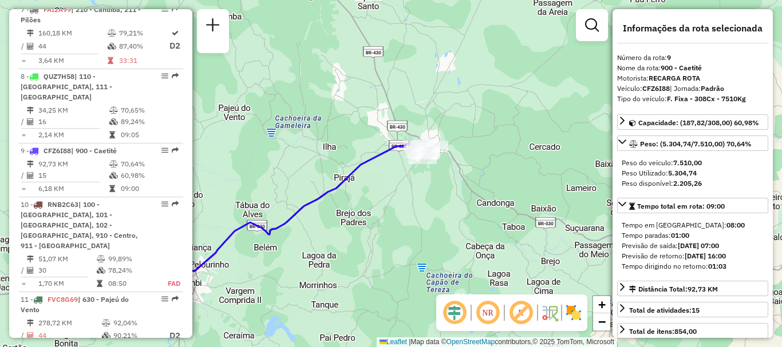
drag, startPoint x: 528, startPoint y: 196, endPoint x: 410, endPoint y: 215, distance: 119.5
click at [410, 215] on div "Janela de atendimento Grade de atendimento Capacidade Transportadoras Veículos …" at bounding box center [391, 173] width 782 height 347
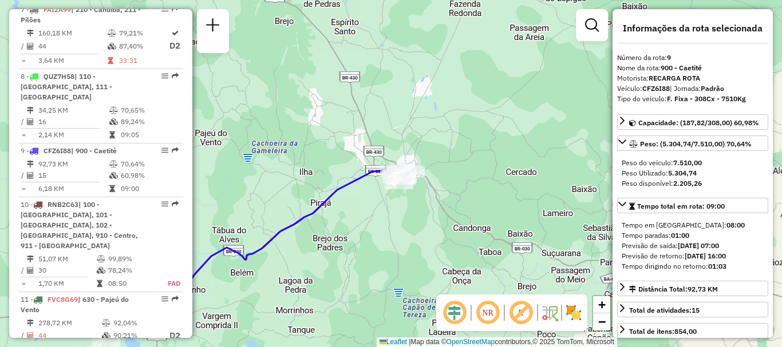
drag, startPoint x: 434, startPoint y: 188, endPoint x: 411, endPoint y: 214, distance: 34.4
click at [411, 214] on div "Janela de atendimento Grade de atendimento Capacidade Transportadoras Veículos …" at bounding box center [391, 173] width 782 height 347
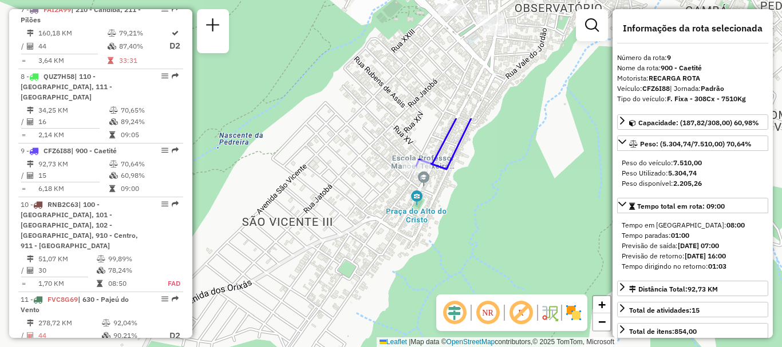
drag, startPoint x: 445, startPoint y: 37, endPoint x: 408, endPoint y: 190, distance: 158.0
click at [408, 190] on div "Janela de atendimento Grade de atendimento Capacidade Transportadoras Veículos …" at bounding box center [391, 173] width 782 height 347
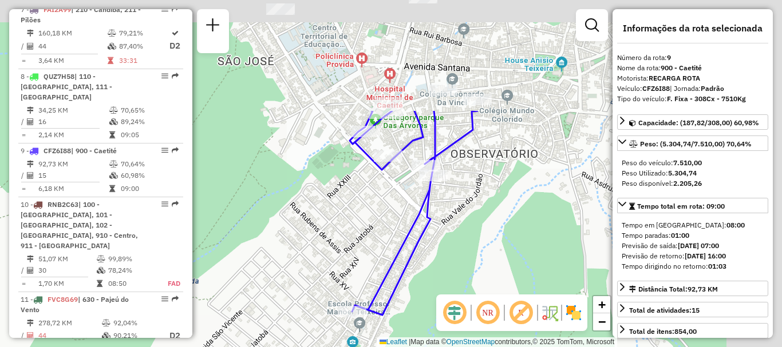
drag, startPoint x: 471, startPoint y: 142, endPoint x: 412, endPoint y: 270, distance: 140.6
click at [412, 270] on icon at bounding box center [414, 213] width 128 height 204
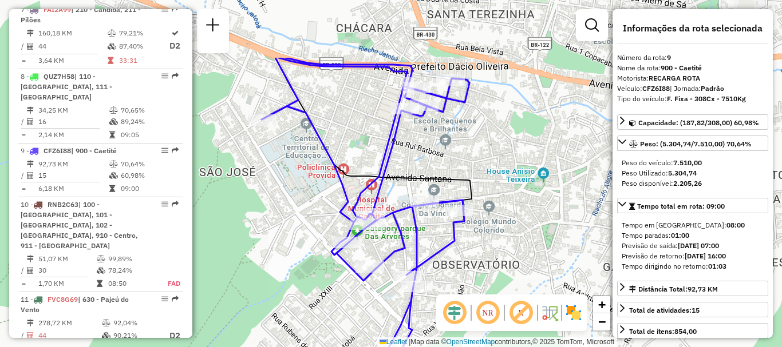
drag, startPoint x: 455, startPoint y: 80, endPoint x: 445, endPoint y: 168, distance: 88.7
click at [445, 168] on div "Janela de atendimento Grade de atendimento Capacidade Transportadoras Veículos …" at bounding box center [391, 173] width 782 height 347
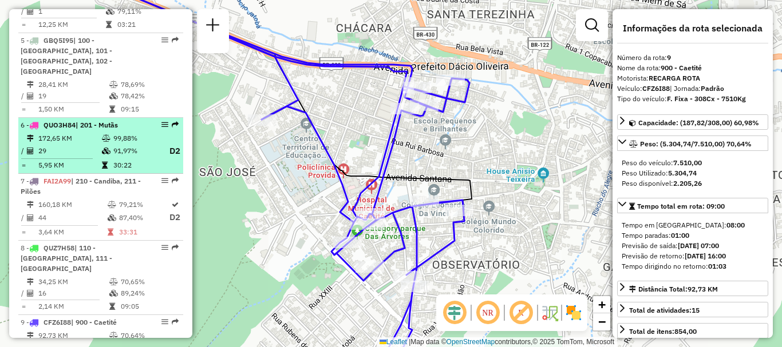
scroll to position [619, 0]
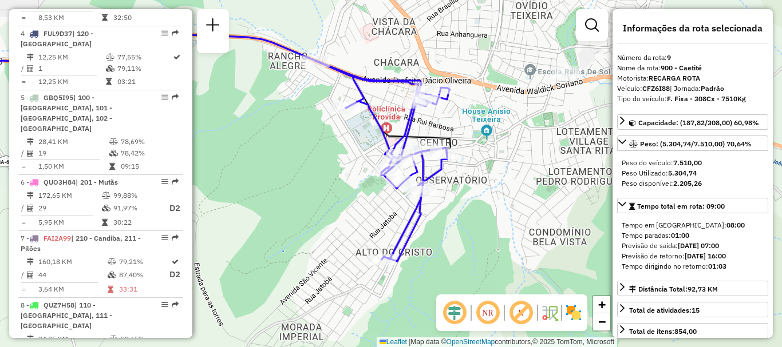
drag, startPoint x: 468, startPoint y: 222, endPoint x: 512, endPoint y: 164, distance: 73.2
click at [511, 159] on div "Janela de atendimento Grade de atendimento Capacidade Transportadoras Veículos …" at bounding box center [391, 173] width 782 height 347
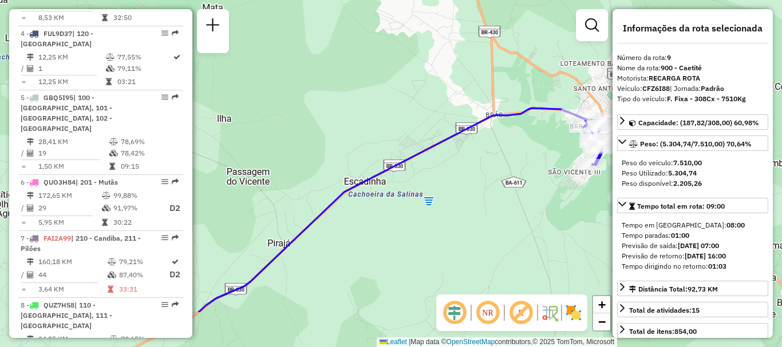
drag, startPoint x: 327, startPoint y: 189, endPoint x: 480, endPoint y: 176, distance: 153.4
click at [524, 127] on div "Janela de atendimento Grade de atendimento Capacidade Transportadoras Veículos …" at bounding box center [391, 173] width 782 height 347
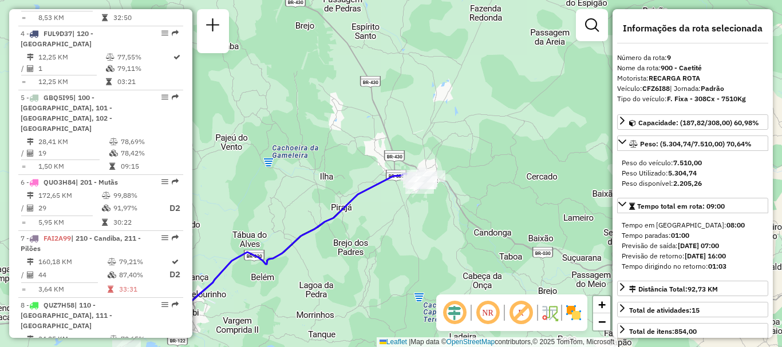
drag, startPoint x: 450, startPoint y: 219, endPoint x: 425, endPoint y: 208, distance: 27.7
click at [421, 218] on div "Janela de atendimento Grade de atendimento Capacidade Transportadoras Veículos …" at bounding box center [391, 173] width 782 height 347
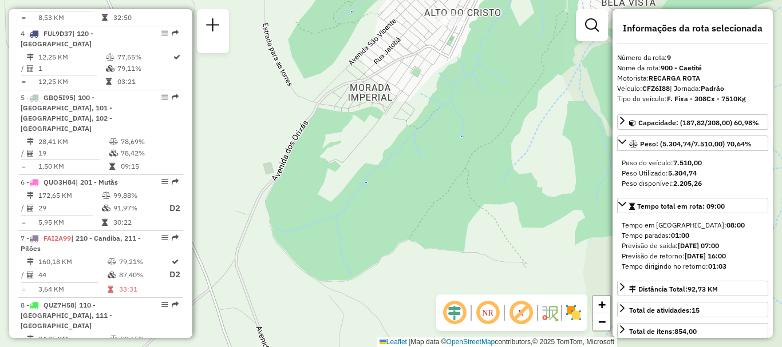
drag, startPoint x: 422, startPoint y: 150, endPoint x: 382, endPoint y: 300, distance: 155.2
click at [382, 300] on div "Janela de atendimento Grade de atendimento Capacidade Transportadoras Veículos …" at bounding box center [391, 173] width 782 height 347
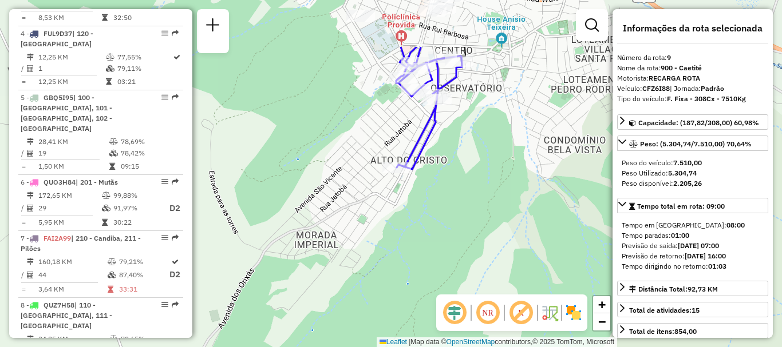
drag, startPoint x: 411, startPoint y: 240, endPoint x: 394, endPoint y: 242, distance: 17.3
click at [410, 248] on div "Janela de atendimento Grade de atendimento Capacidade Transportadoras Veículos …" at bounding box center [391, 173] width 782 height 347
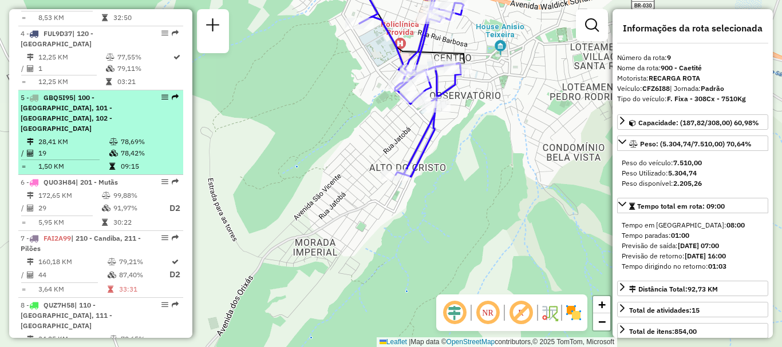
scroll to position [390, 0]
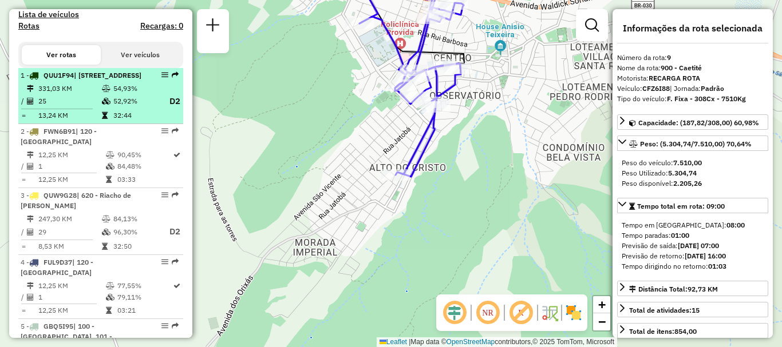
click at [102, 92] on icon at bounding box center [106, 88] width 9 height 7
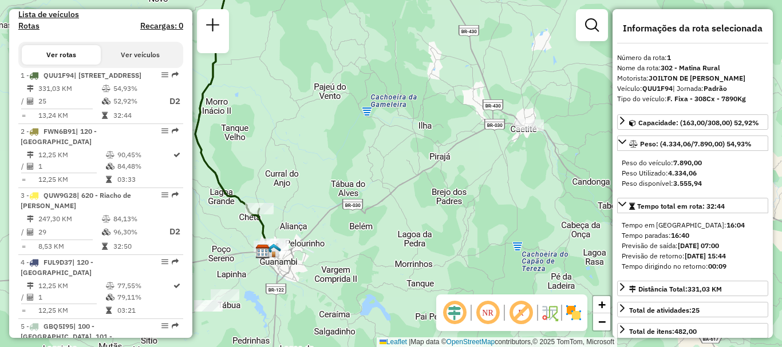
drag, startPoint x: 528, startPoint y: 218, endPoint x: 381, endPoint y: 214, distance: 147.8
click at [381, 214] on div "Janela de atendimento Grade de atendimento Capacidade Transportadoras Veículos …" at bounding box center [391, 173] width 782 height 347
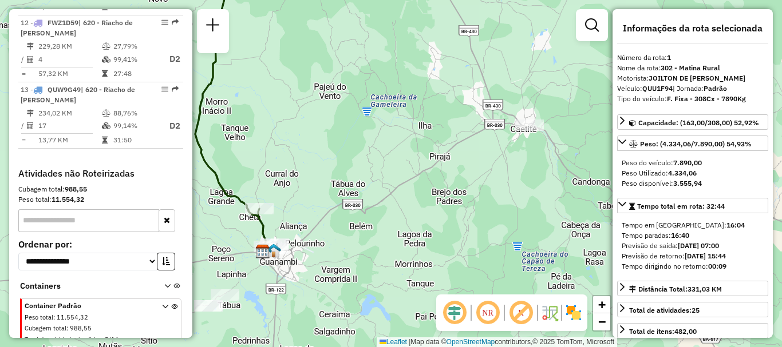
scroll to position [1077, 0]
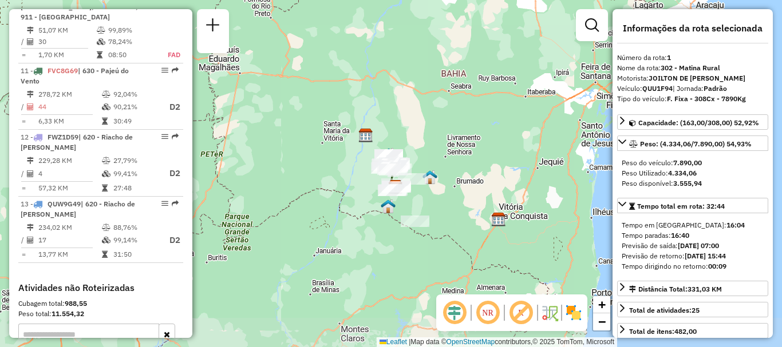
drag, startPoint x: 351, startPoint y: 282, endPoint x: 392, endPoint y: 237, distance: 60.8
click at [387, 233] on div "Janela de atendimento Grade de atendimento Capacidade Transportadoras Veículos …" at bounding box center [391, 173] width 782 height 347
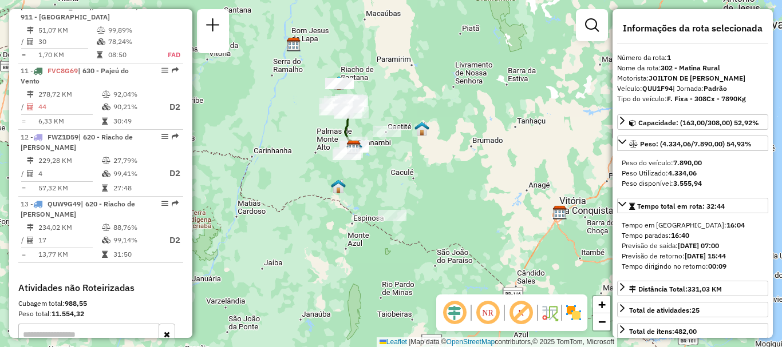
drag, startPoint x: 408, startPoint y: 86, endPoint x: 416, endPoint y: 162, distance: 76.6
click at [416, 162] on div "Janela de atendimento Grade de atendimento Capacidade Transportadoras Veículos …" at bounding box center [391, 173] width 782 height 347
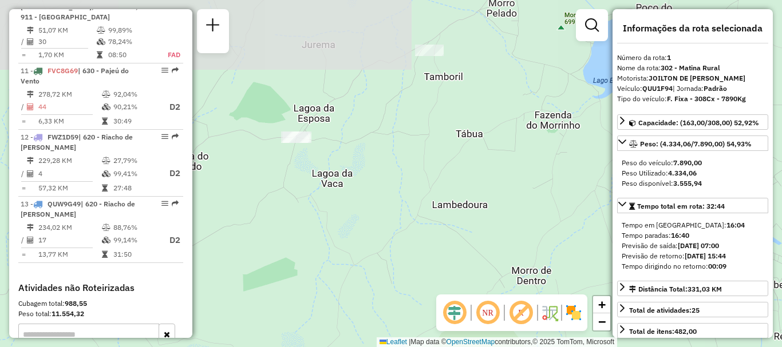
drag, startPoint x: 365, startPoint y: 61, endPoint x: 352, endPoint y: 141, distance: 81.2
click at [348, 149] on div "Janela de atendimento Grade de atendimento Capacidade Transportadoras Veículos …" at bounding box center [391, 173] width 782 height 347
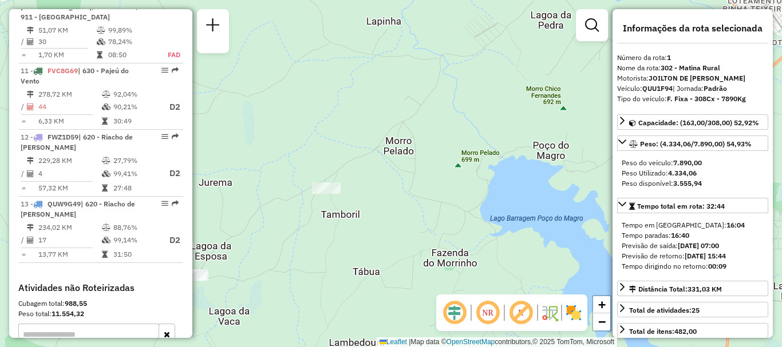
drag, startPoint x: 497, startPoint y: 53, endPoint x: 395, endPoint y: 191, distance: 171.9
click at [395, 191] on div "Janela de atendimento Grade de atendimento Capacidade Transportadoras Veículos …" at bounding box center [391, 173] width 782 height 347
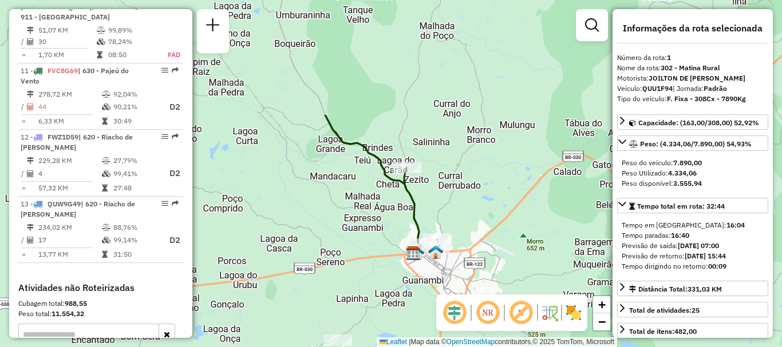
drag, startPoint x: 526, startPoint y: 116, endPoint x: 493, endPoint y: 240, distance: 128.4
click at [493, 240] on div "Janela de atendimento Grade de atendimento Capacidade Transportadoras Veículos …" at bounding box center [391, 173] width 782 height 347
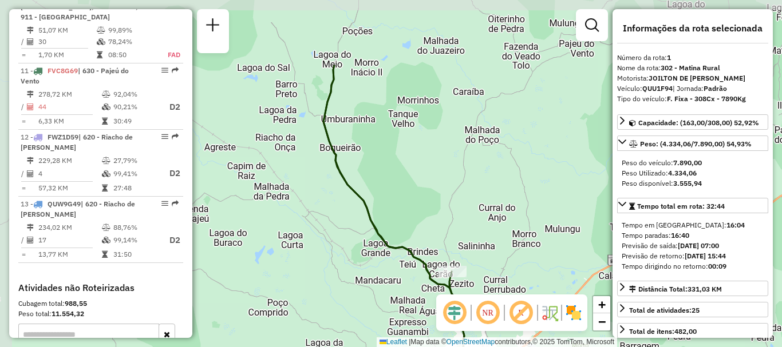
drag, startPoint x: 445, startPoint y: 131, endPoint x: 490, endPoint y: 231, distance: 109.9
click at [490, 231] on div "Janela de atendimento Grade de atendimento Capacidade Transportadoras Veículos …" at bounding box center [391, 173] width 782 height 347
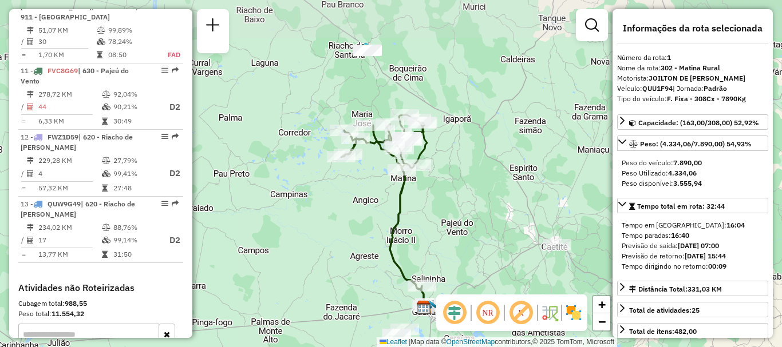
drag, startPoint x: 469, startPoint y: 98, endPoint x: 461, endPoint y: 201, distance: 103.4
click at [461, 201] on div "Janela de atendimento Grade de atendimento Capacidade Transportadoras Veículos …" at bounding box center [391, 173] width 782 height 347
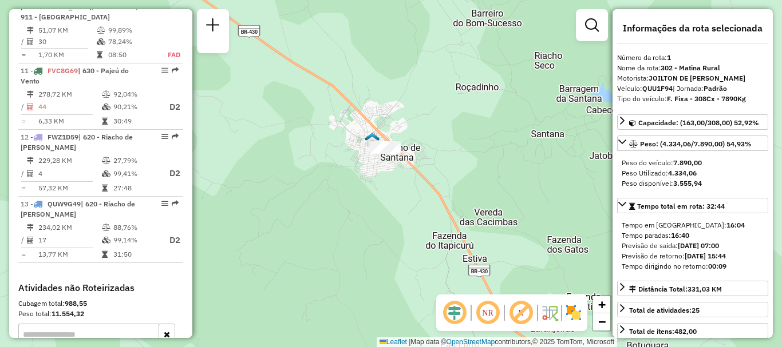
drag, startPoint x: 325, startPoint y: 71, endPoint x: 409, endPoint y: 216, distance: 167.2
click at [409, 216] on div "Janela de atendimento Grade de atendimento Capacidade Transportadoras Veículos …" at bounding box center [391, 173] width 782 height 347
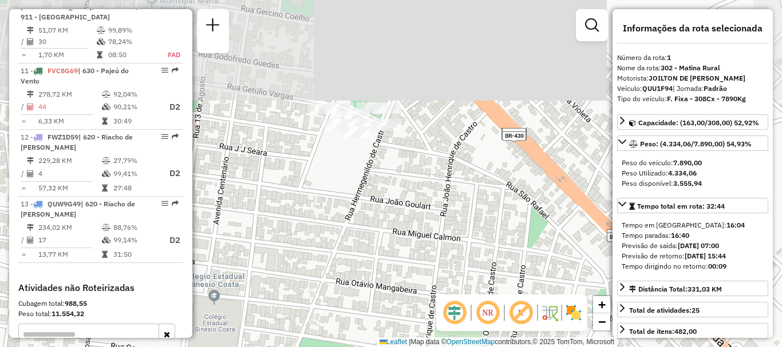
drag, startPoint x: 409, startPoint y: 114, endPoint x: 398, endPoint y: 225, distance: 111.5
click at [398, 225] on div "Janela de atendimento Grade de atendimento Capacidade Transportadoras Veículos …" at bounding box center [391, 173] width 782 height 347
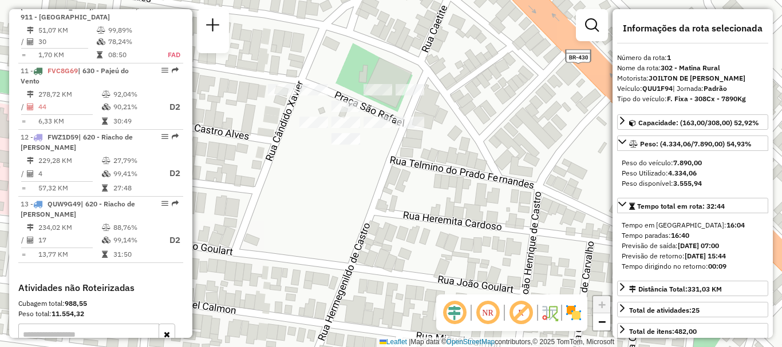
drag, startPoint x: 368, startPoint y: 131, endPoint x: 372, endPoint y: 161, distance: 30.6
click at [372, 161] on div "Janela de atendimento Grade de atendimento Capacidade Transportadoras Veículos …" at bounding box center [391, 173] width 782 height 347
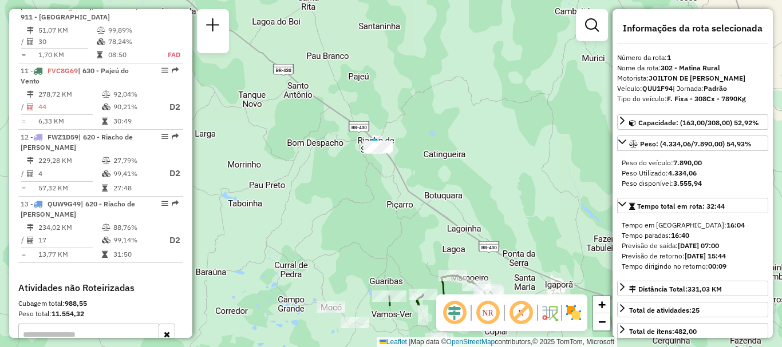
drag, startPoint x: 496, startPoint y: 195, endPoint x: 428, endPoint y: 130, distance: 94.4
click at [428, 130] on div "Janela de atendimento Grade de atendimento Capacidade Transportadoras Veículos …" at bounding box center [391, 173] width 782 height 347
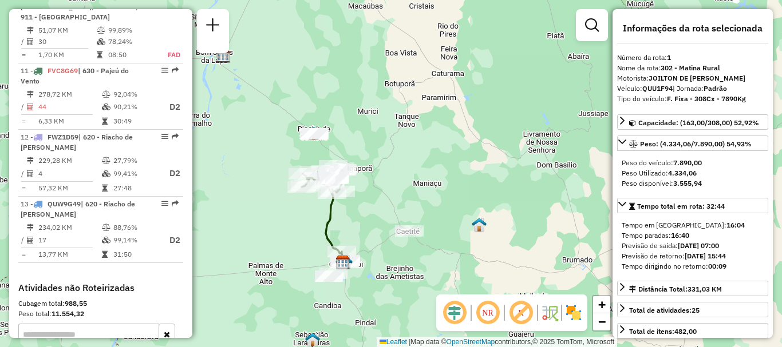
drag, startPoint x: 474, startPoint y: 221, endPoint x: 368, endPoint y: 106, distance: 156.4
click at [368, 106] on div "Janela de atendimento Grade de atendimento Capacidade Transportadoras Veículos …" at bounding box center [391, 173] width 782 height 347
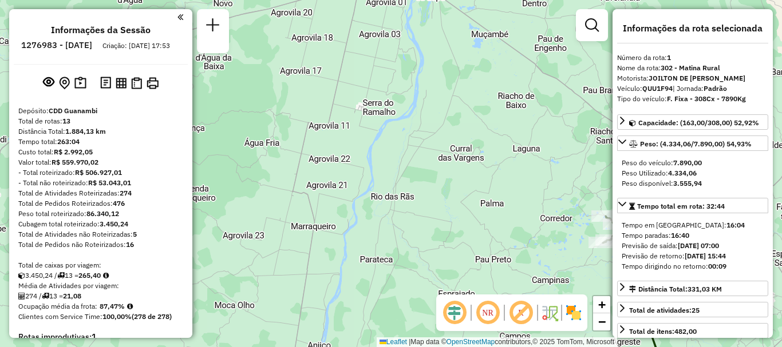
scroll to position [343, 0]
